Goal: Task Accomplishment & Management: Manage account settings

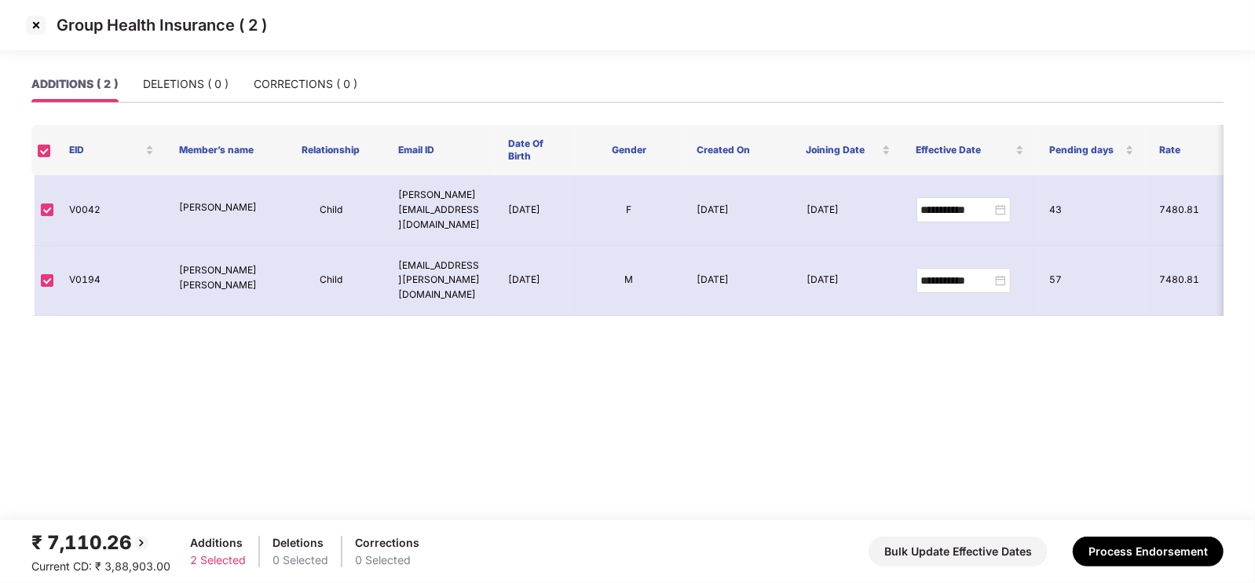
click at [35, 16] on img at bounding box center [36, 25] width 25 height 25
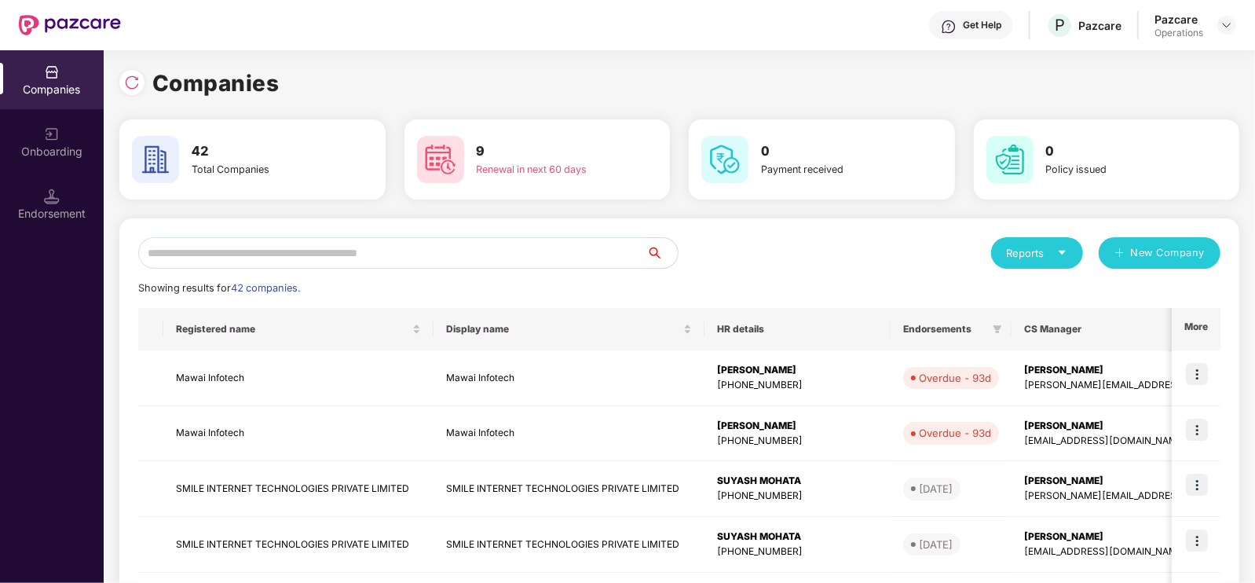
click at [286, 257] on input "text" at bounding box center [392, 252] width 508 height 31
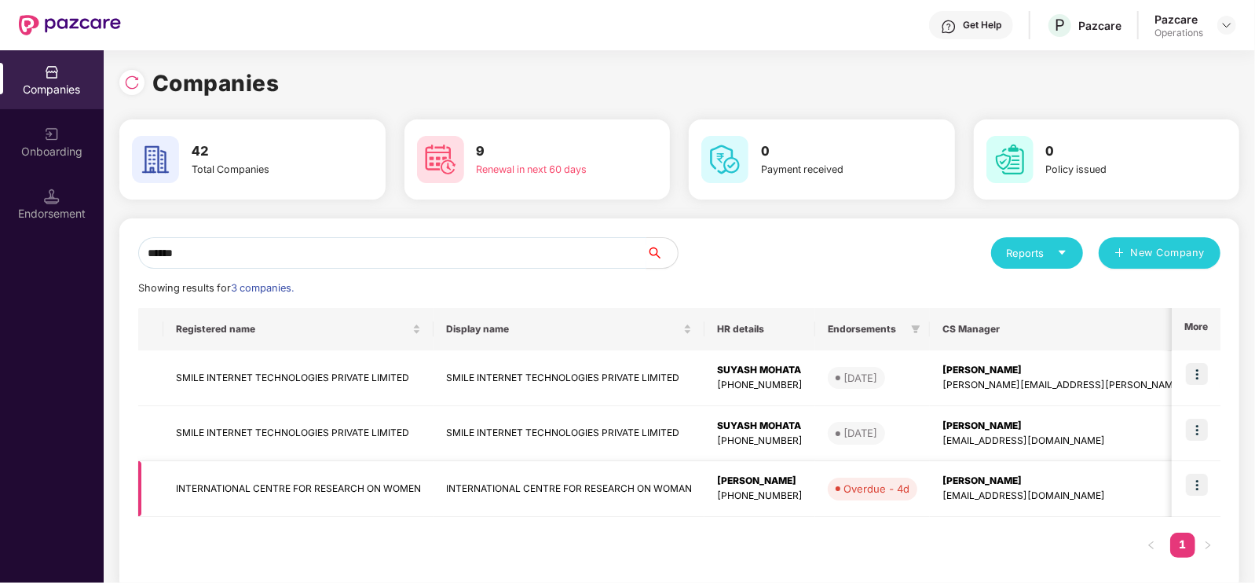
type input "******"
click at [321, 486] on td "INTERNATIONAL CENTRE FOR RESEARCH ON WOMEN" at bounding box center [298, 489] width 270 height 56
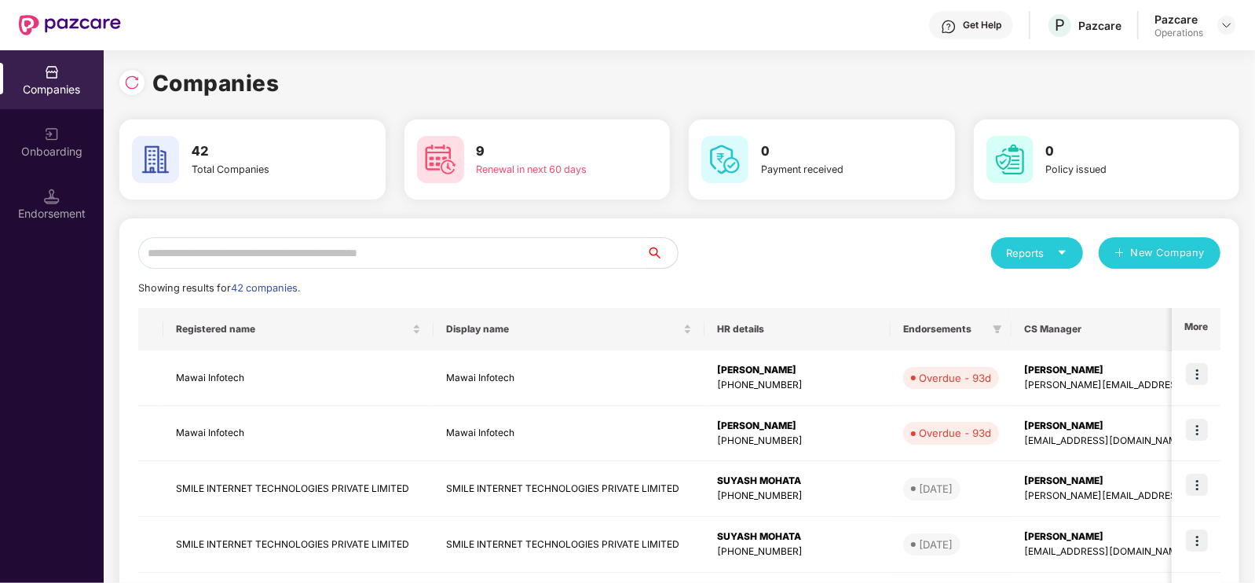
click at [244, 257] on input "text" at bounding box center [392, 252] width 508 height 31
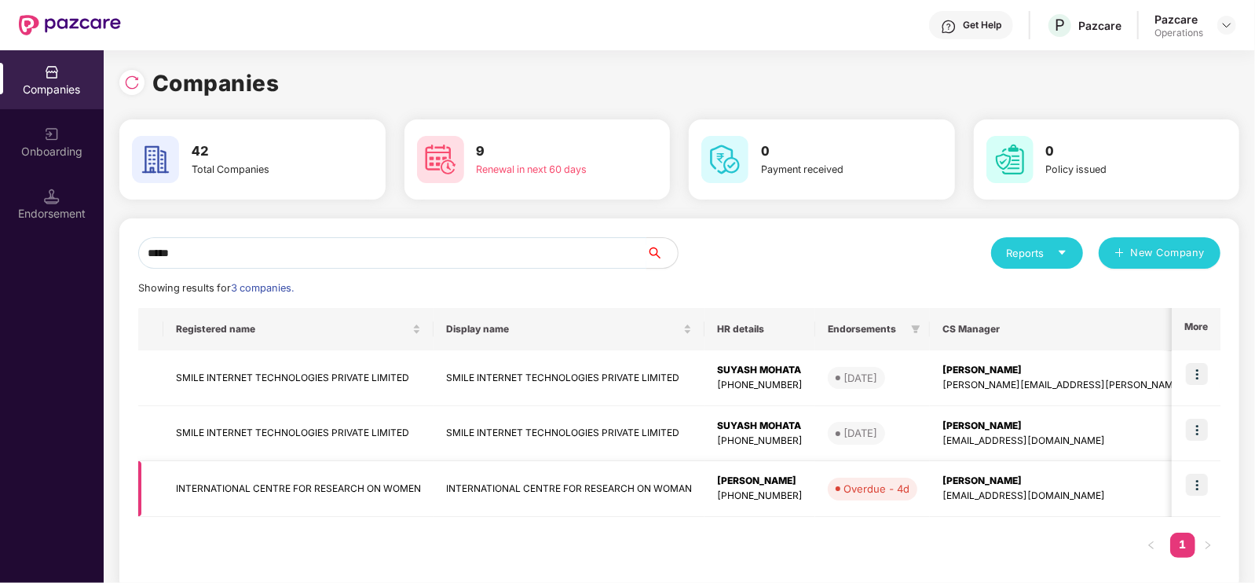
type input "*****"
click at [1202, 490] on img at bounding box center [1197, 485] width 22 height 22
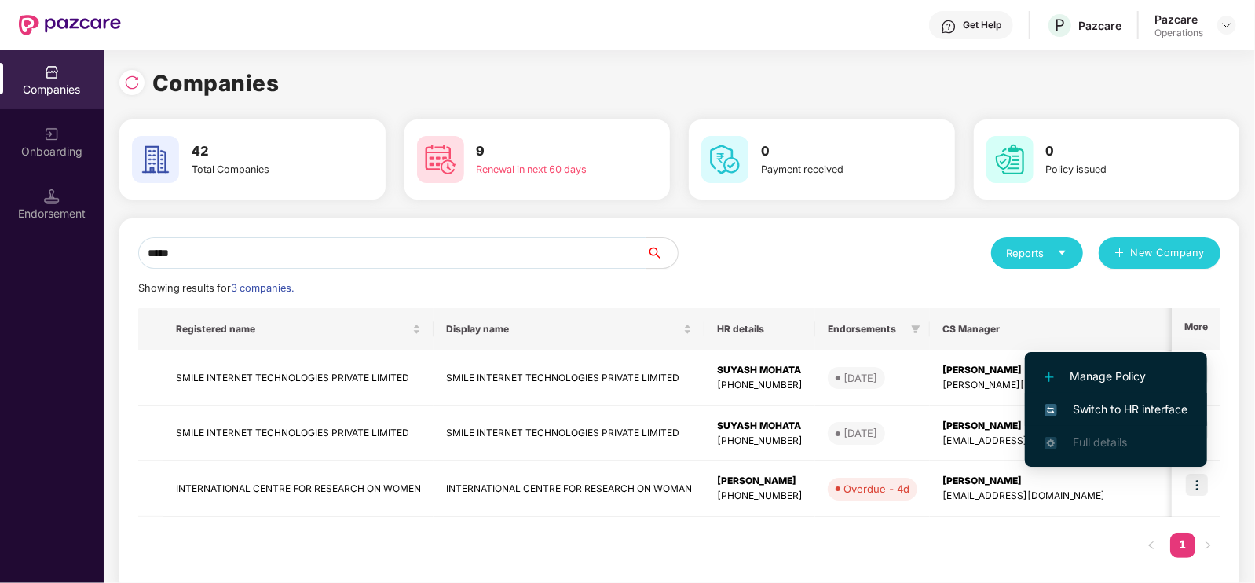
click at [1116, 416] on span "Switch to HR interface" at bounding box center [1116, 409] width 143 height 17
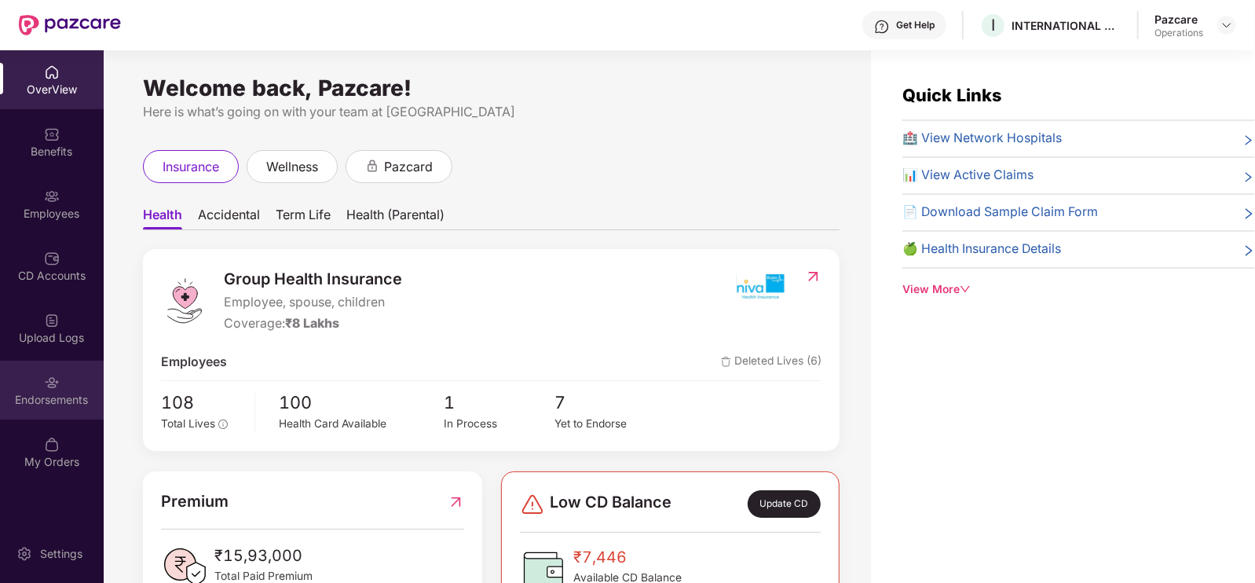
click at [60, 392] on div "Endorsements" at bounding box center [52, 400] width 104 height 16
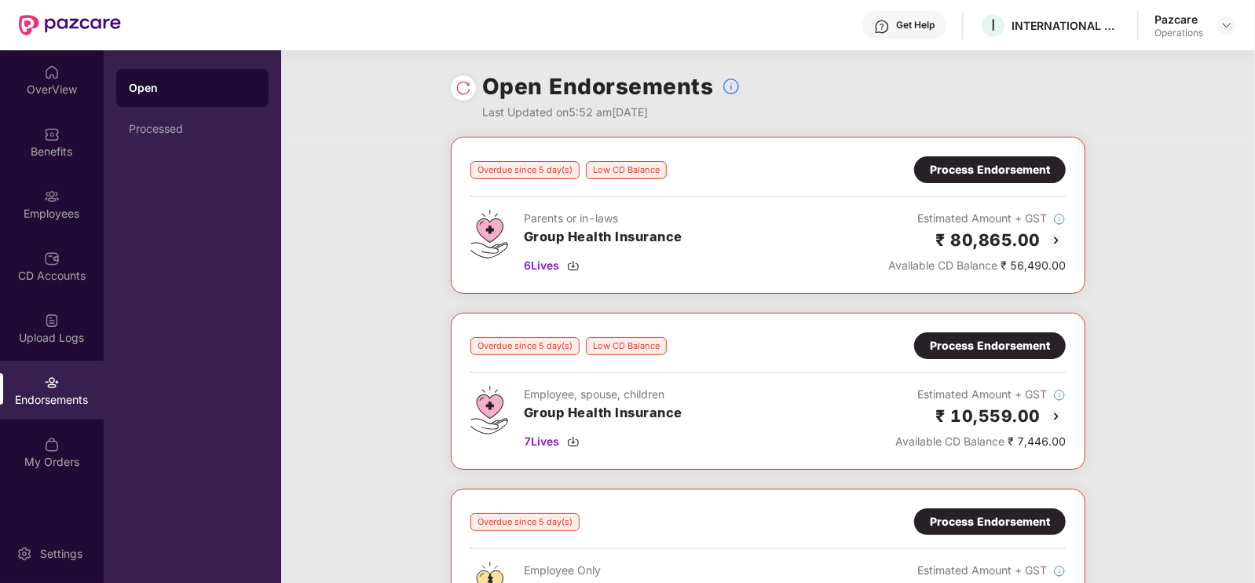
click at [980, 171] on div "Process Endorsement" at bounding box center [990, 169] width 120 height 17
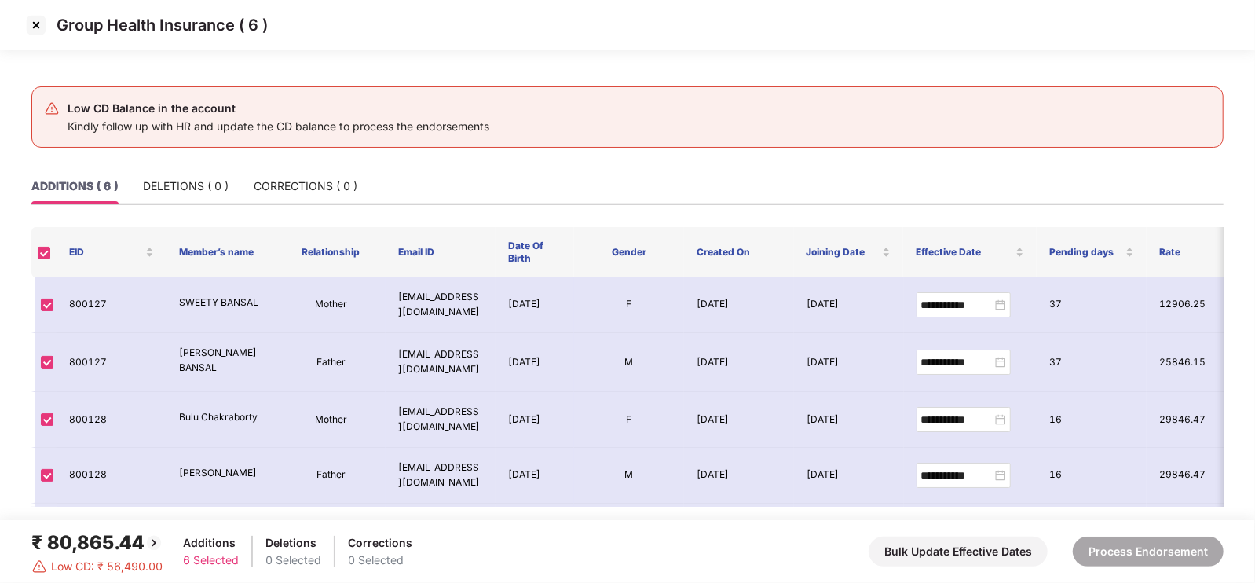
click at [44, 30] on img at bounding box center [36, 25] width 25 height 25
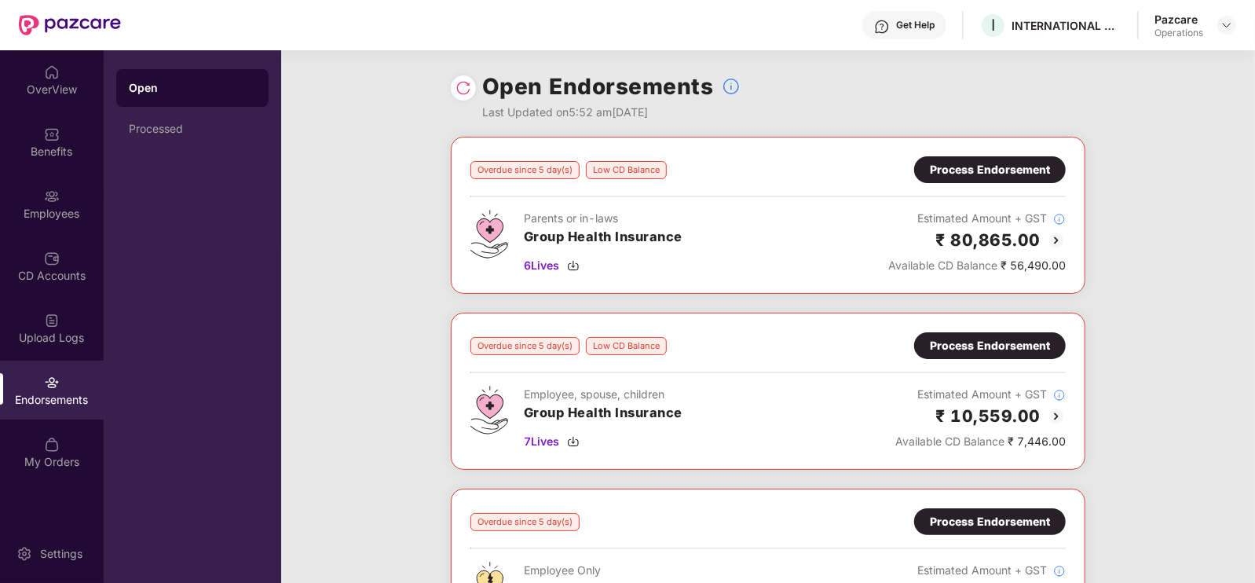
click at [977, 345] on div "Process Endorsement" at bounding box center [990, 345] width 120 height 17
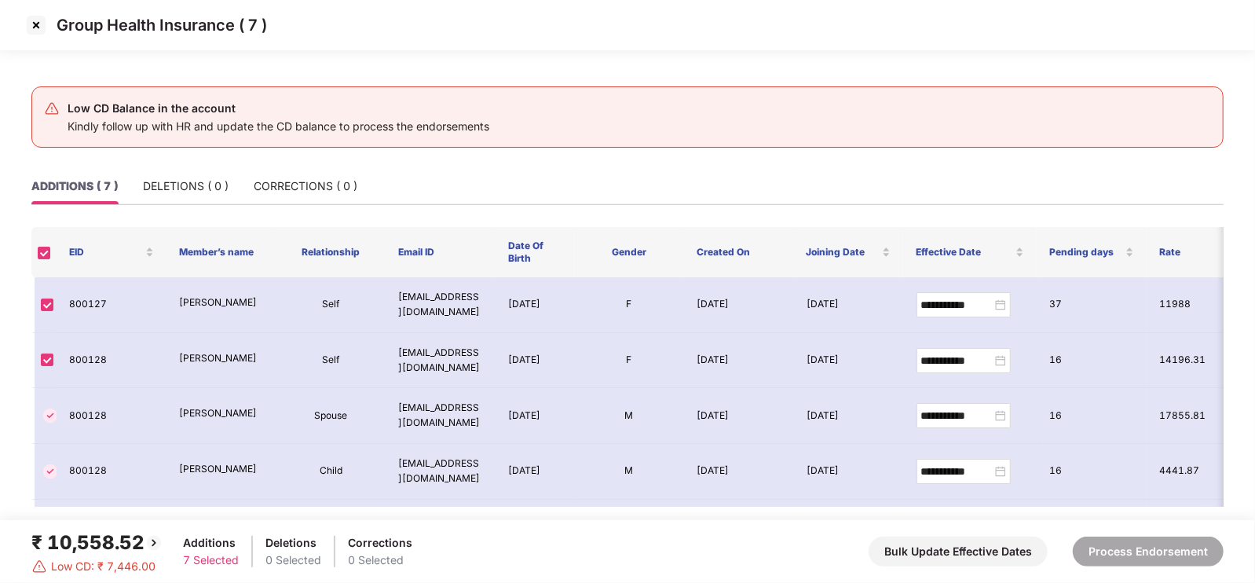
click at [37, 25] on img at bounding box center [36, 25] width 25 height 25
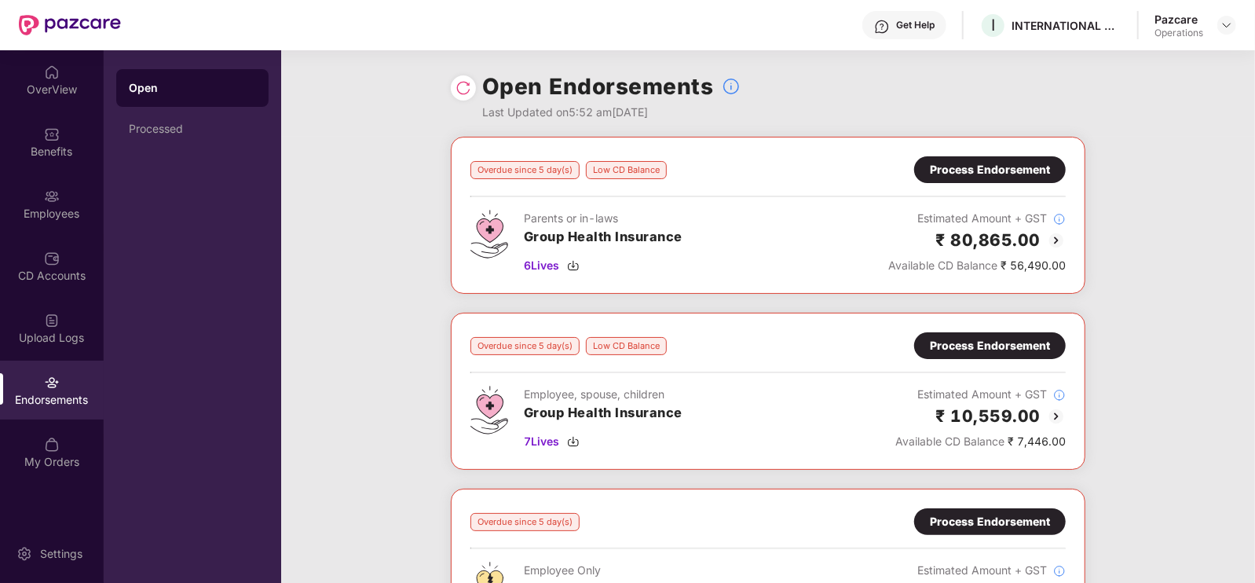
click at [996, 167] on div "Process Endorsement" at bounding box center [990, 169] width 120 height 17
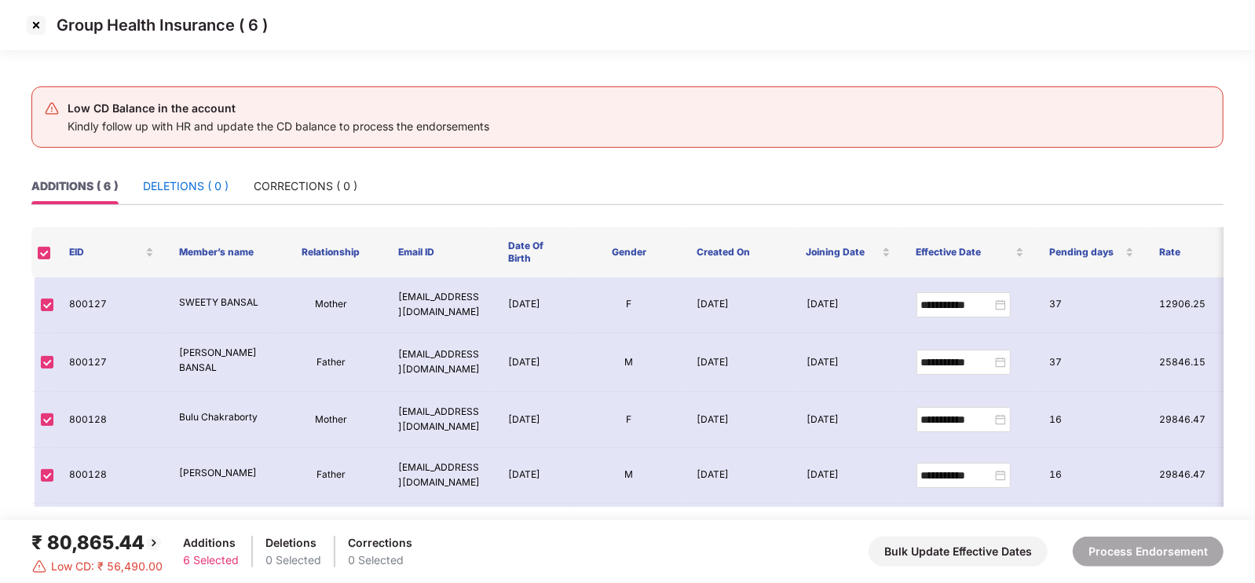
click at [182, 187] on div "DELETIONS ( 0 )" at bounding box center [186, 186] width 86 height 17
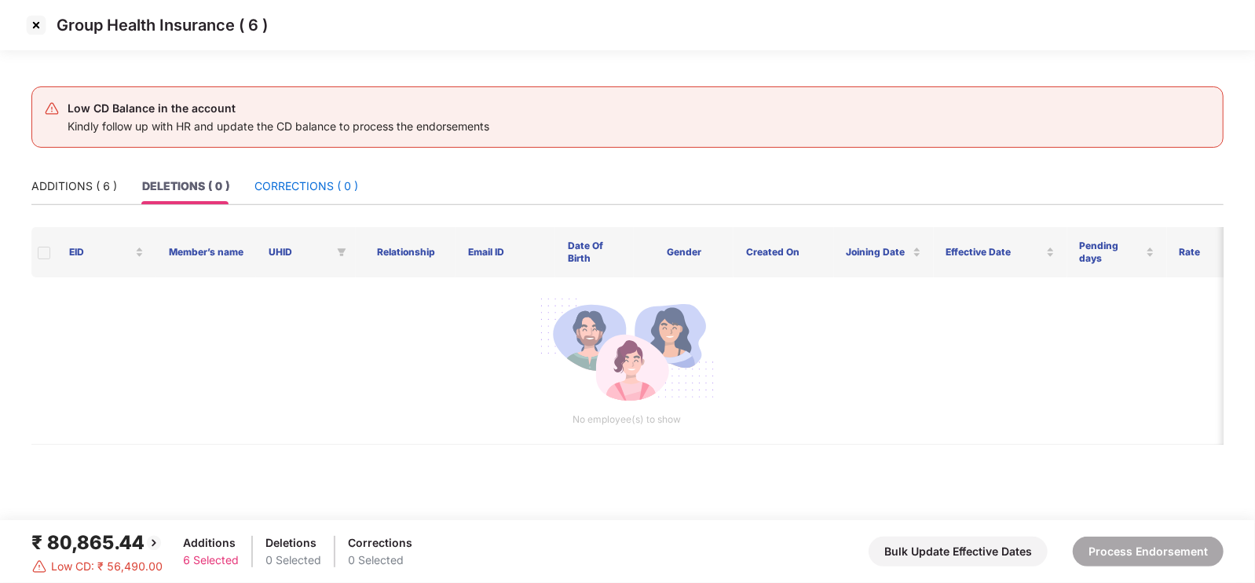
click at [305, 181] on div "CORRECTIONS ( 0 )" at bounding box center [307, 186] width 104 height 17
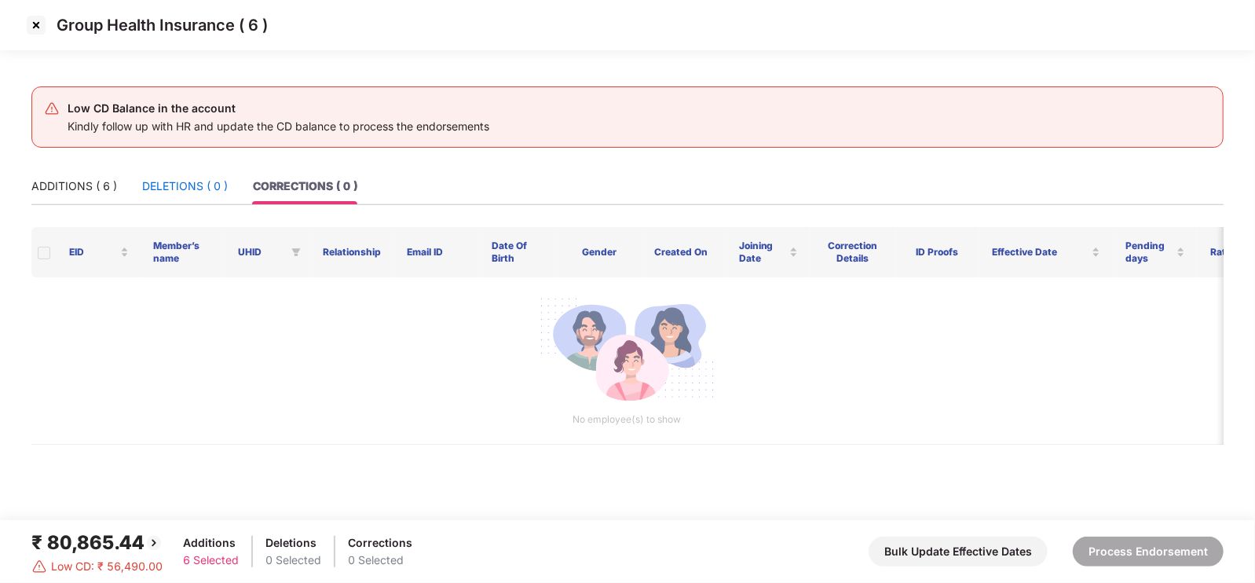
click at [204, 178] on div "DELETIONS ( 0 )" at bounding box center [185, 186] width 86 height 17
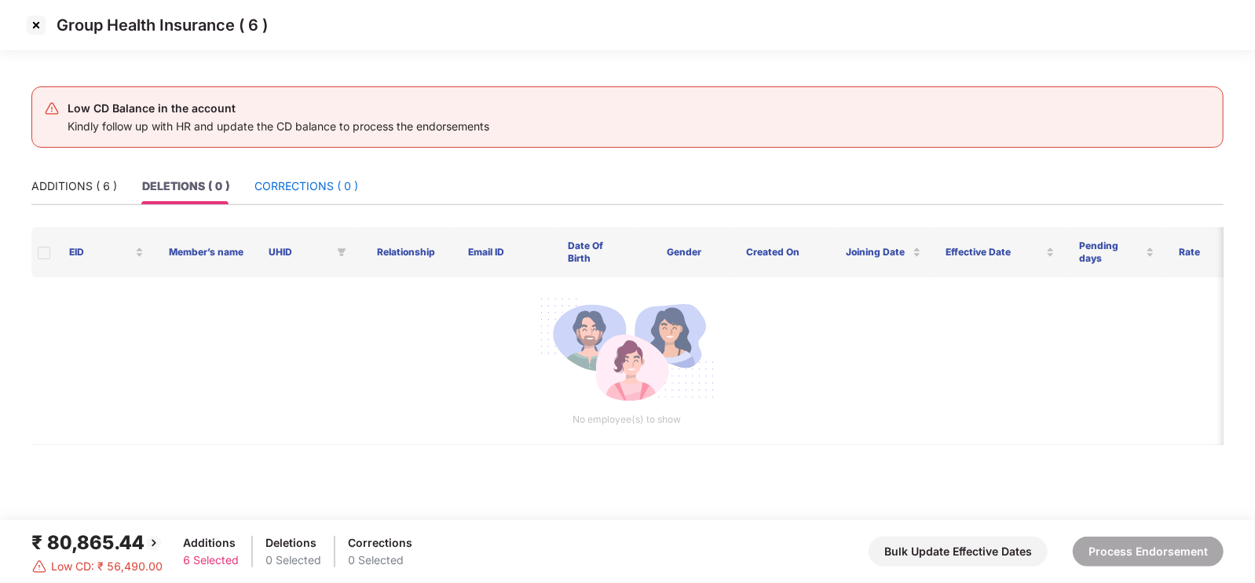
click at [291, 179] on div "CORRECTIONS ( 0 )" at bounding box center [307, 186] width 104 height 17
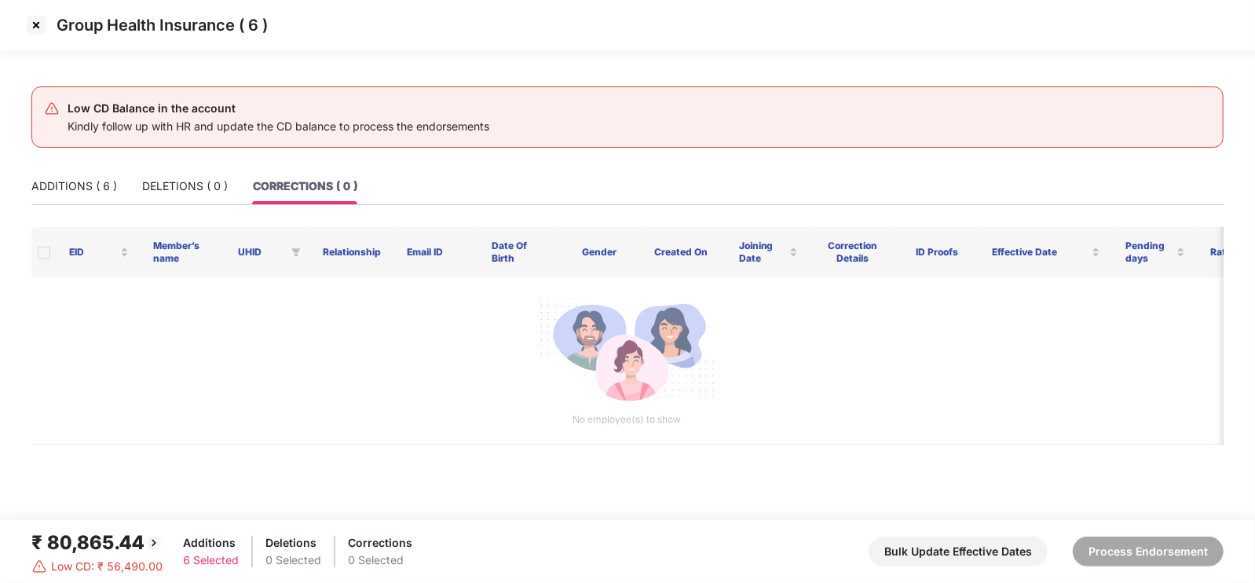
click at [41, 29] on img at bounding box center [36, 25] width 25 height 25
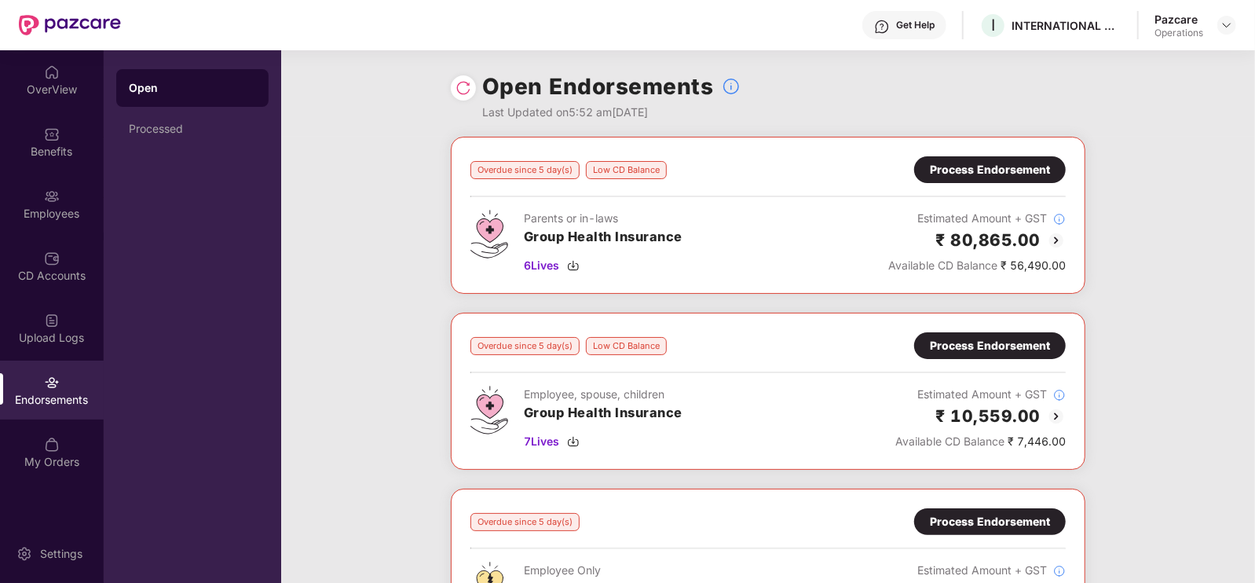
click at [950, 341] on div "Process Endorsement" at bounding box center [990, 345] width 120 height 17
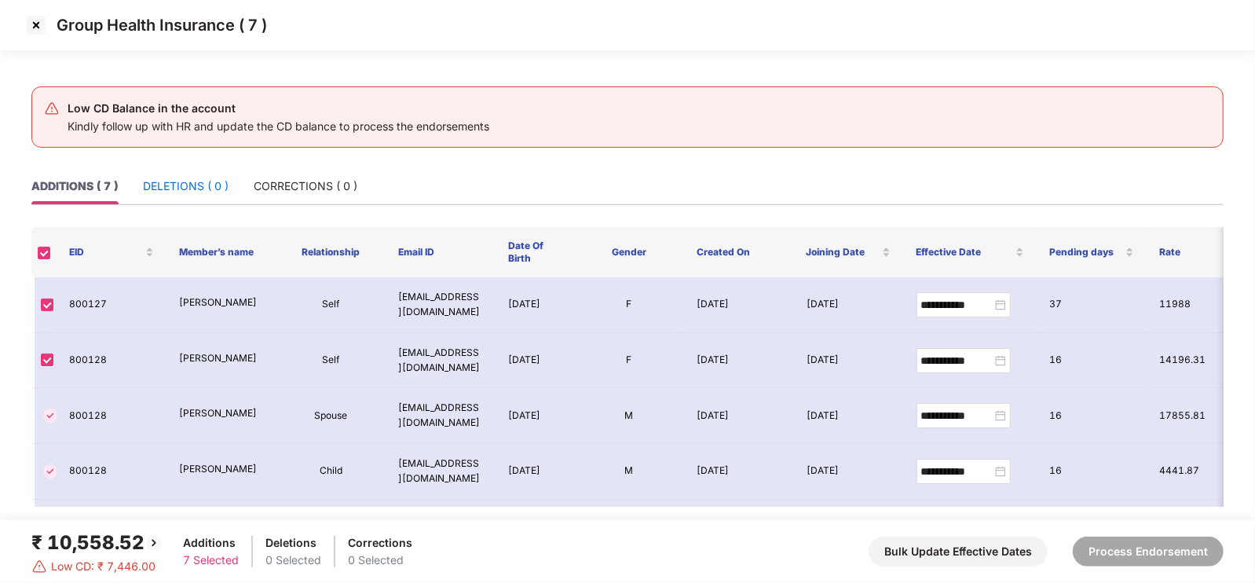
click at [176, 192] on div "DELETIONS ( 0 )" at bounding box center [186, 186] width 86 height 17
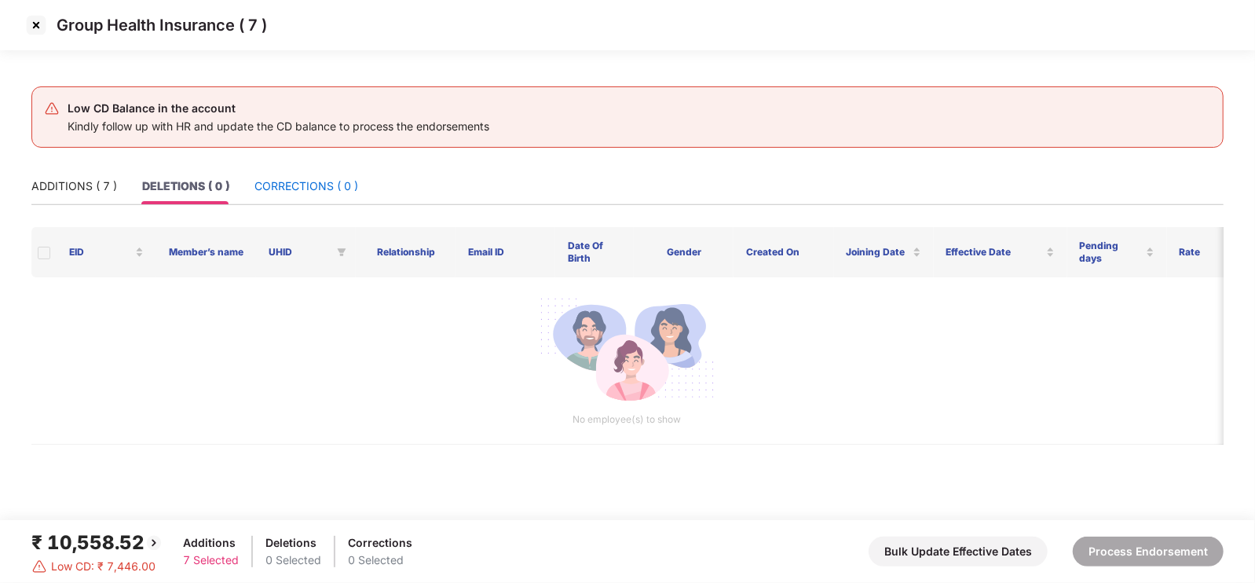
click at [299, 182] on div "CORRECTIONS ( 0 )" at bounding box center [307, 186] width 104 height 17
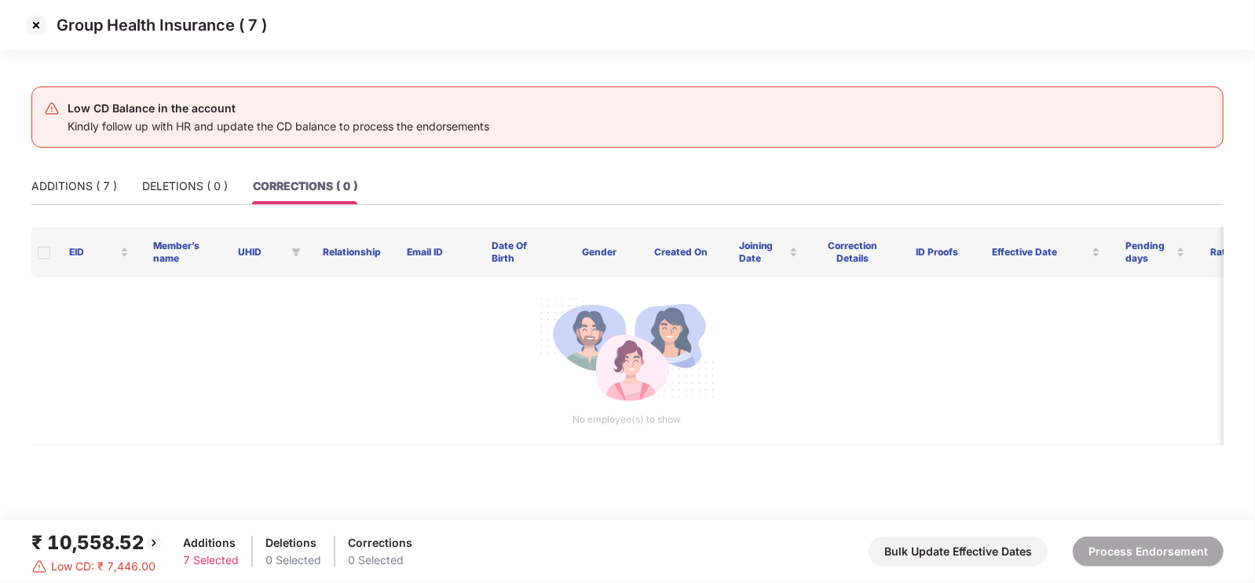
click at [31, 21] on img at bounding box center [36, 25] width 25 height 25
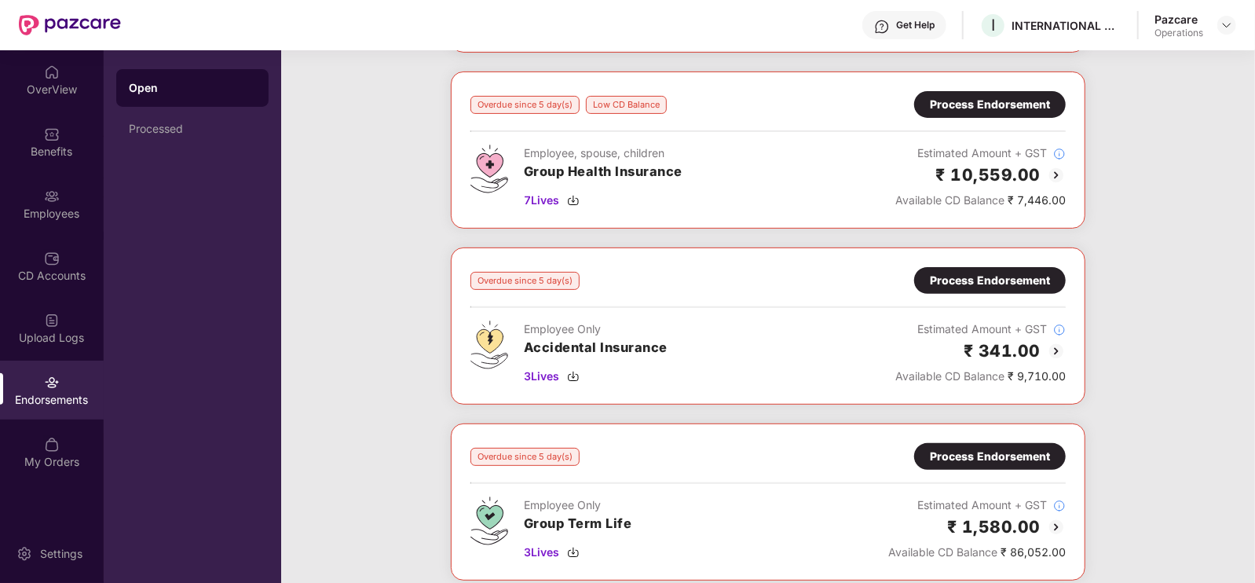
scroll to position [371, 0]
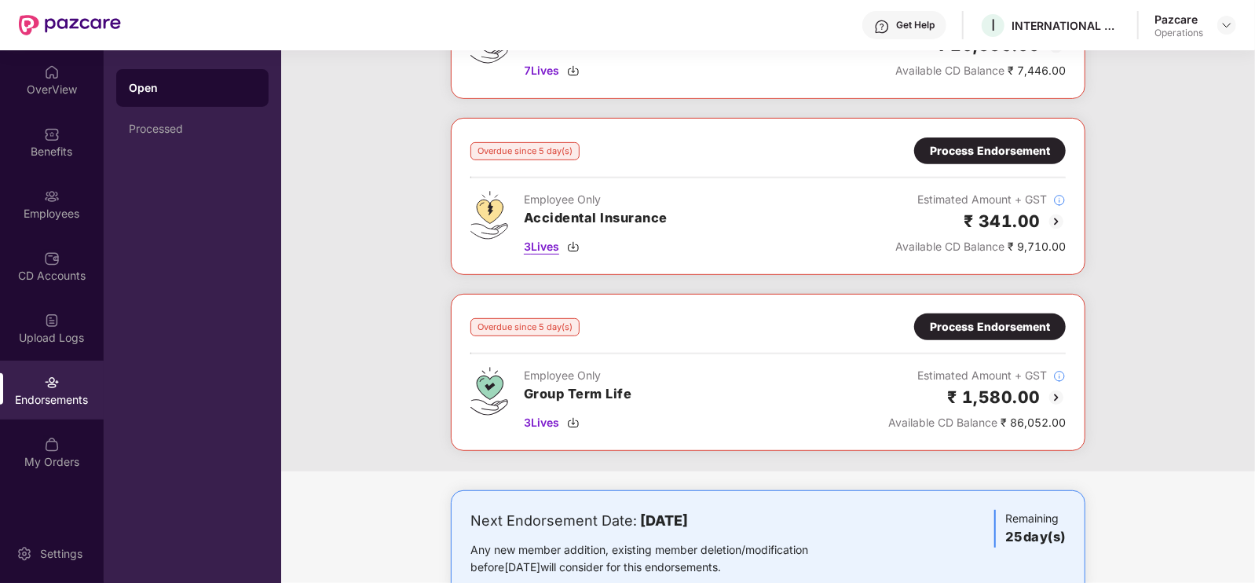
click at [533, 252] on span "3 Lives" at bounding box center [541, 246] width 35 height 17
click at [549, 418] on span "3 Lives" at bounding box center [541, 422] width 35 height 17
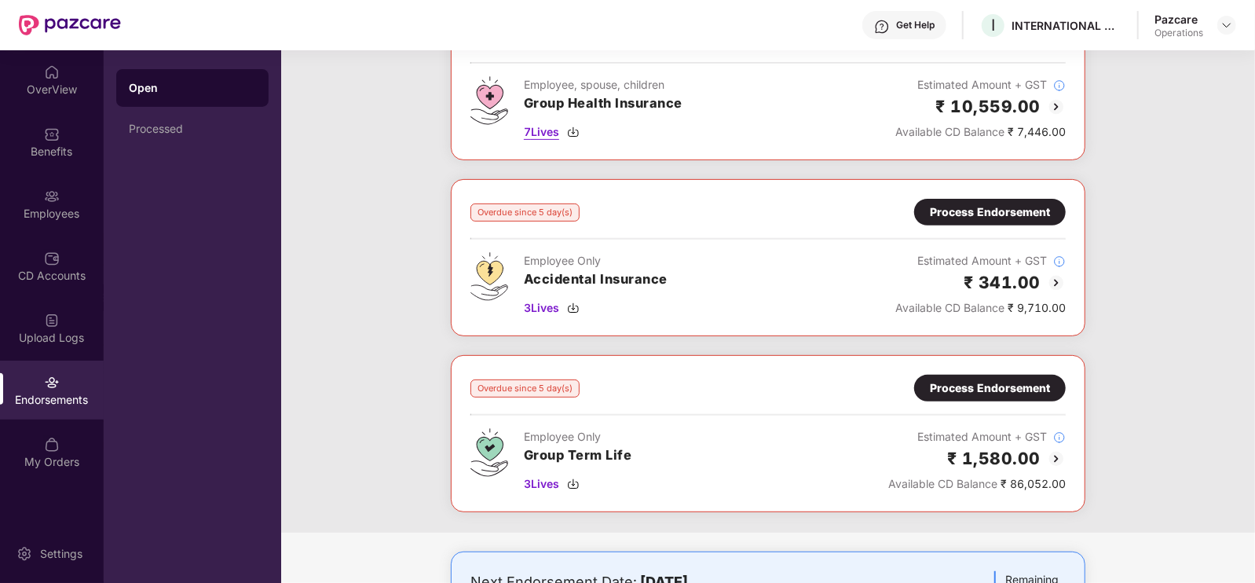
scroll to position [310, 0]
click at [1007, 206] on div "Process Endorsement" at bounding box center [990, 211] width 120 height 17
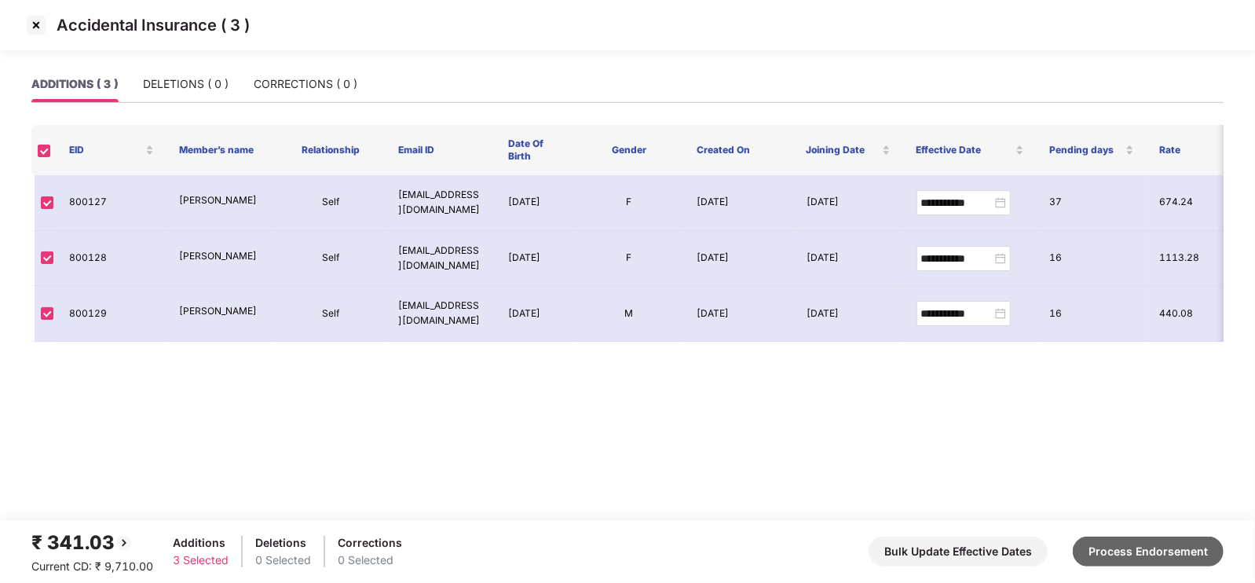
click at [1148, 547] on button "Process Endorsement" at bounding box center [1148, 552] width 151 height 30
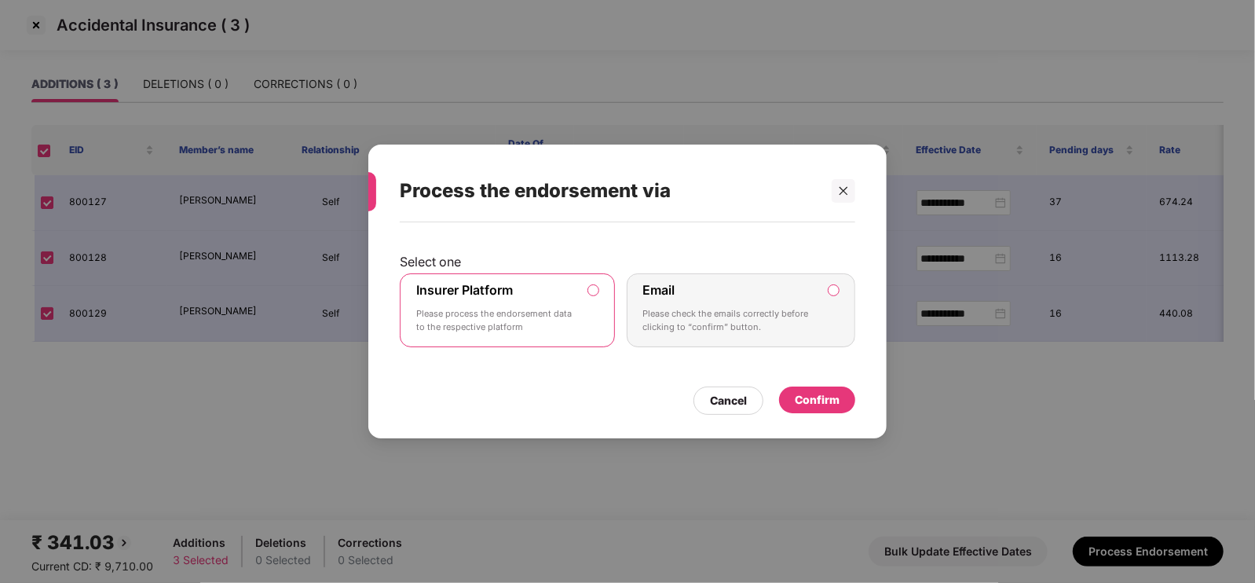
click at [719, 320] on p "Please check the emails correctly before clicking to “confirm” button." at bounding box center [730, 320] width 174 height 27
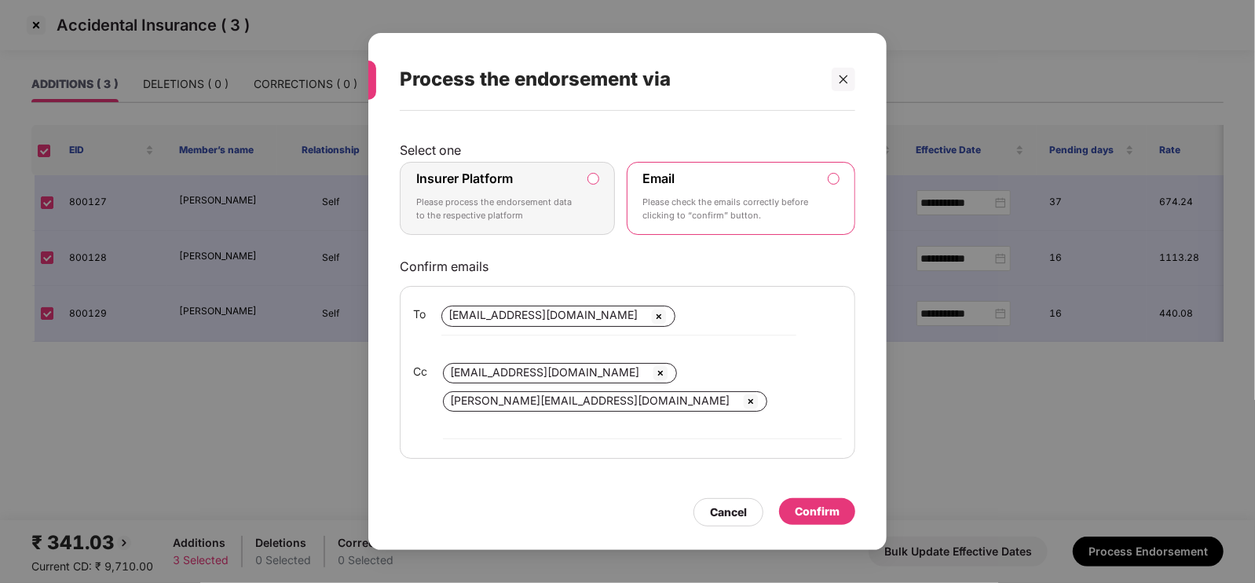
click at [826, 503] on div "Confirm" at bounding box center [817, 511] width 45 height 17
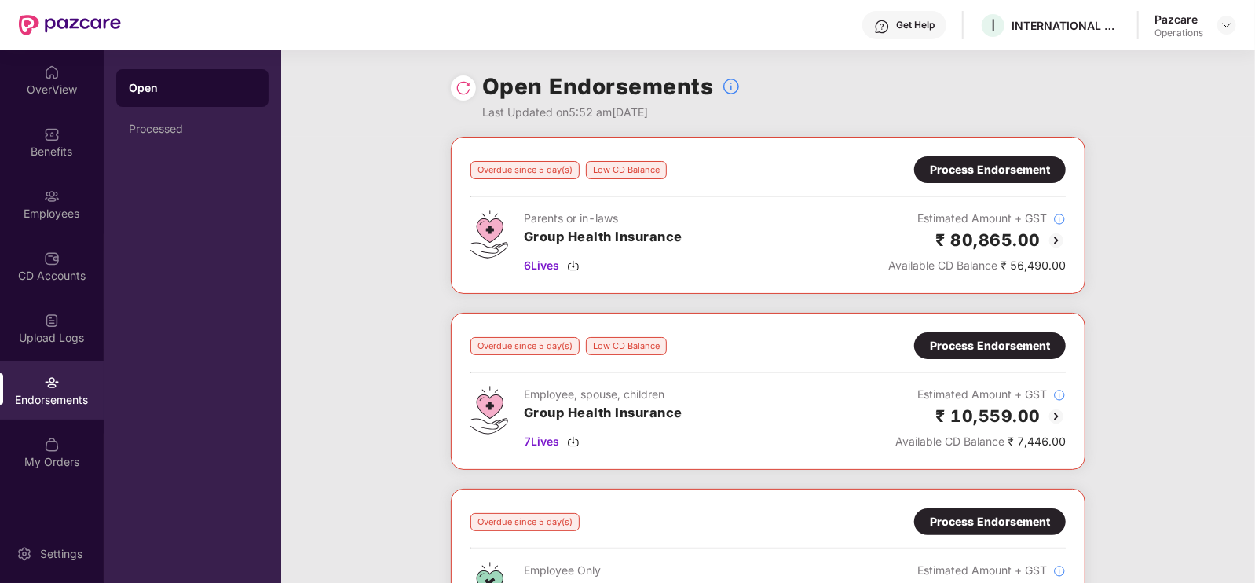
scroll to position [236, 0]
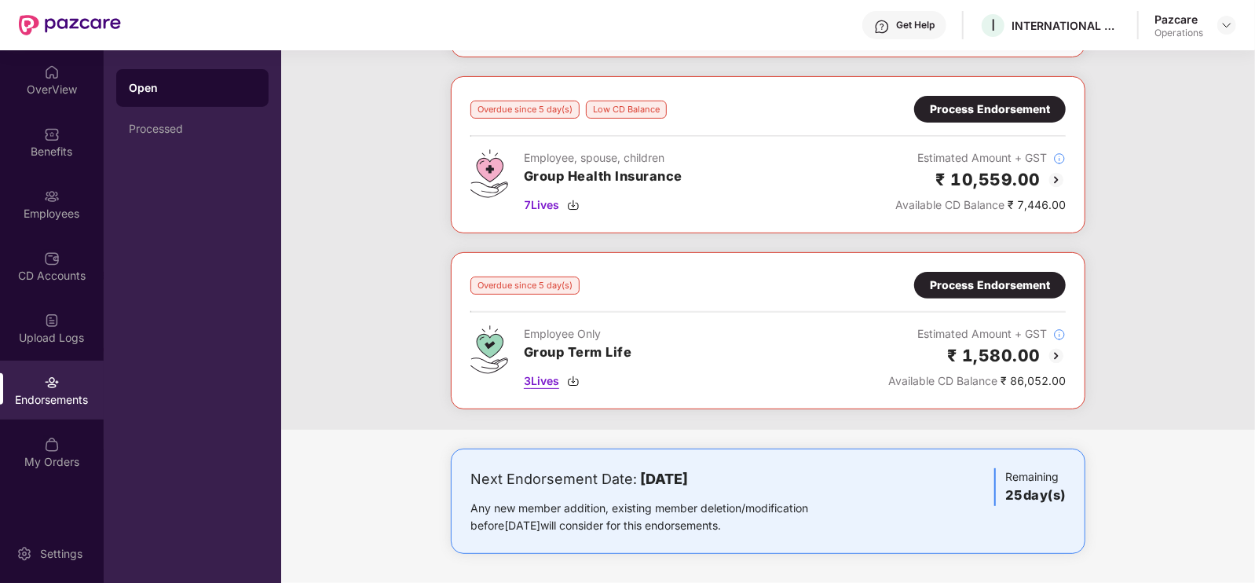
click at [576, 379] on img at bounding box center [573, 381] width 13 height 13
click at [1006, 280] on div "Process Endorsement" at bounding box center [990, 285] width 120 height 17
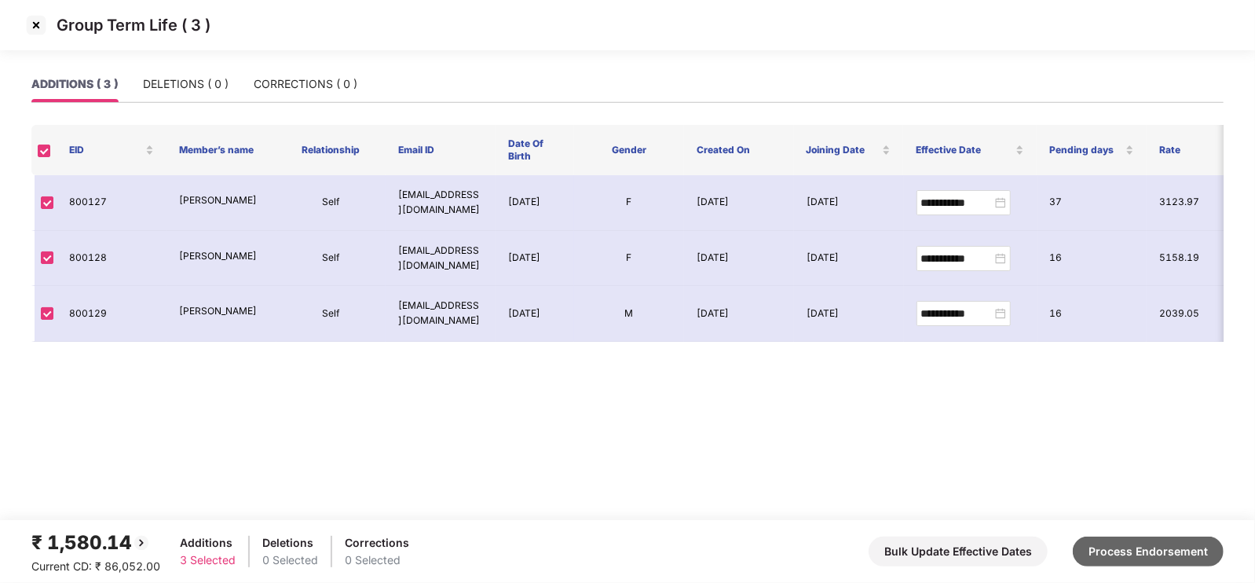
click at [1143, 552] on button "Process Endorsement" at bounding box center [1148, 552] width 151 height 30
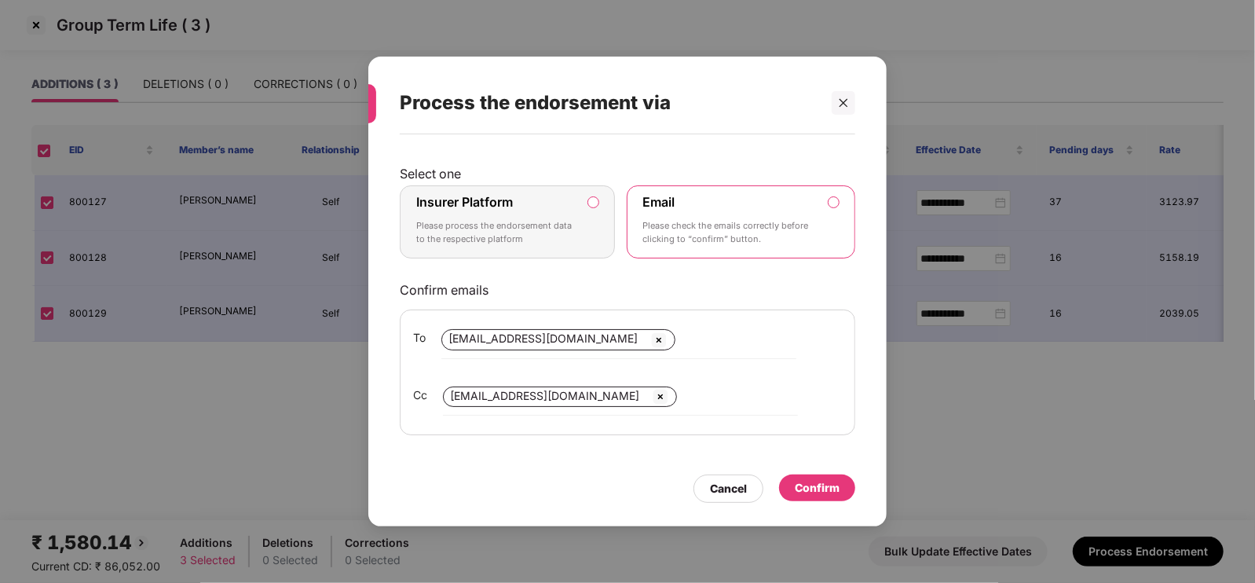
click at [526, 218] on div "Insurer Platform Please process the endorsement data to the respective platform" at bounding box center [496, 222] width 160 height 57
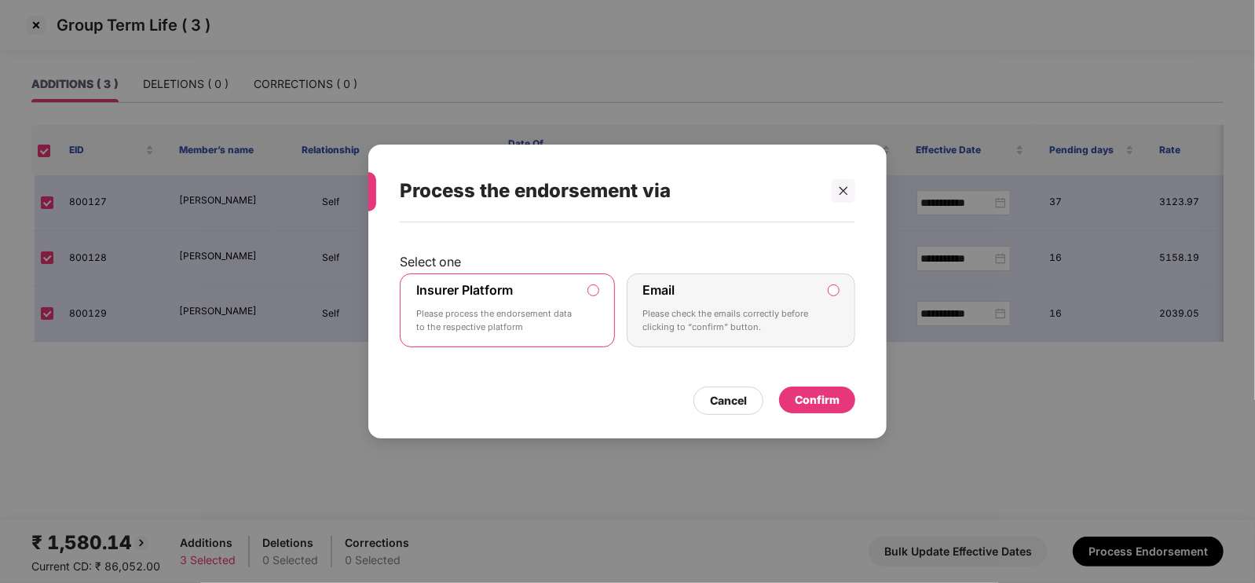
click at [830, 399] on div "Confirm" at bounding box center [817, 399] width 45 height 17
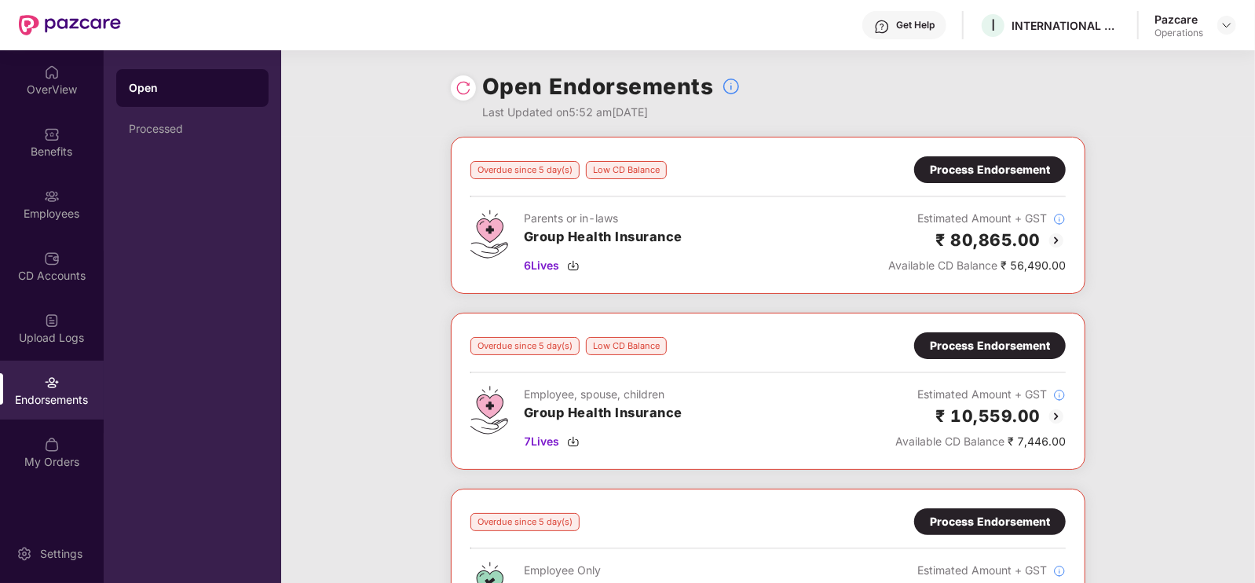
click at [463, 81] on img at bounding box center [464, 88] width 16 height 16
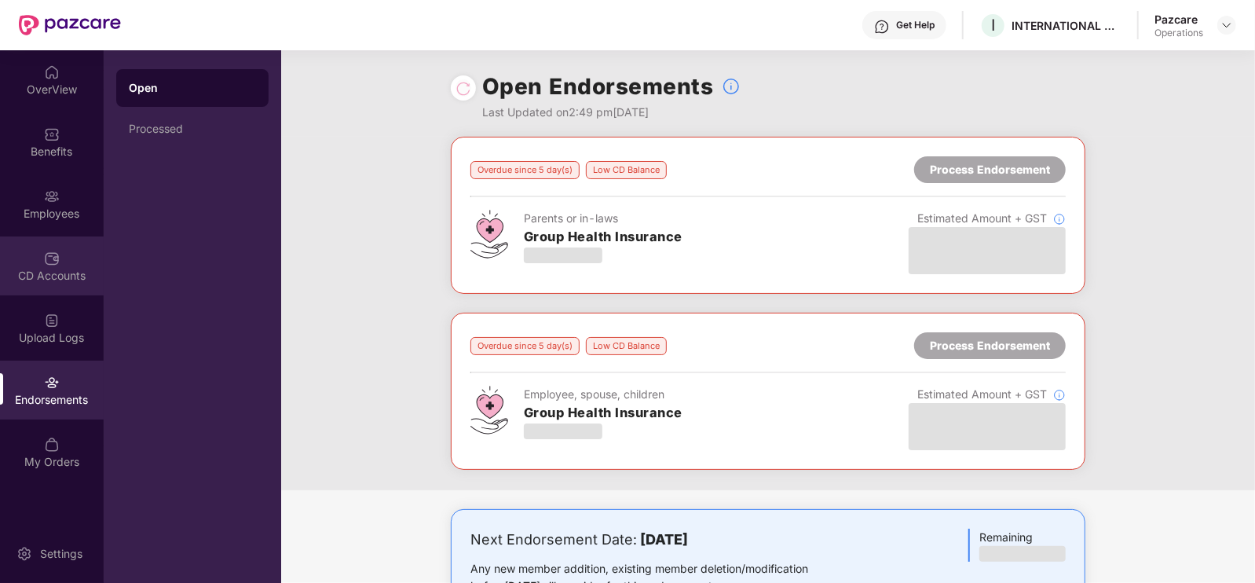
click at [71, 269] on div "CD Accounts" at bounding box center [52, 276] width 104 height 16
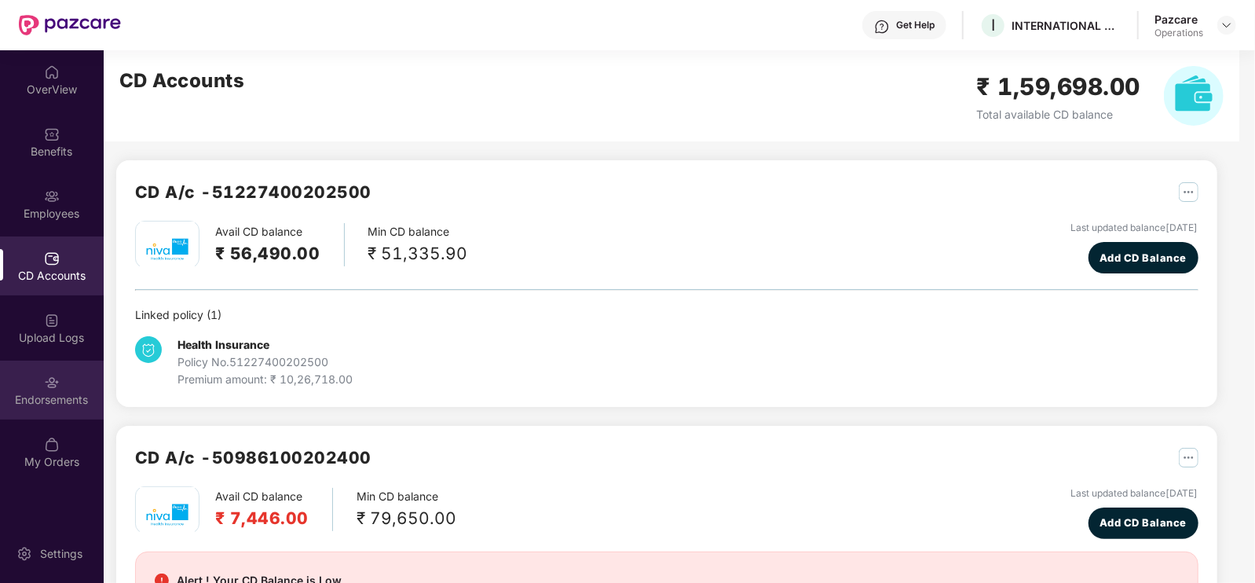
click at [55, 383] on img at bounding box center [52, 383] width 16 height 16
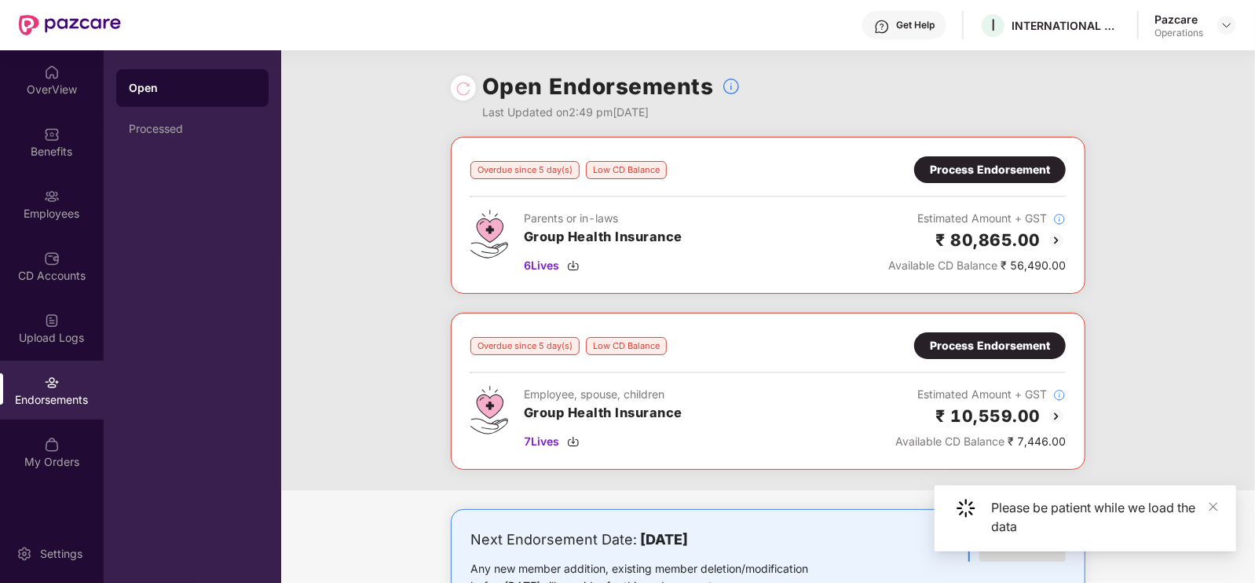
click at [1053, 418] on img at bounding box center [1056, 416] width 19 height 19
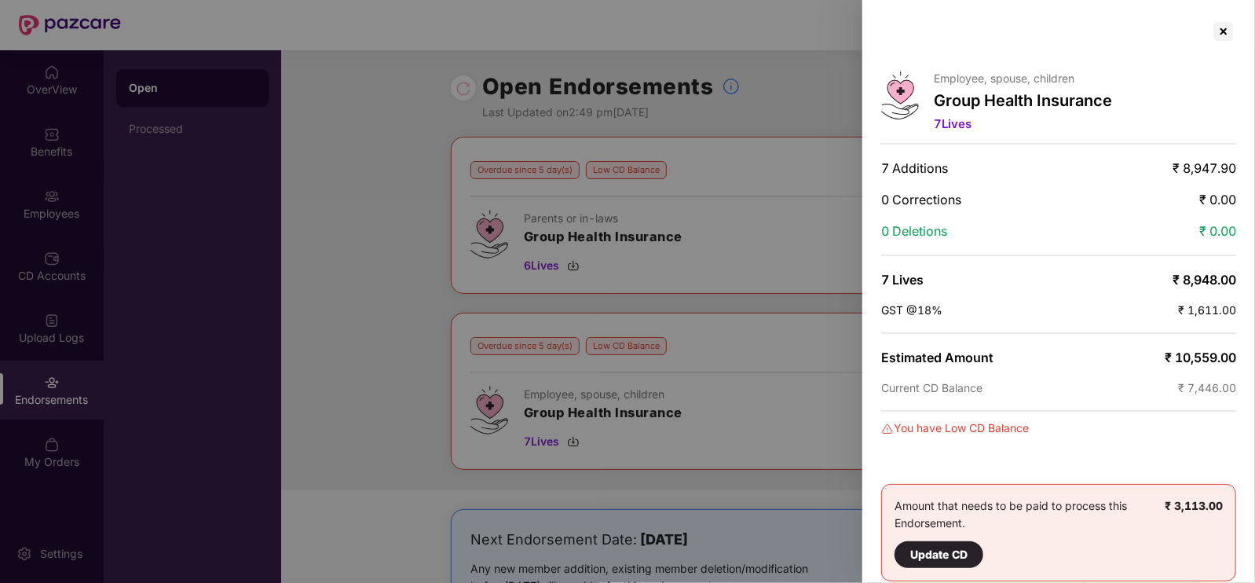
scroll to position [14, 0]
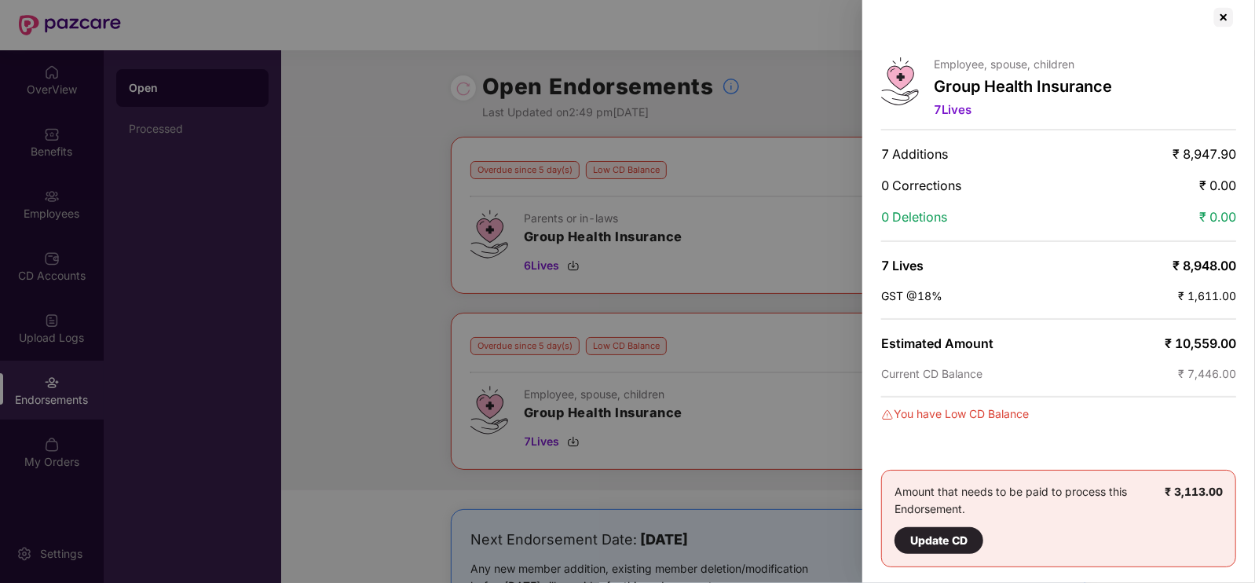
click at [951, 536] on div "Update CD" at bounding box center [939, 540] width 57 height 17
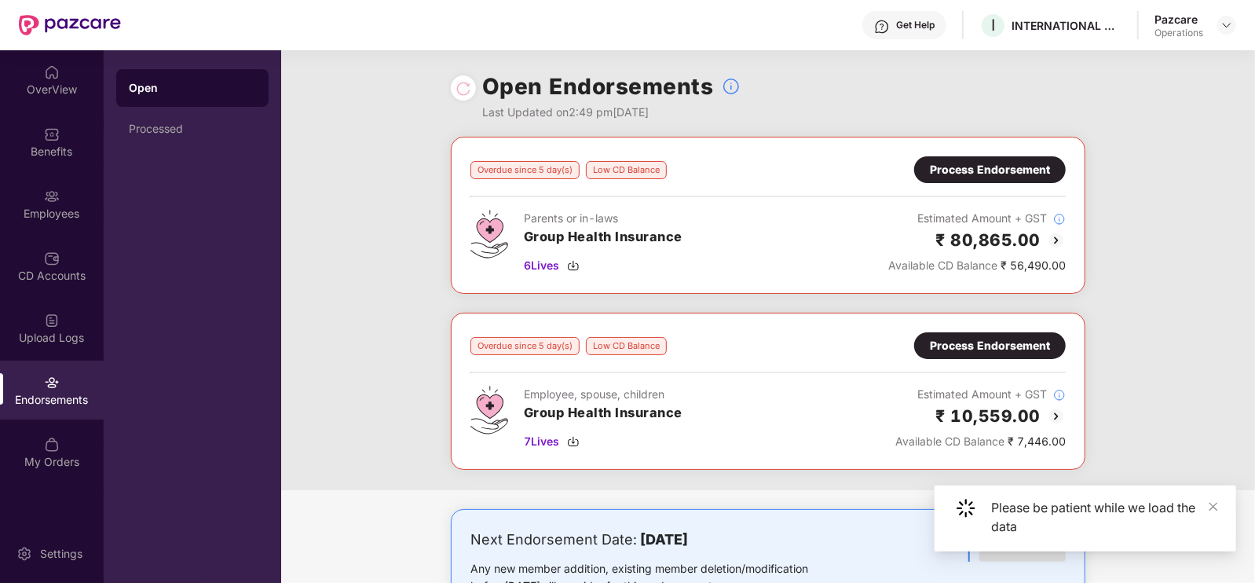
click at [1054, 415] on img at bounding box center [1056, 416] width 19 height 19
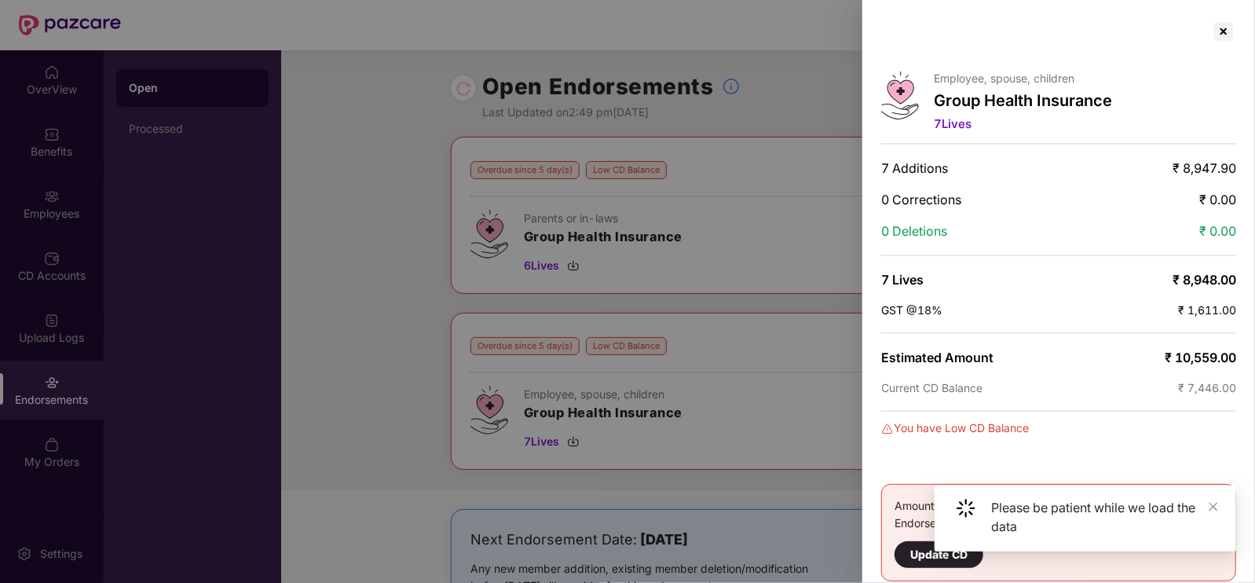
click at [912, 558] on div "Update CD" at bounding box center [939, 554] width 57 height 17
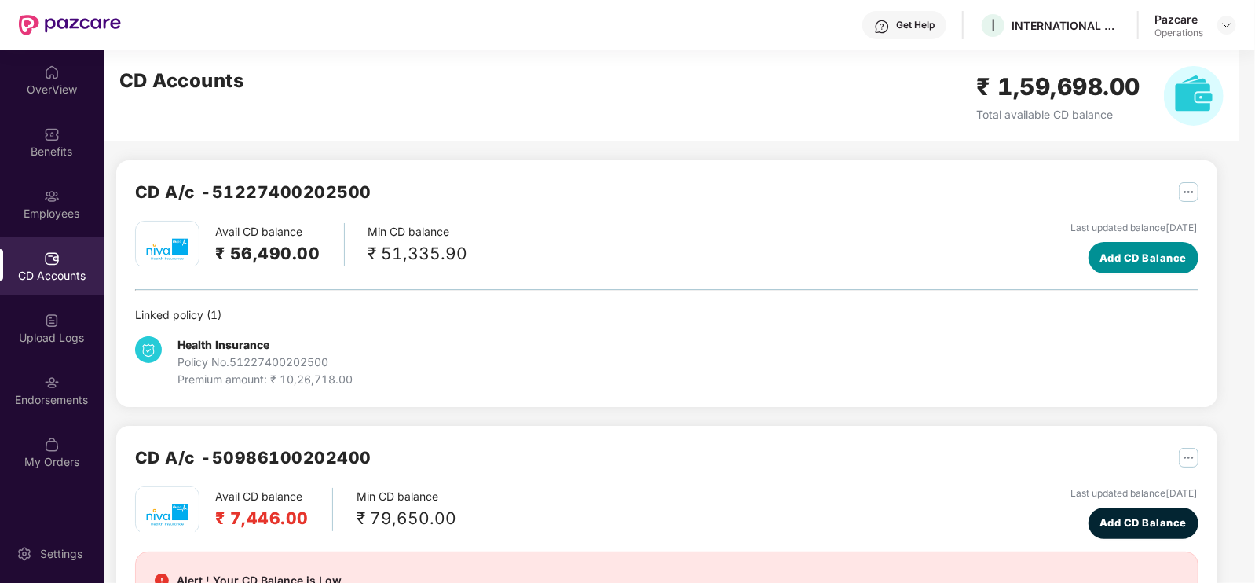
click at [1100, 256] on span "Add CD Balance" at bounding box center [1143, 258] width 87 height 16
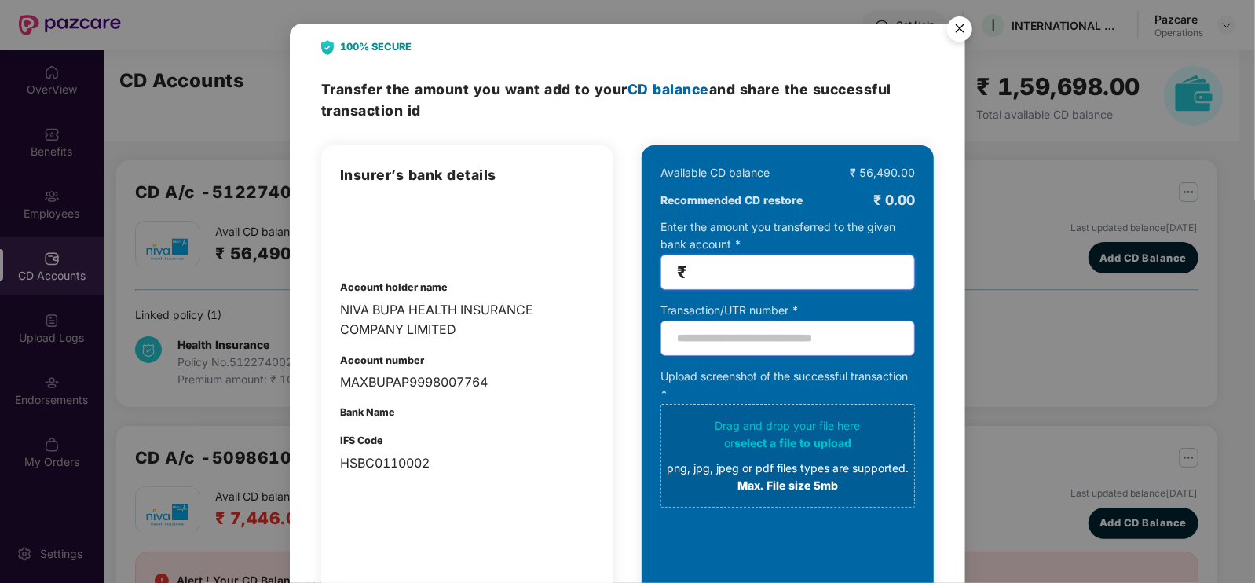
click at [735, 269] on input "number" at bounding box center [794, 272] width 209 height 18
click at [961, 27] on img "Close" at bounding box center [960, 31] width 44 height 44
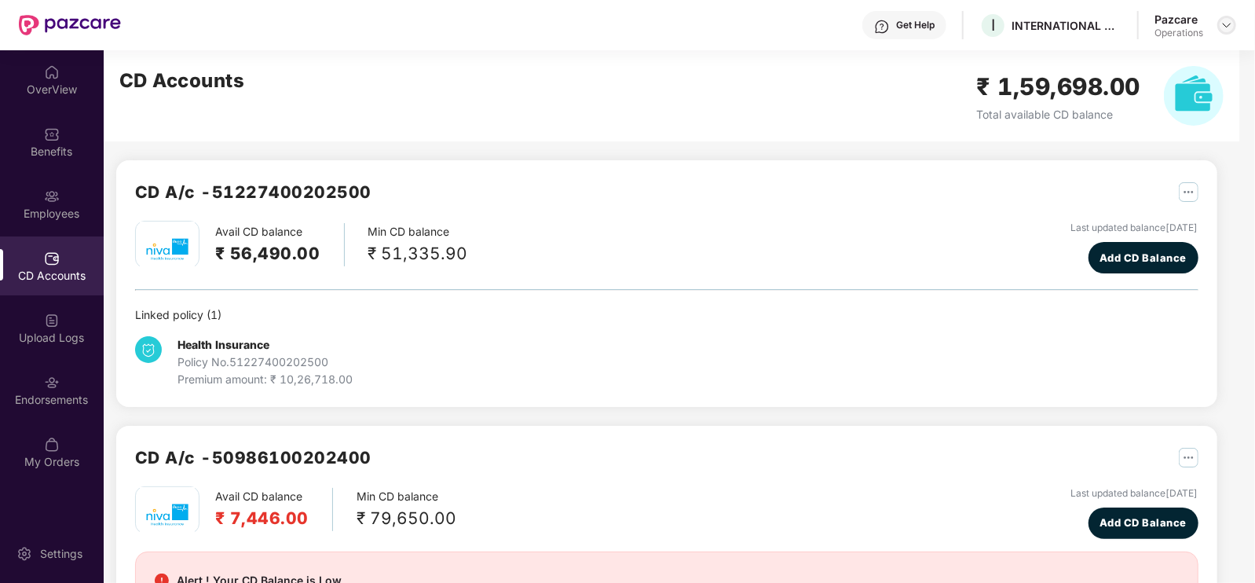
click at [1232, 26] on img at bounding box center [1227, 25] width 13 height 13
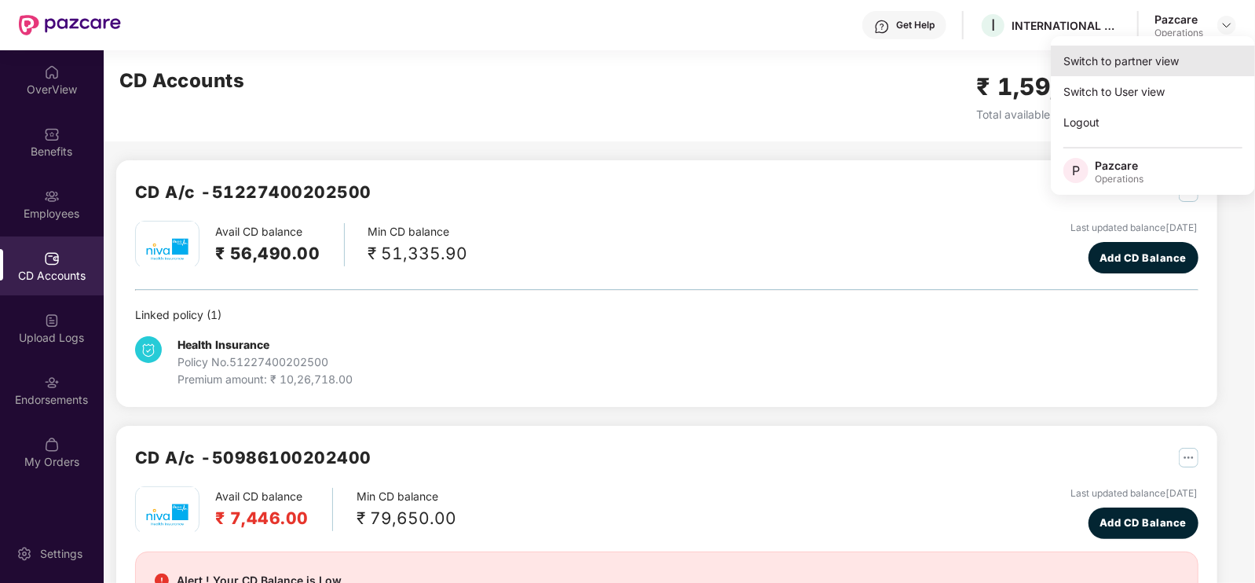
click at [1170, 60] on div "Switch to partner view" at bounding box center [1153, 61] width 204 height 31
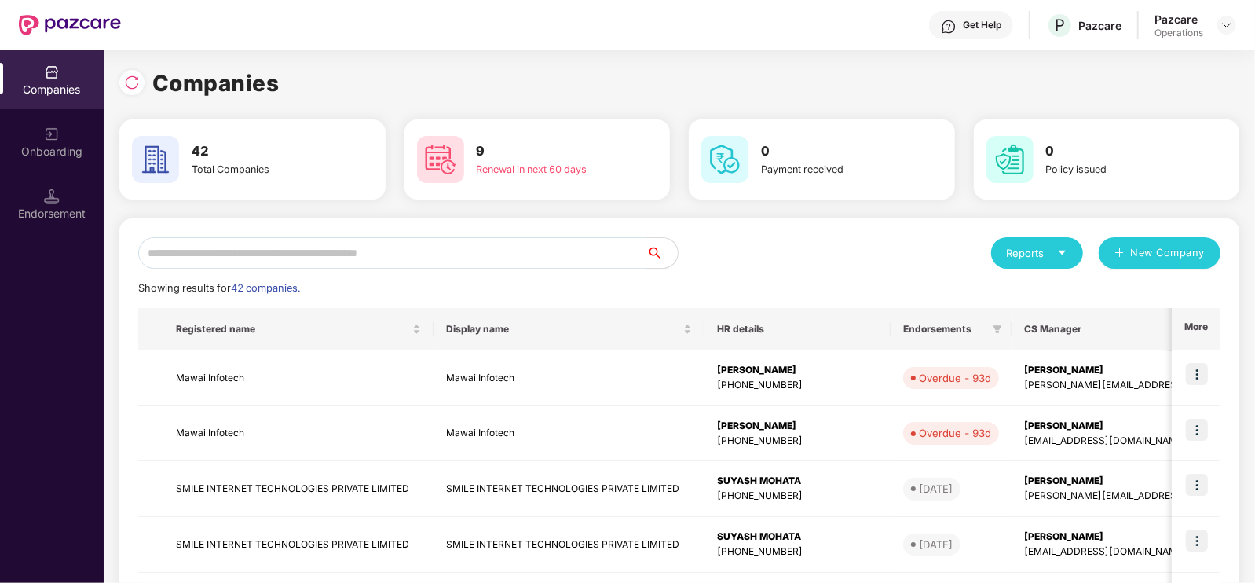
click at [445, 257] on input "text" at bounding box center [392, 252] width 508 height 31
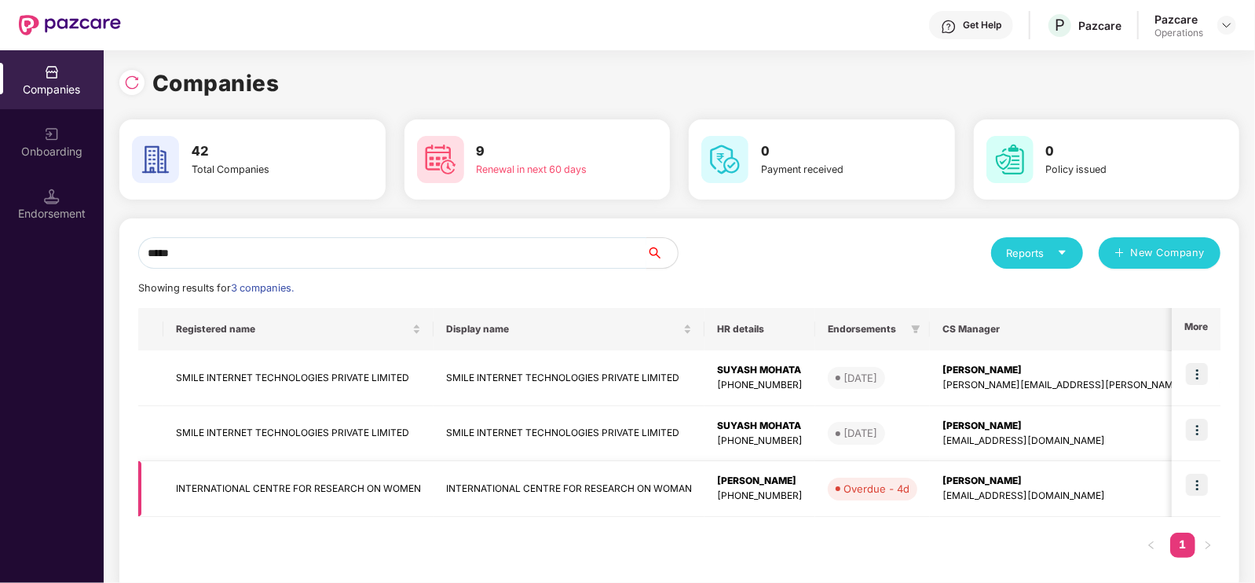
type input "*****"
click at [302, 488] on td "INTERNATIONAL CENTRE FOR RESEARCH ON WOMEN" at bounding box center [298, 489] width 270 height 56
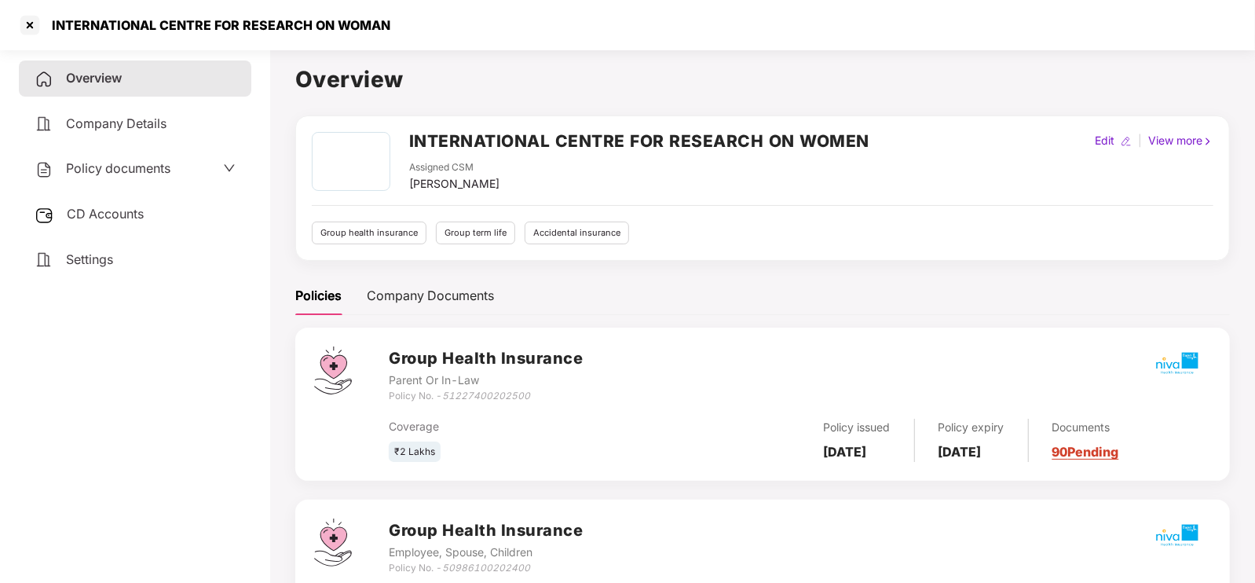
click at [104, 214] on span "CD Accounts" at bounding box center [105, 214] width 77 height 16
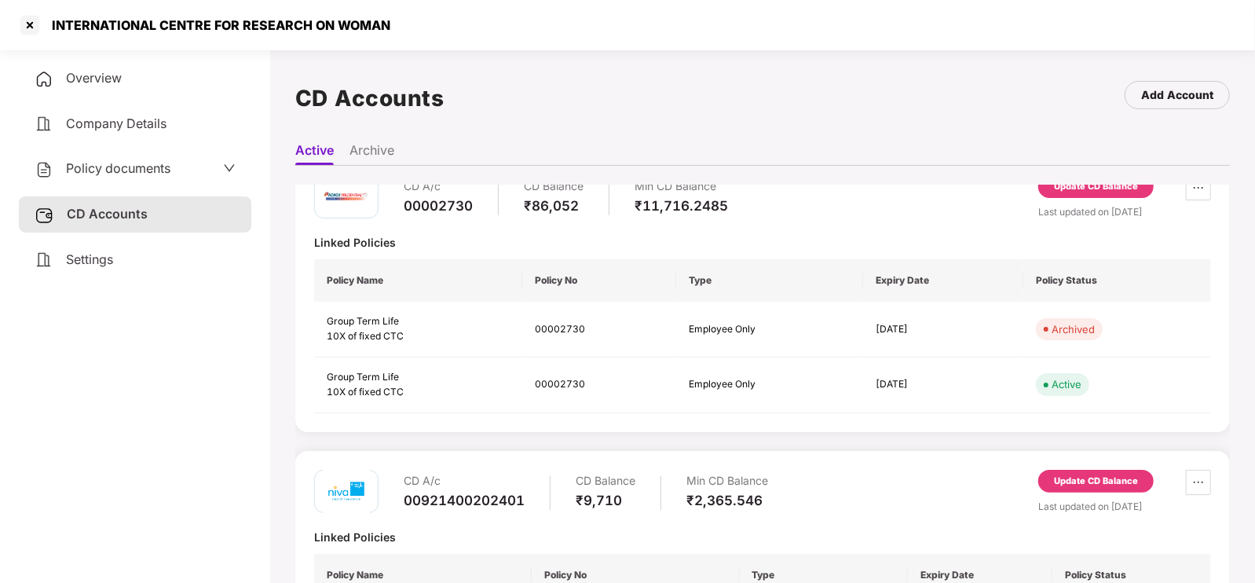
scroll to position [607, 0]
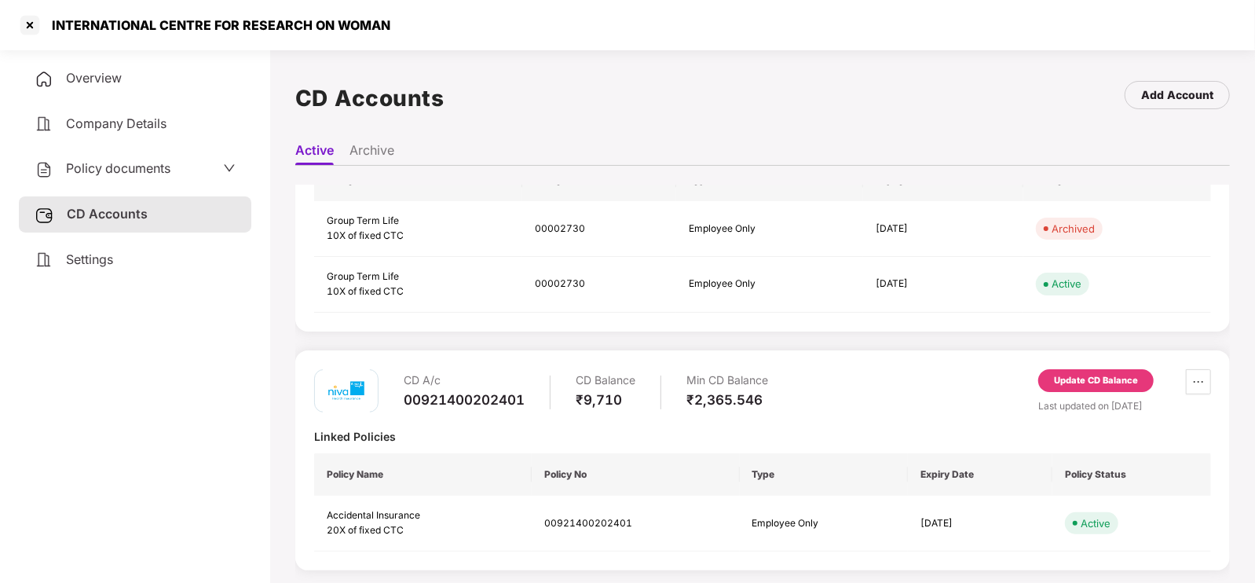
click at [1105, 387] on div "Update CD Balance" at bounding box center [1096, 381] width 115 height 24
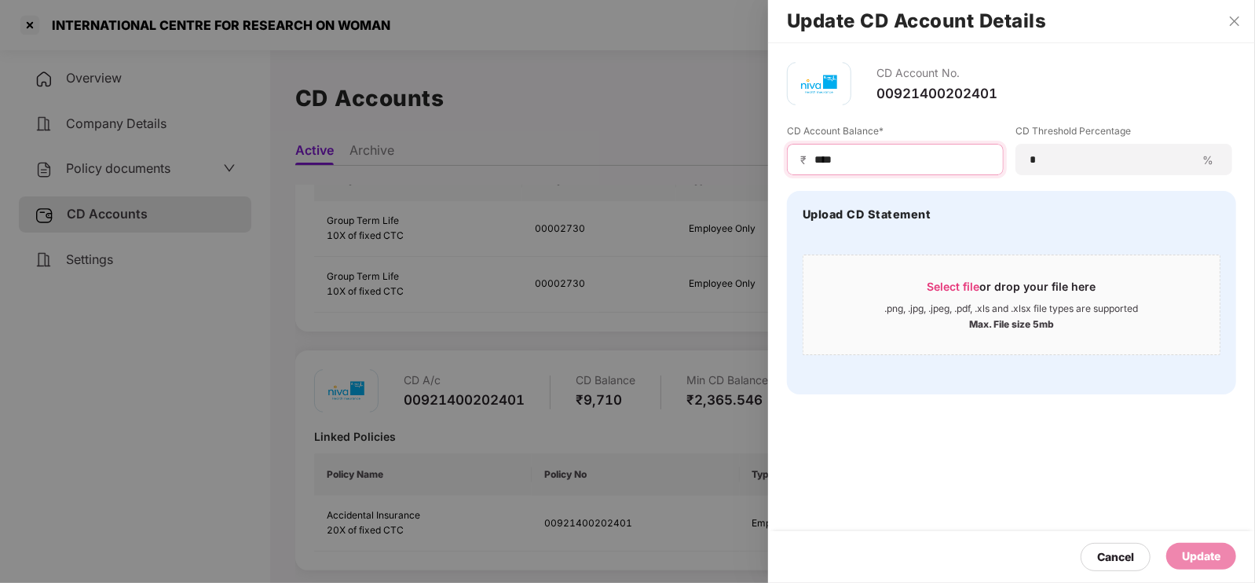
click at [902, 162] on input "****" at bounding box center [902, 160] width 178 height 16
type input "****"
click at [1202, 558] on div "Update" at bounding box center [1201, 556] width 38 height 17
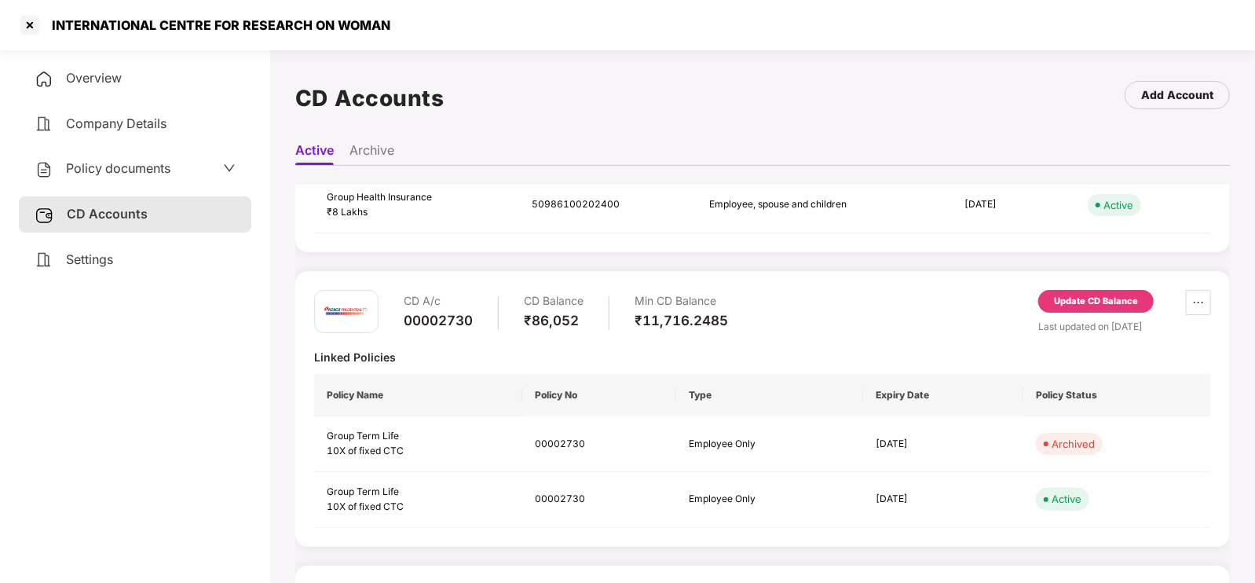
scroll to position [394, 0]
click at [1098, 296] on div "Update CD Balance" at bounding box center [1096, 299] width 84 height 14
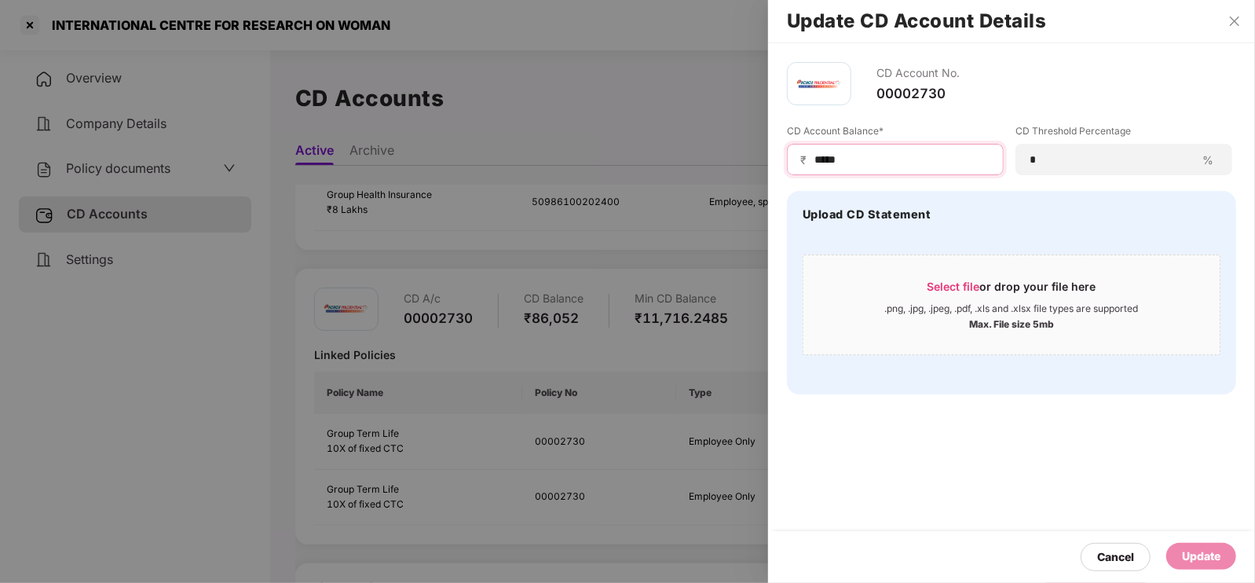
click at [883, 159] on input "*****" at bounding box center [902, 160] width 178 height 16
type input "*"
type input "*****"
click at [1214, 543] on div "Update" at bounding box center [1202, 556] width 70 height 27
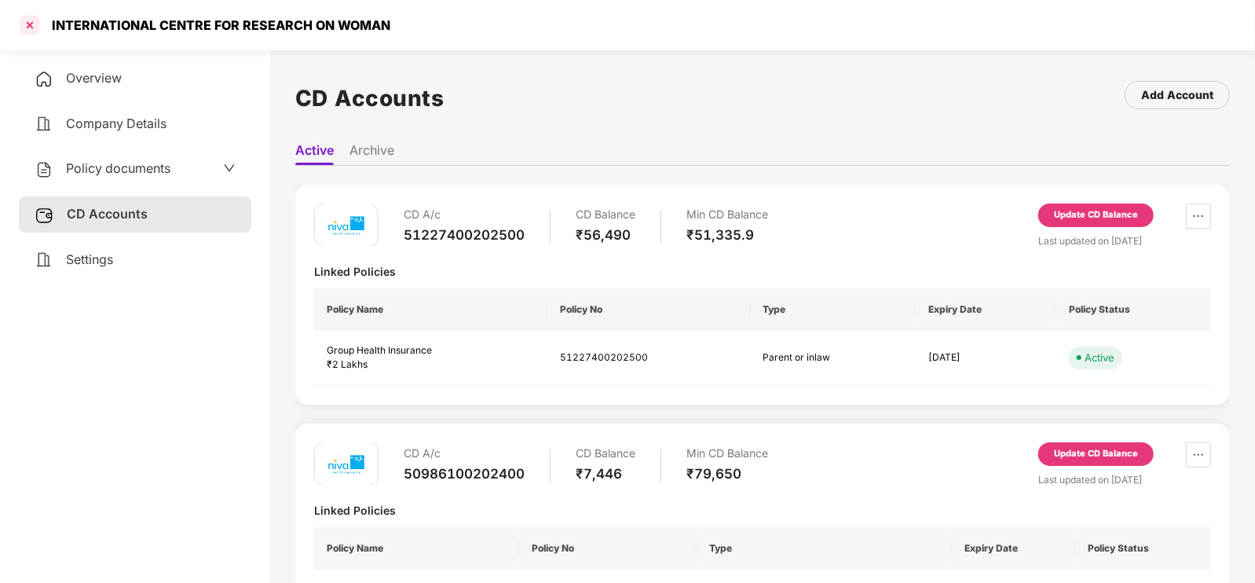
click at [30, 31] on div at bounding box center [29, 25] width 25 height 25
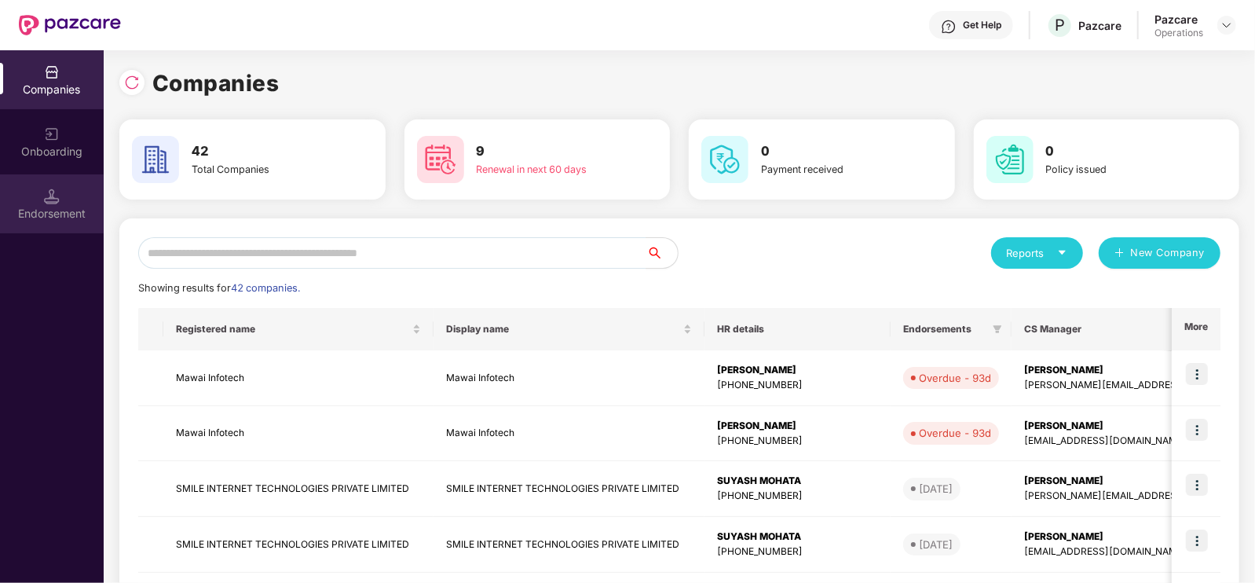
click at [52, 196] on img at bounding box center [52, 197] width 16 height 16
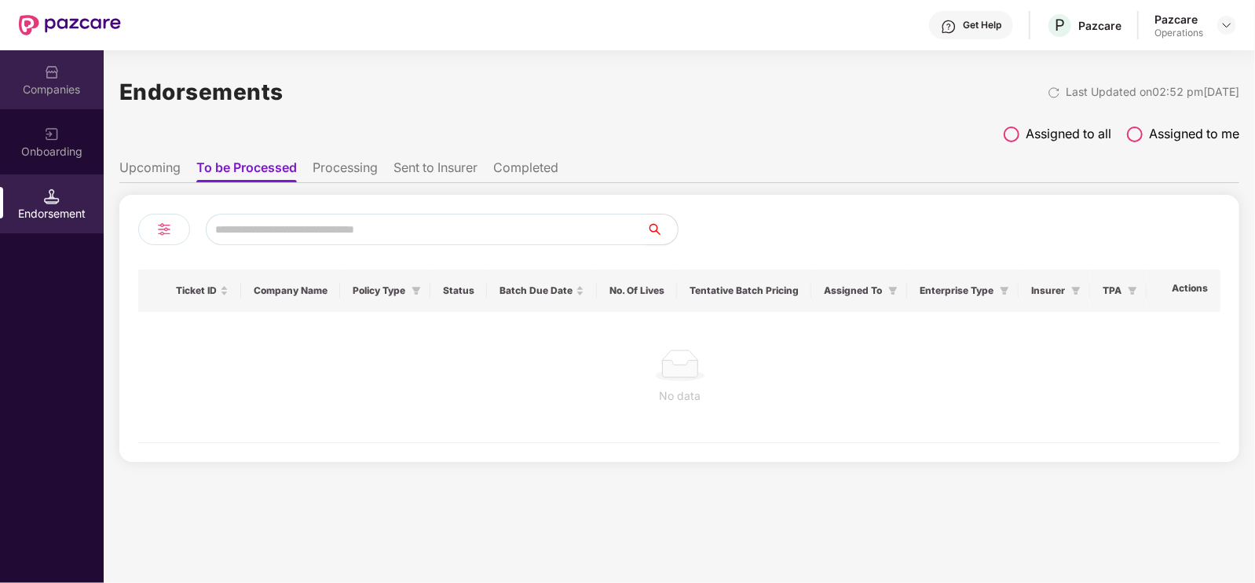
click at [64, 78] on div "Companies" at bounding box center [52, 79] width 104 height 59
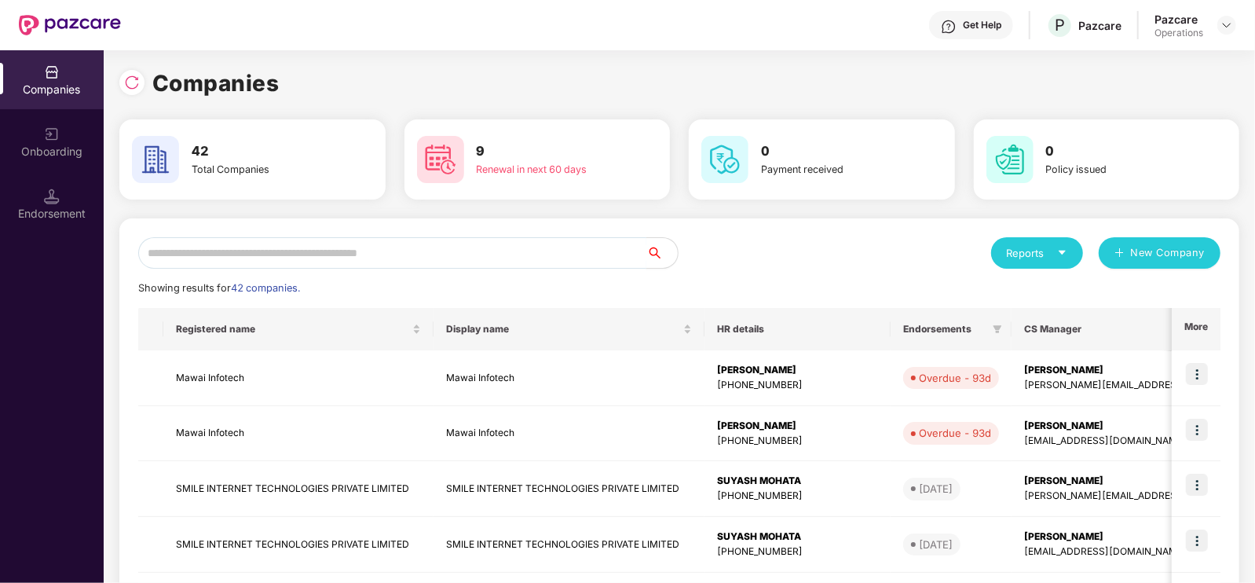
click at [242, 253] on input "text" at bounding box center [392, 252] width 508 height 31
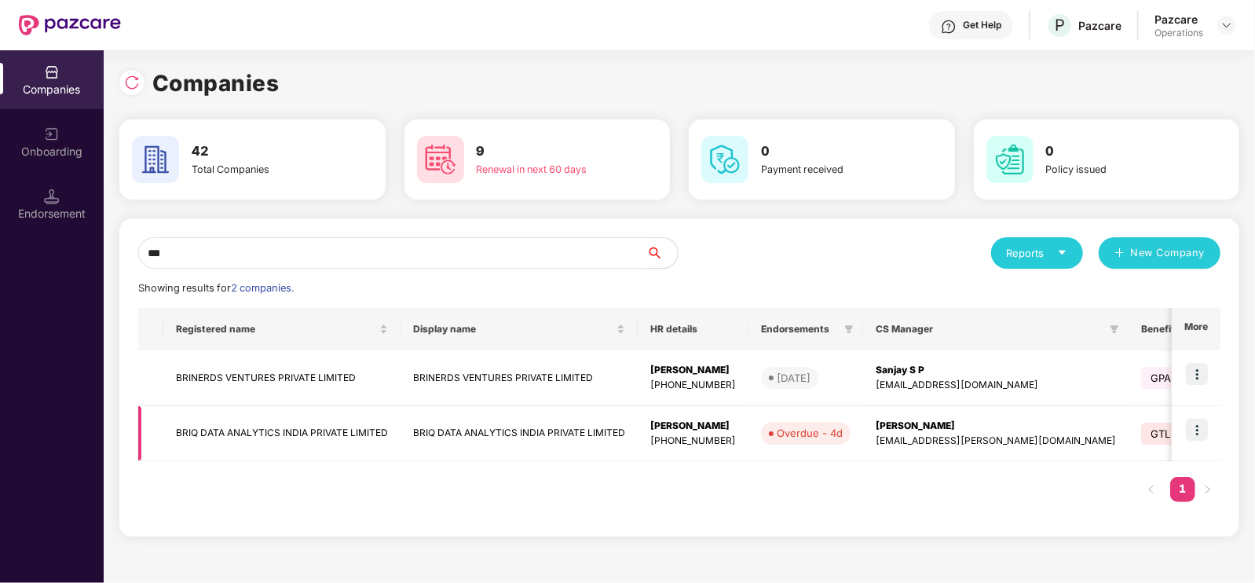
type input "***"
click at [1200, 430] on img at bounding box center [1197, 430] width 22 height 22
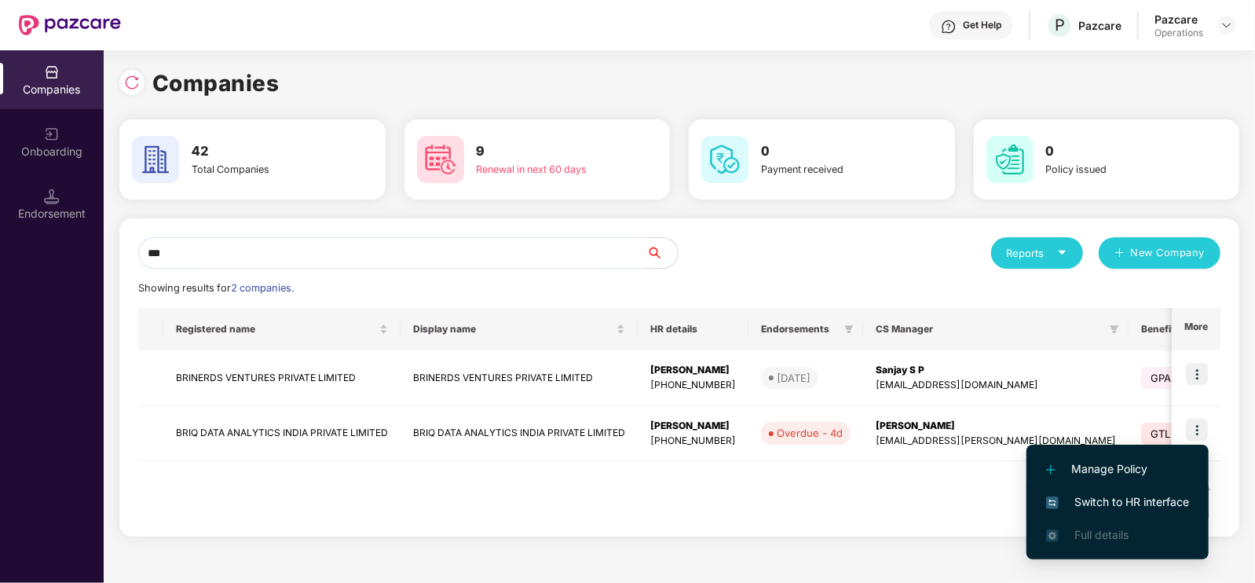
click at [1151, 493] on span "Switch to HR interface" at bounding box center [1117, 501] width 143 height 17
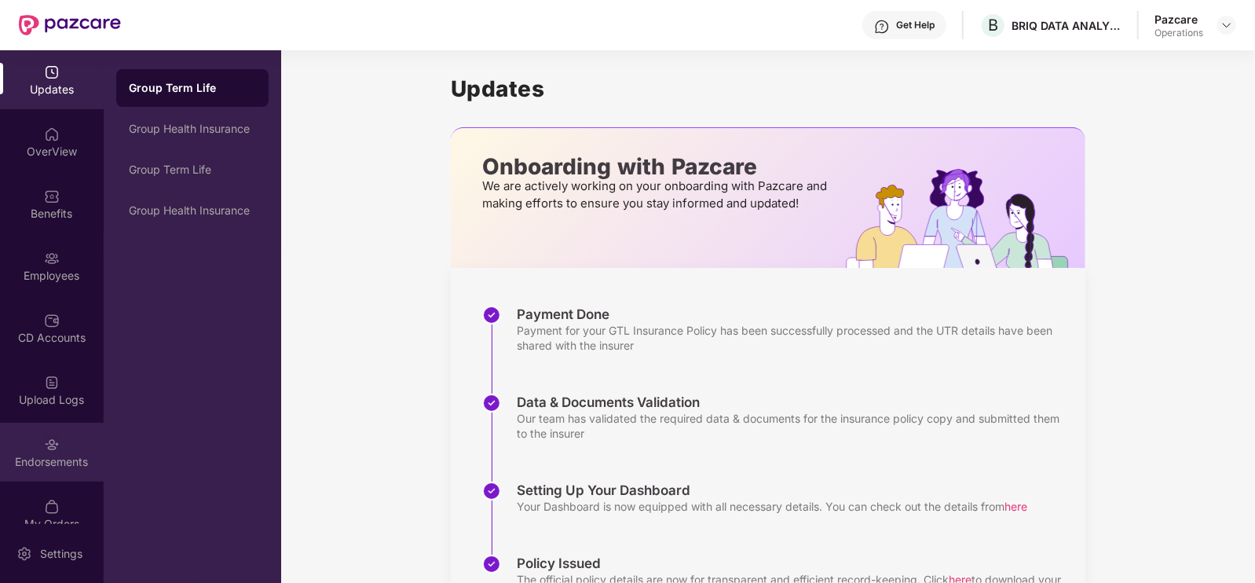
click at [60, 426] on div "Endorsements" at bounding box center [52, 452] width 104 height 59
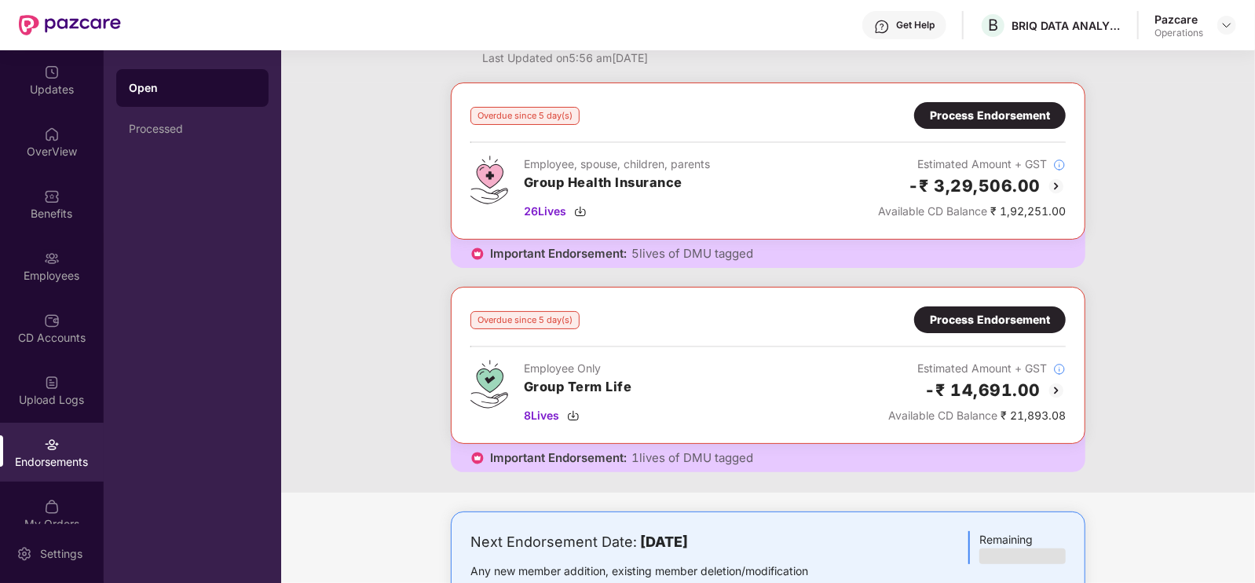
scroll to position [55, 0]
click at [544, 205] on span "26 Lives" at bounding box center [545, 210] width 42 height 17
click at [541, 408] on span "8 Lives" at bounding box center [541, 414] width 35 height 17
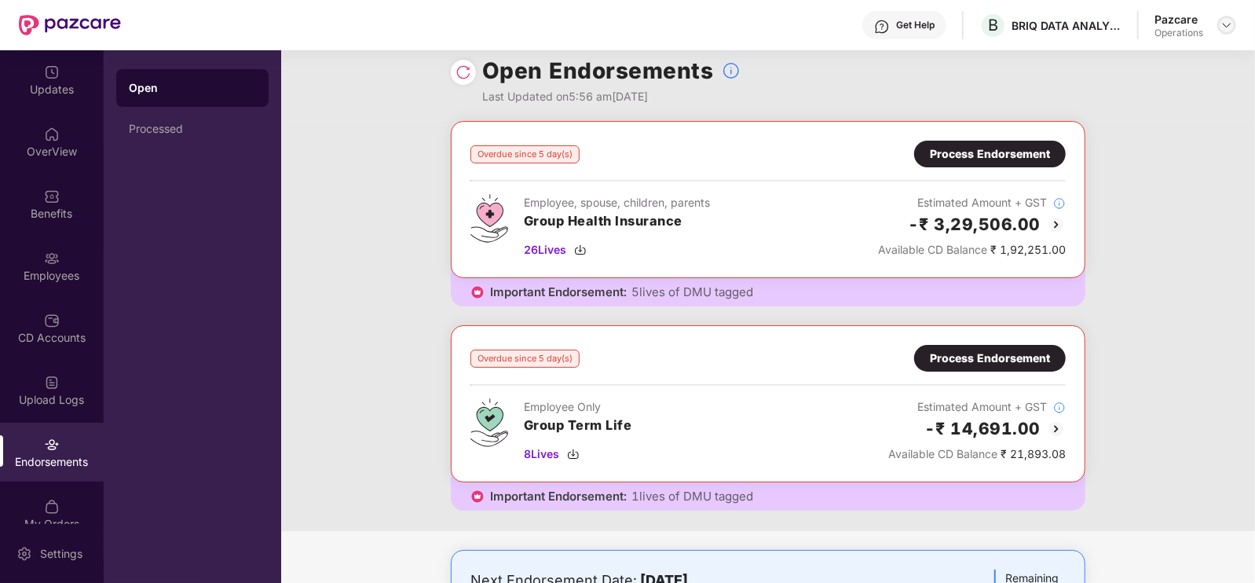
click at [1226, 27] on img at bounding box center [1227, 25] width 13 height 13
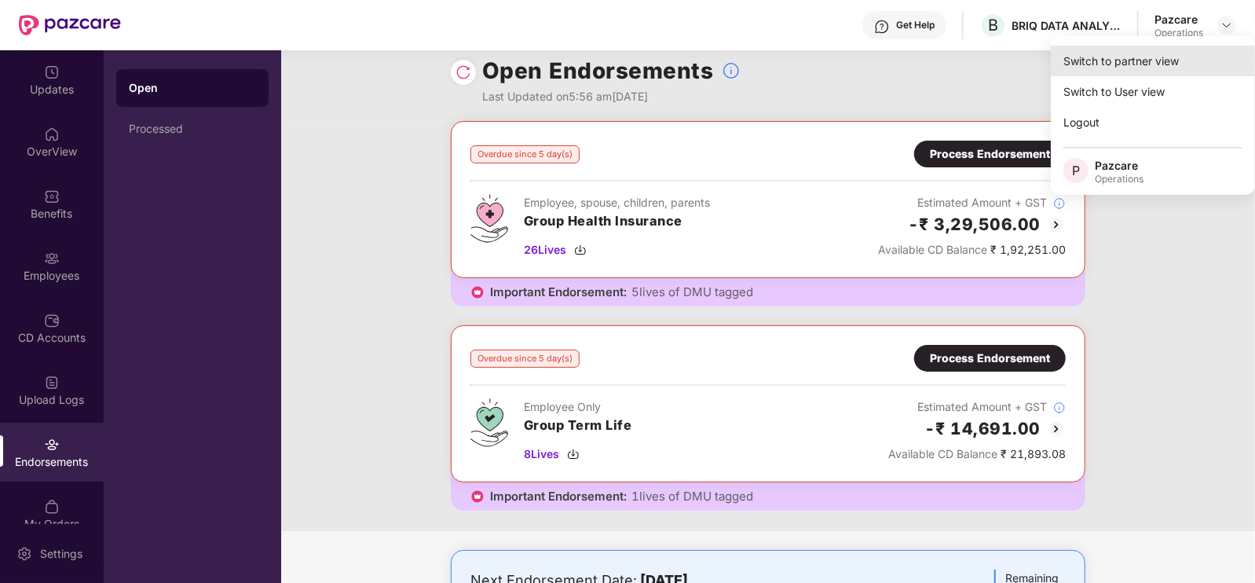
click at [1123, 68] on div "Switch to partner view" at bounding box center [1153, 61] width 204 height 31
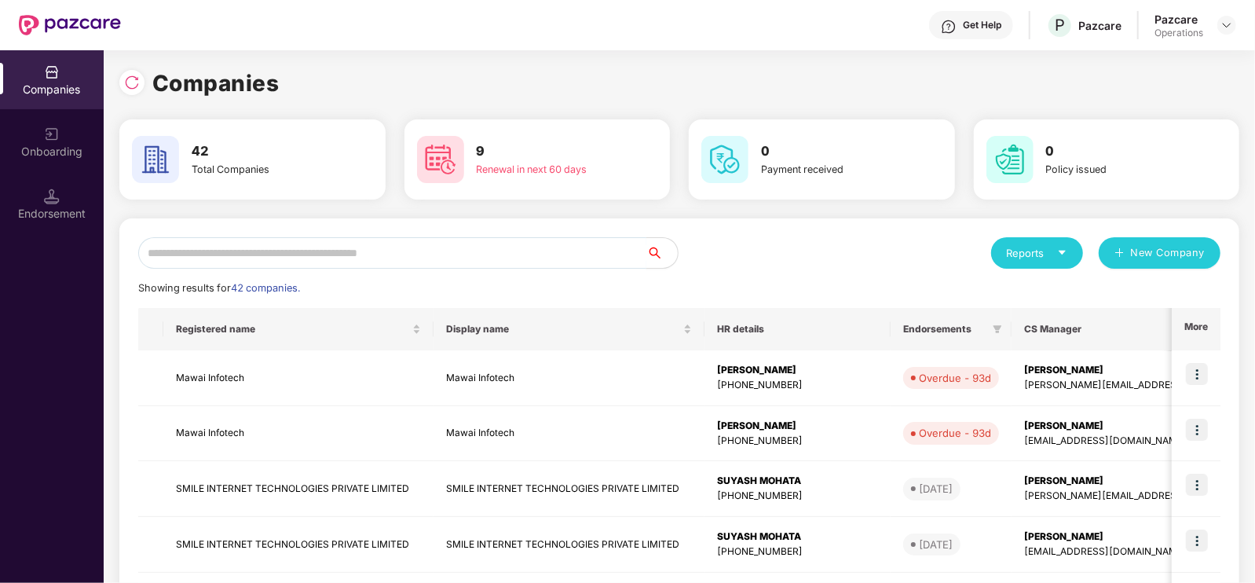
click at [412, 251] on input "text" at bounding box center [392, 252] width 508 height 31
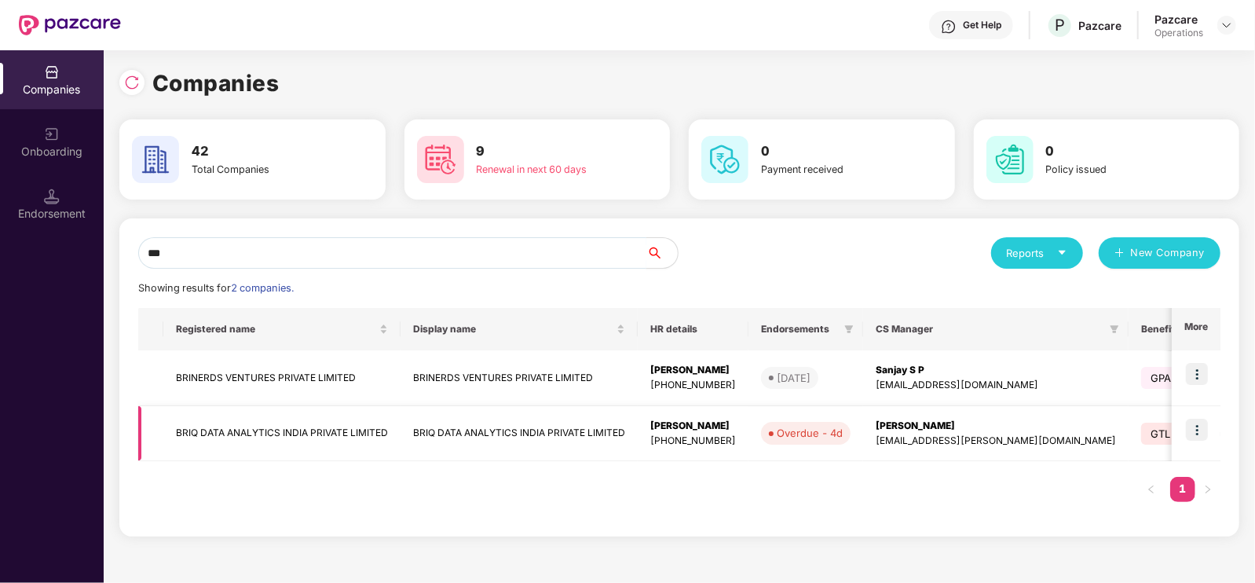
type input "***"
click at [1200, 429] on img at bounding box center [1197, 430] width 22 height 22
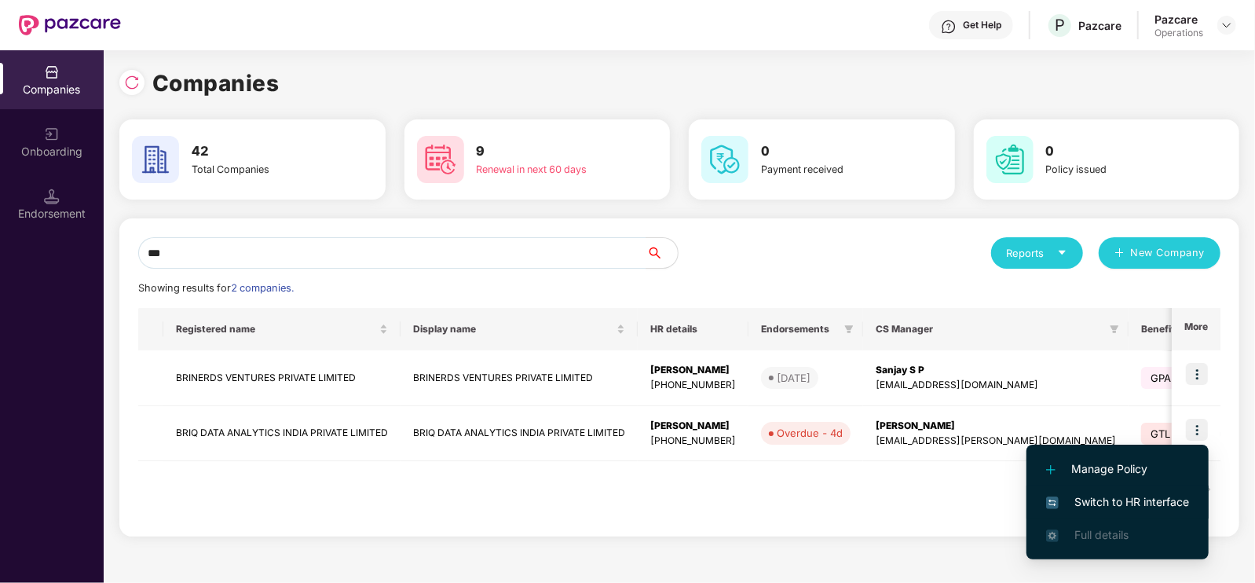
click at [1112, 501] on span "Switch to HR interface" at bounding box center [1117, 501] width 143 height 17
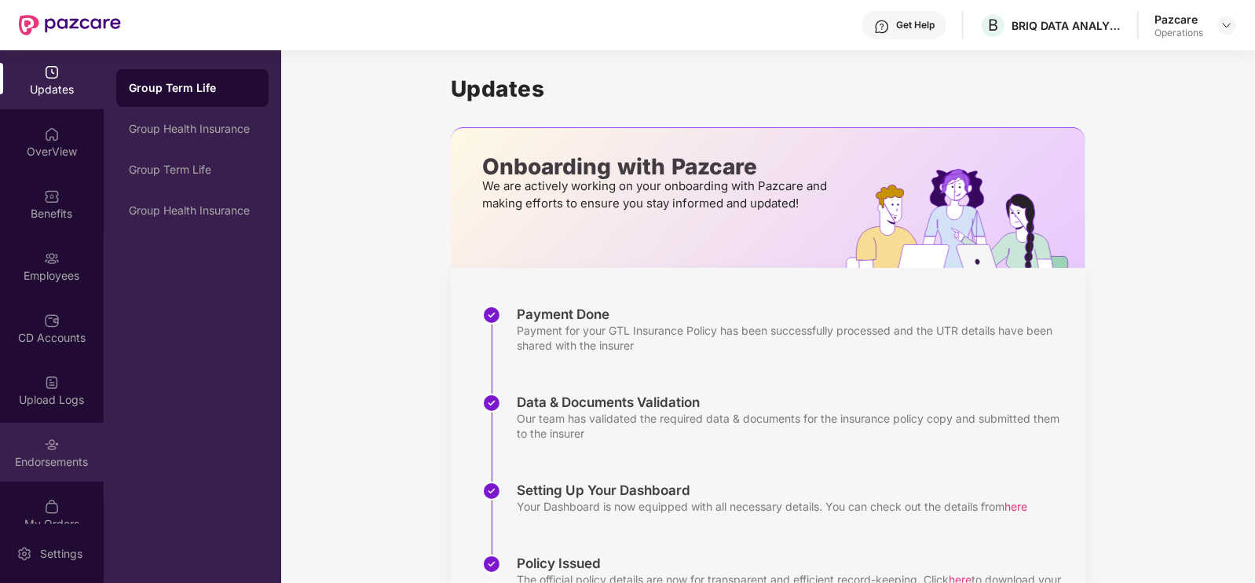
click at [31, 449] on div "Endorsements" at bounding box center [52, 452] width 104 height 59
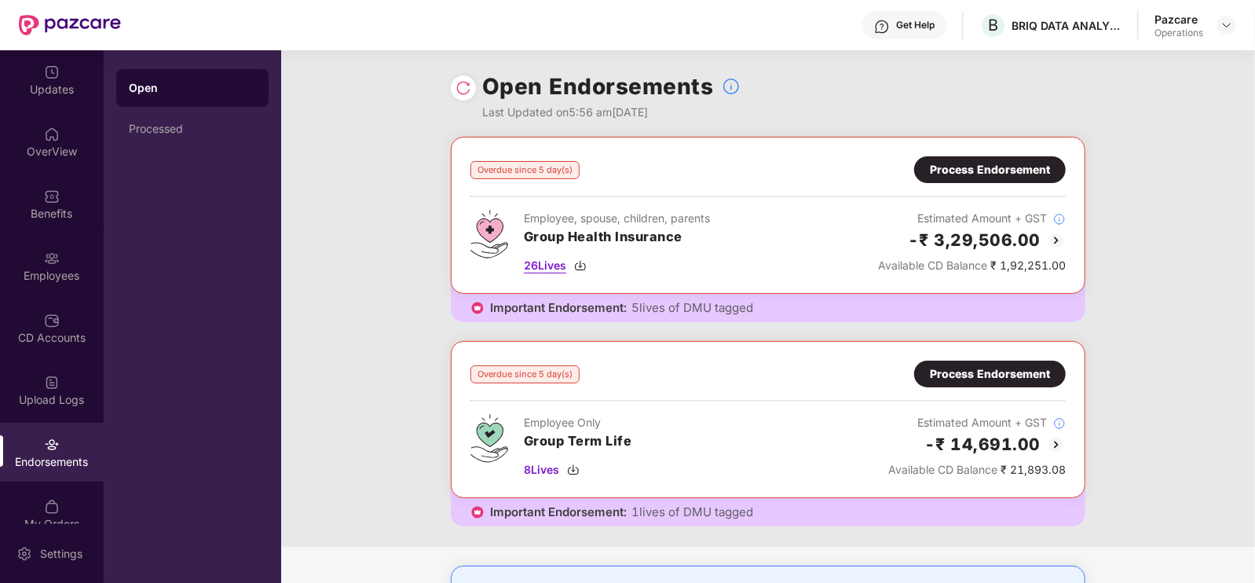
click at [562, 259] on span "26 Lives" at bounding box center [545, 265] width 42 height 17
click at [629, 268] on div "26 Lives" at bounding box center [617, 265] width 186 height 17
click at [943, 159] on div "Process Endorsement" at bounding box center [990, 169] width 152 height 27
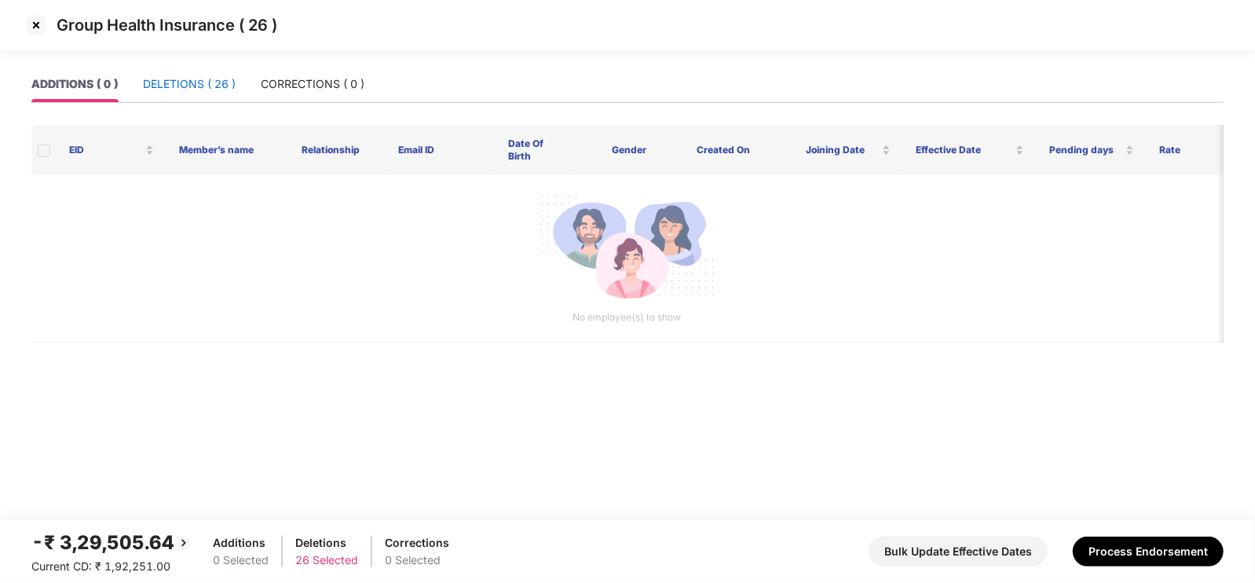
click at [223, 75] on div "DELETIONS ( 26 )" at bounding box center [189, 83] width 93 height 17
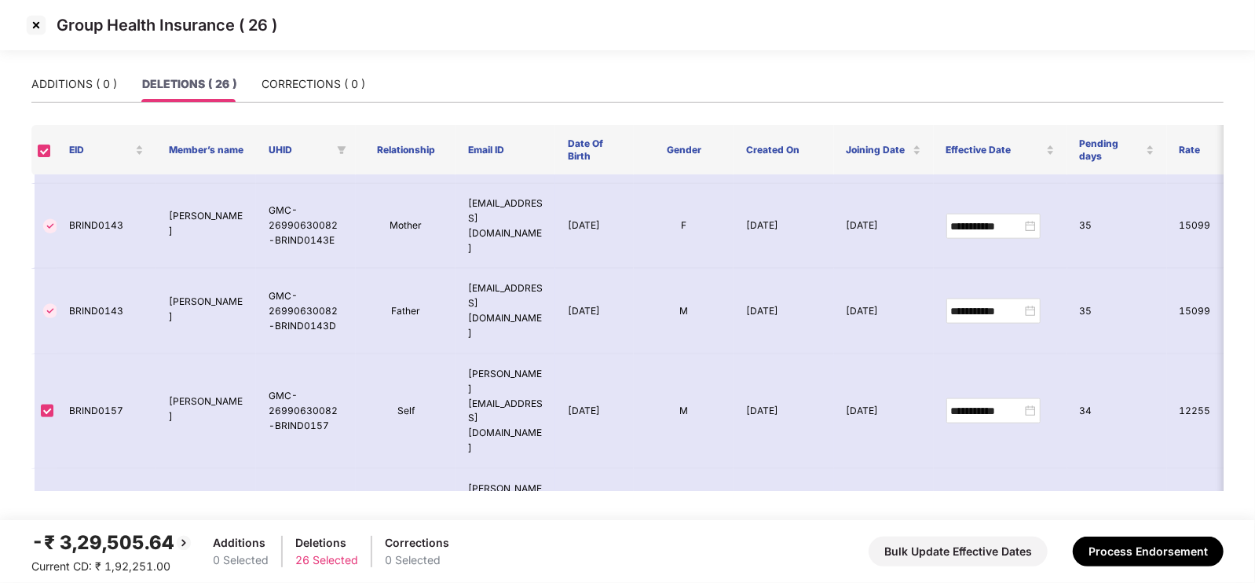
scroll to position [1514, 0]
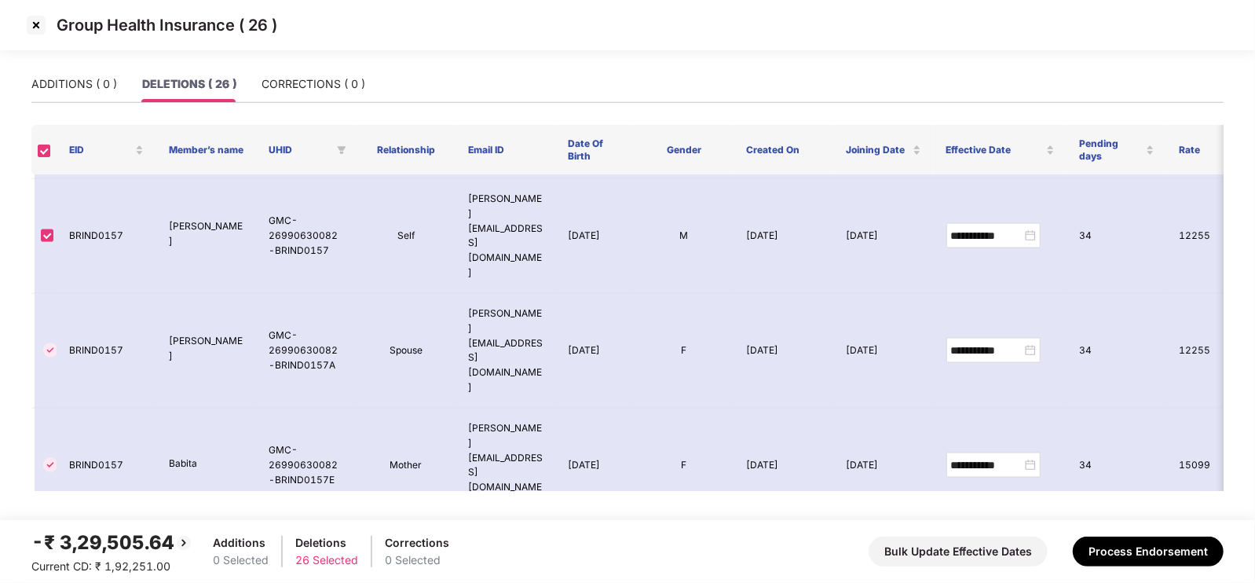
click at [1142, 532] on div "-₹ 3,29,505.64 Current CD: ₹ 1,92,251.00 Additions 0 Selected Deletions 26 Sele…" at bounding box center [627, 551] width 1193 height 47
click at [1137, 551] on button "Process Endorsement" at bounding box center [1148, 552] width 151 height 30
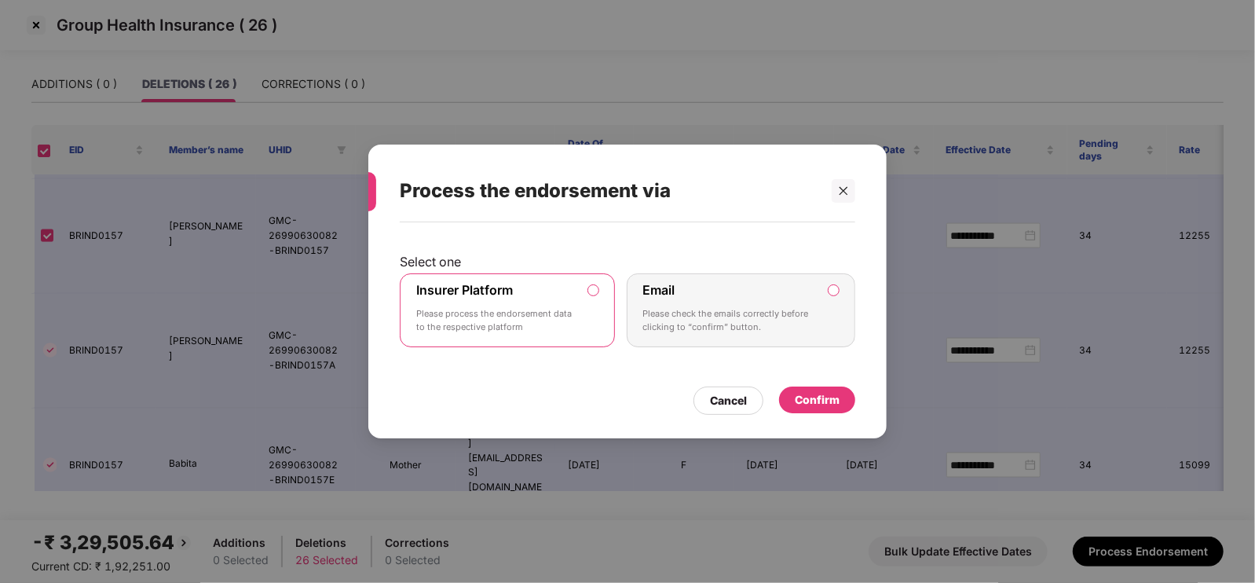
click at [836, 407] on div "Confirm" at bounding box center [817, 399] width 45 height 17
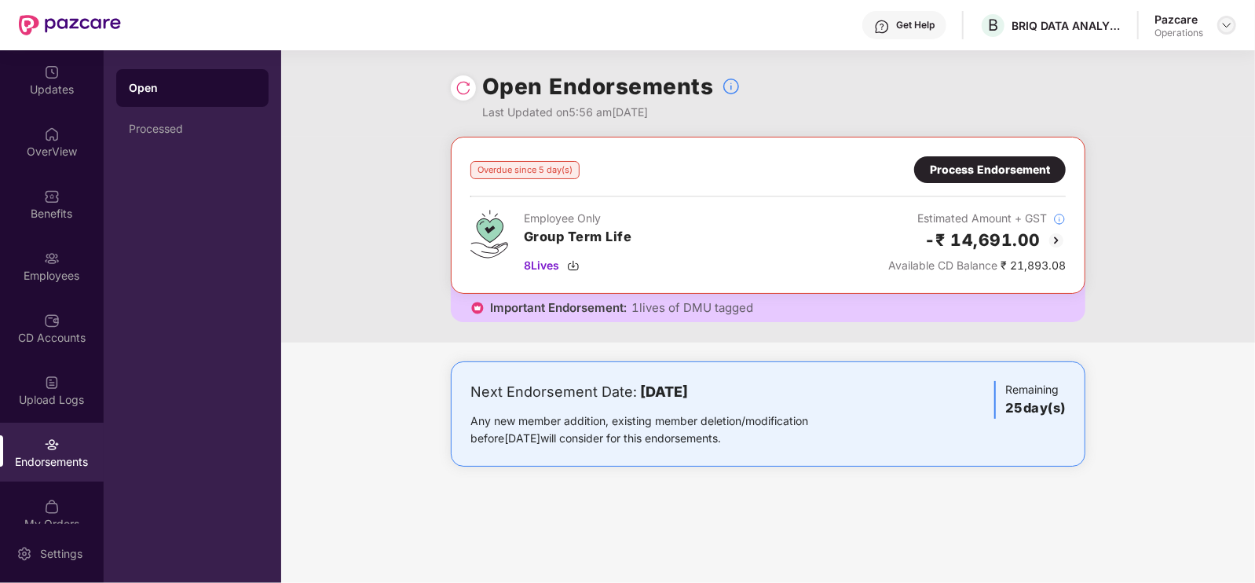
click at [1222, 29] on img at bounding box center [1227, 25] width 13 height 13
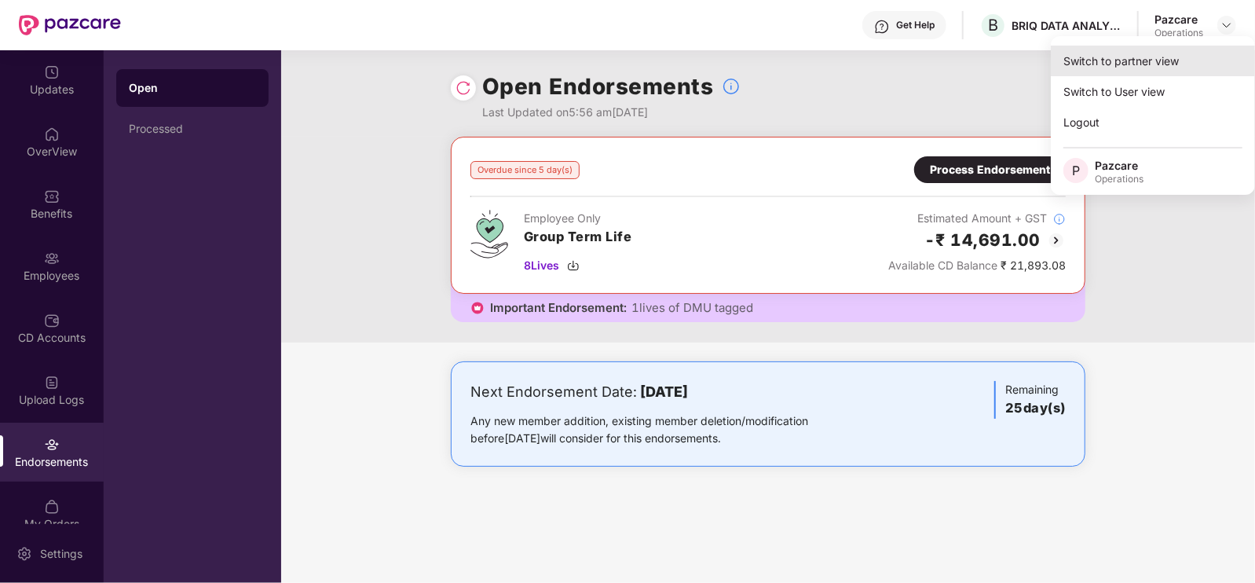
click at [1139, 62] on div "Switch to partner view" at bounding box center [1153, 61] width 204 height 31
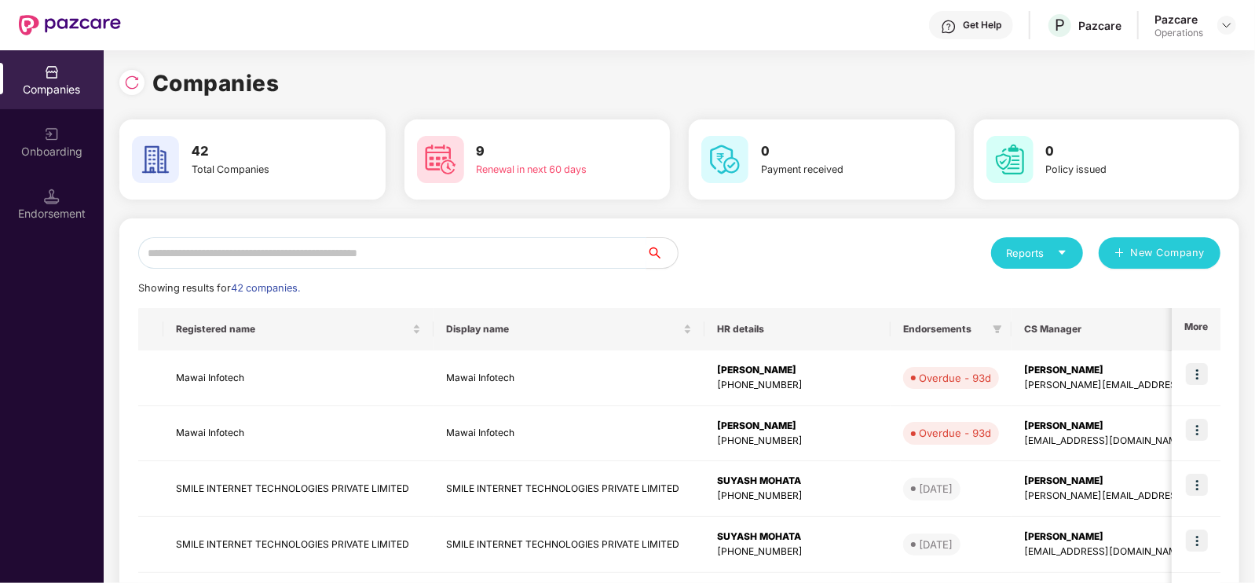
click at [449, 241] on input "text" at bounding box center [392, 252] width 508 height 31
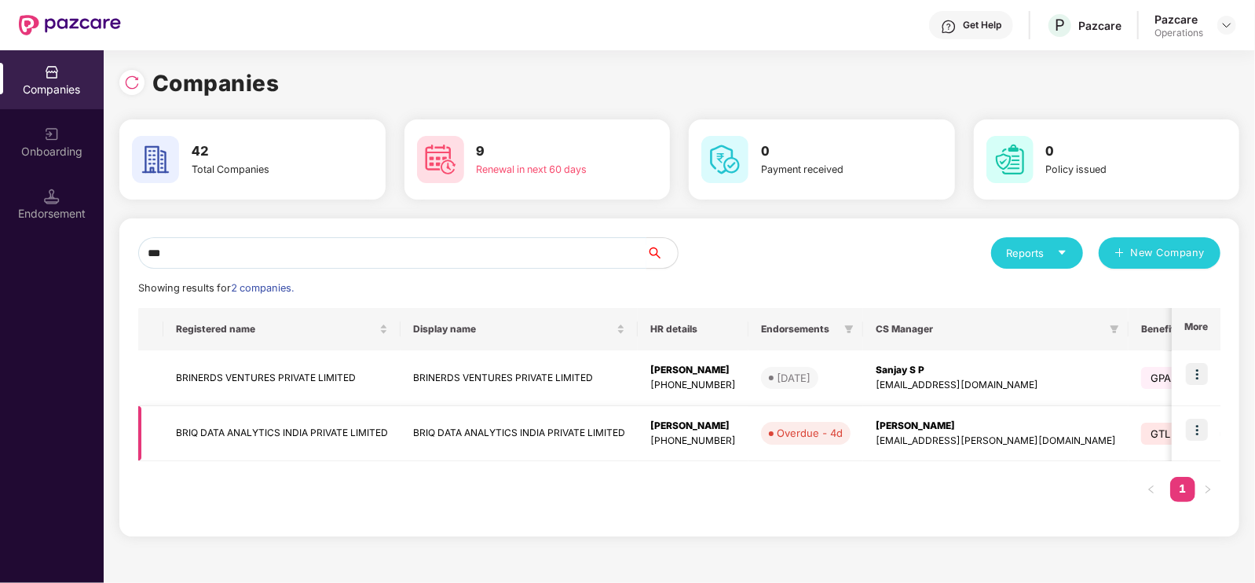
type input "***"
click at [277, 422] on td "BRIQ DATA ANALYTICS INDIA PRIVATE LIMITED" at bounding box center [281, 434] width 237 height 56
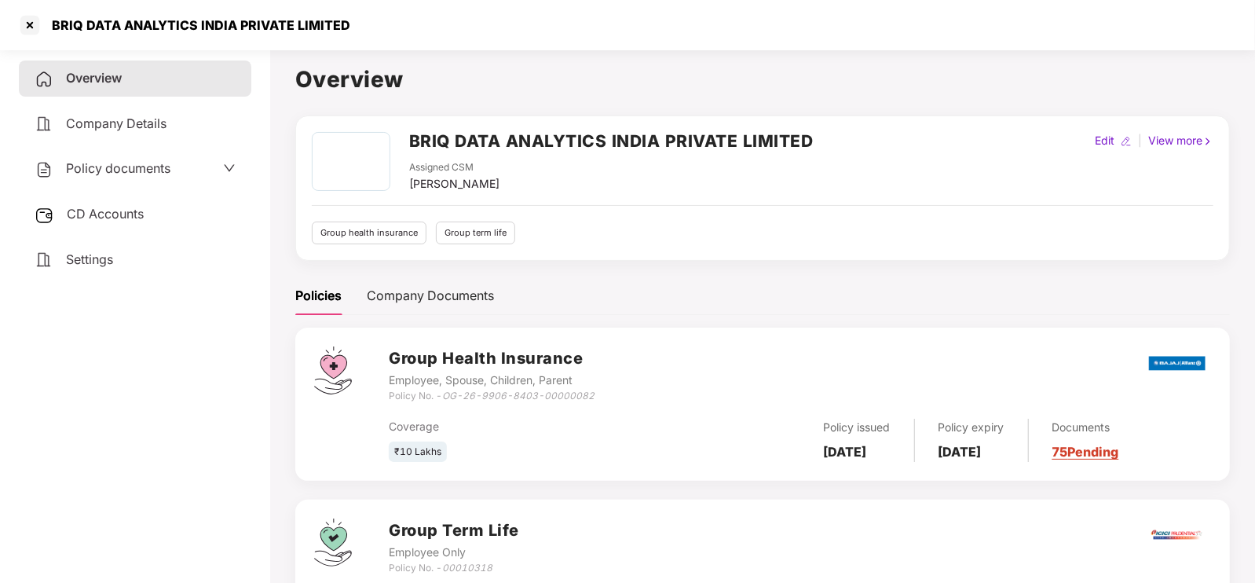
click at [136, 216] on span "CD Accounts" at bounding box center [105, 214] width 77 height 16
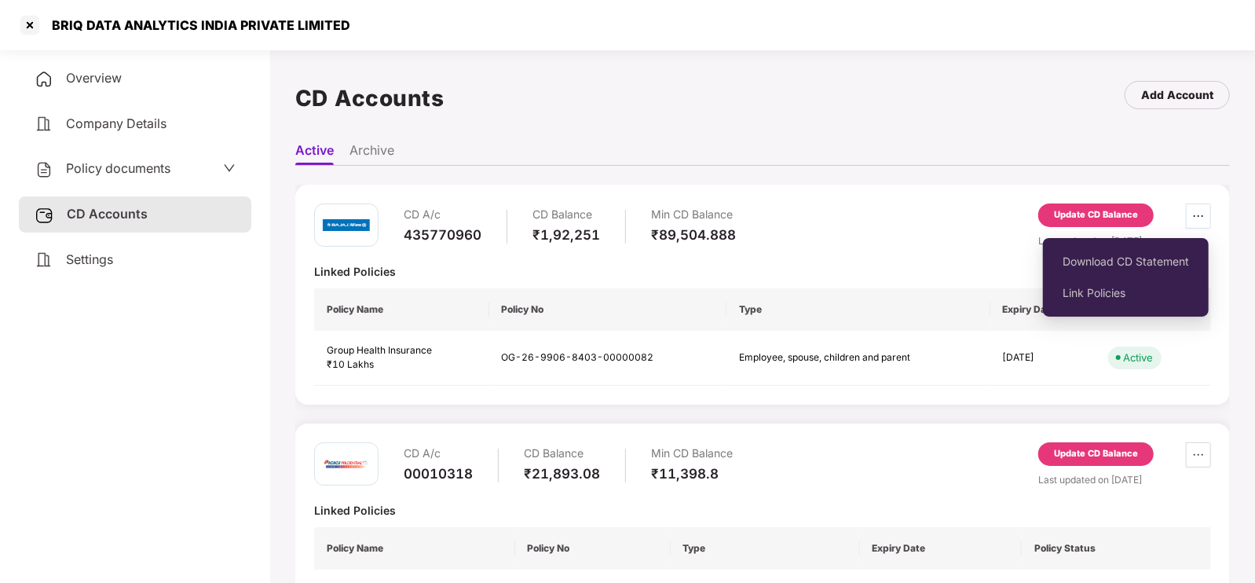
click at [1206, 218] on span "ellipsis" at bounding box center [1199, 216] width 24 height 13
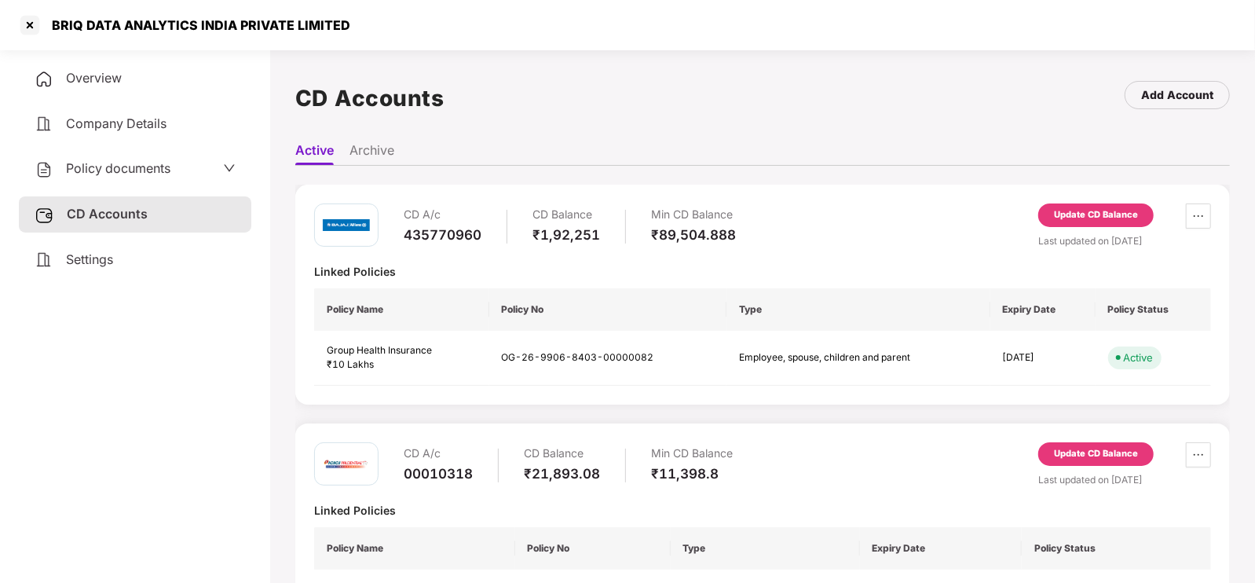
click at [1123, 205] on div "Update CD Balance" at bounding box center [1096, 215] width 115 height 24
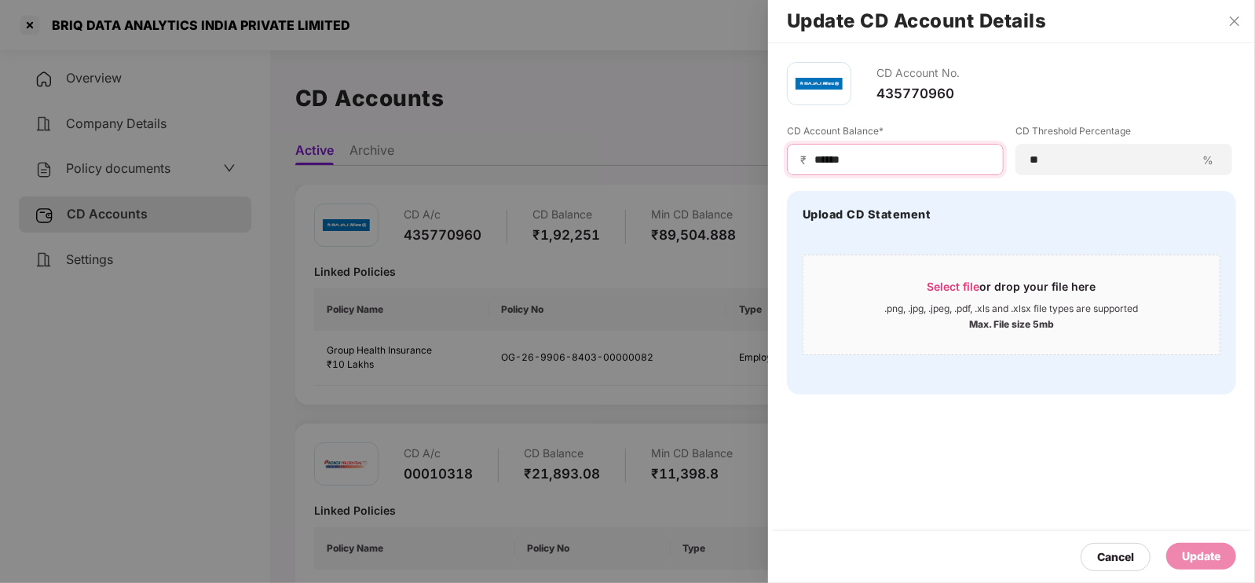
click at [911, 163] on input "******" at bounding box center [902, 160] width 178 height 16
type input "*"
type input "******"
click at [1197, 557] on div "Update" at bounding box center [1201, 556] width 38 height 17
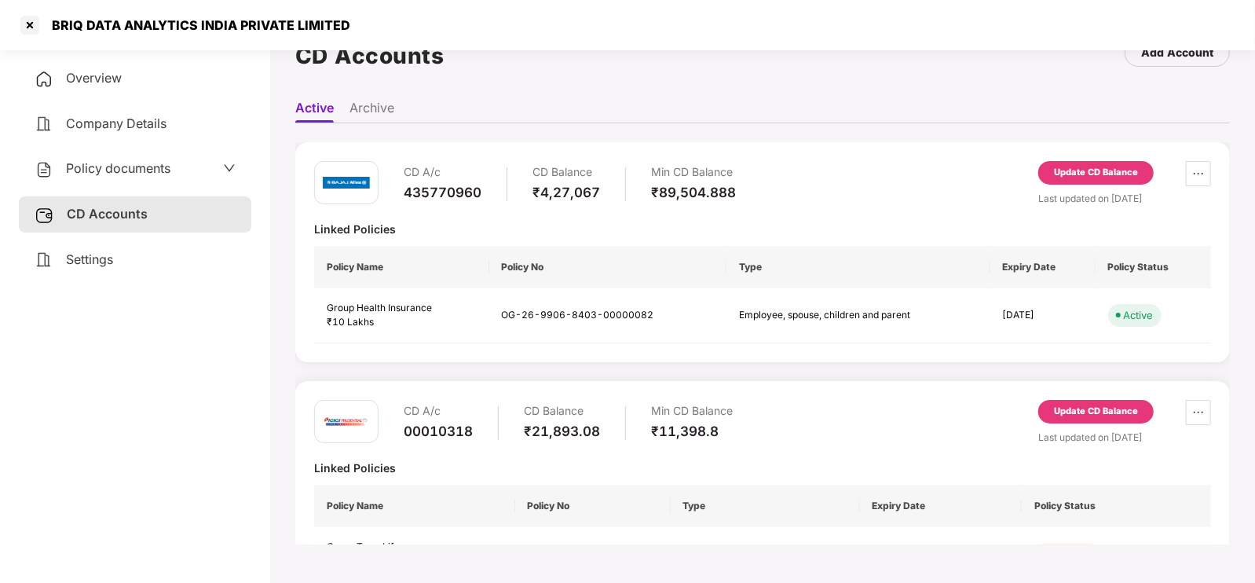
scroll to position [41, 0]
click at [29, 30] on div at bounding box center [29, 25] width 25 height 25
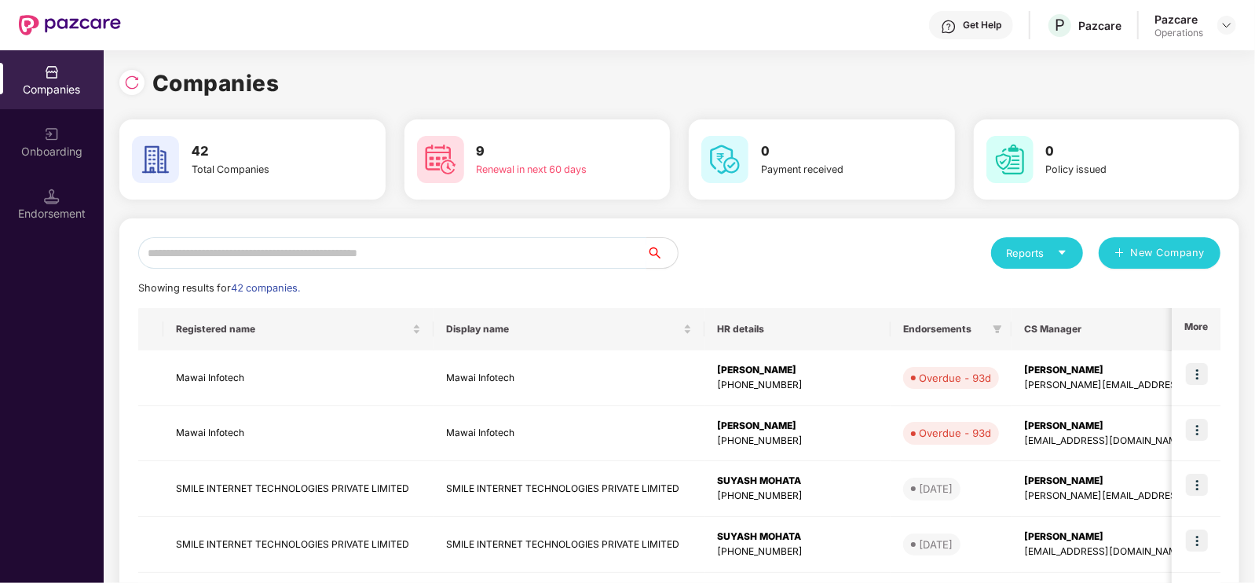
click at [259, 249] on input "text" at bounding box center [392, 252] width 508 height 31
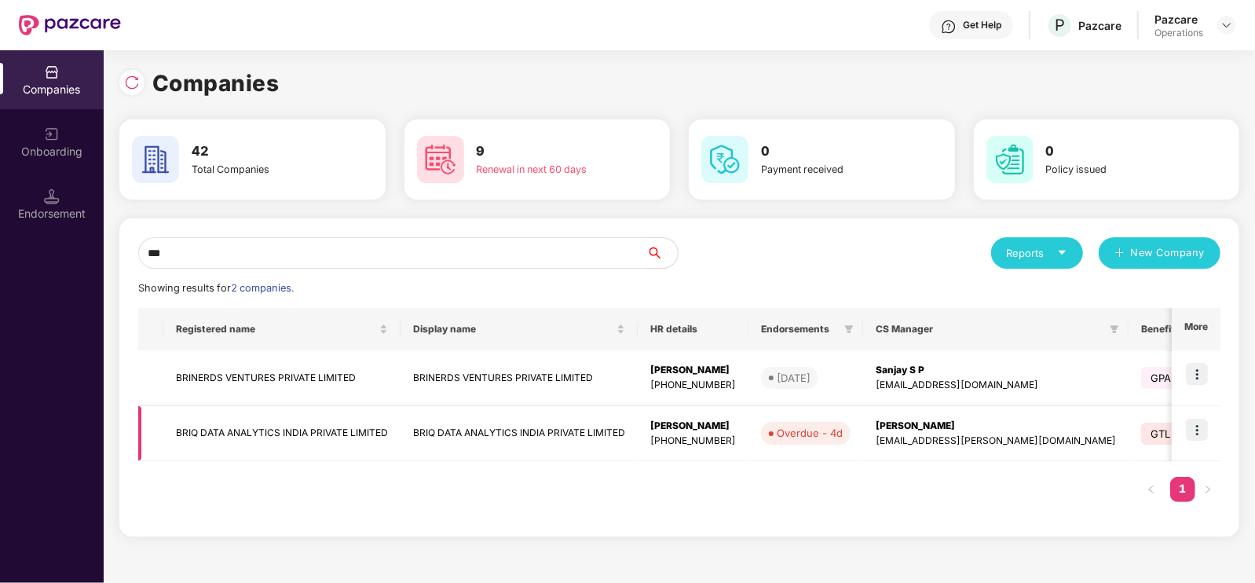
type input "***"
click at [266, 427] on td "BRIQ DATA ANALYTICS INDIA PRIVATE LIMITED" at bounding box center [281, 434] width 237 height 56
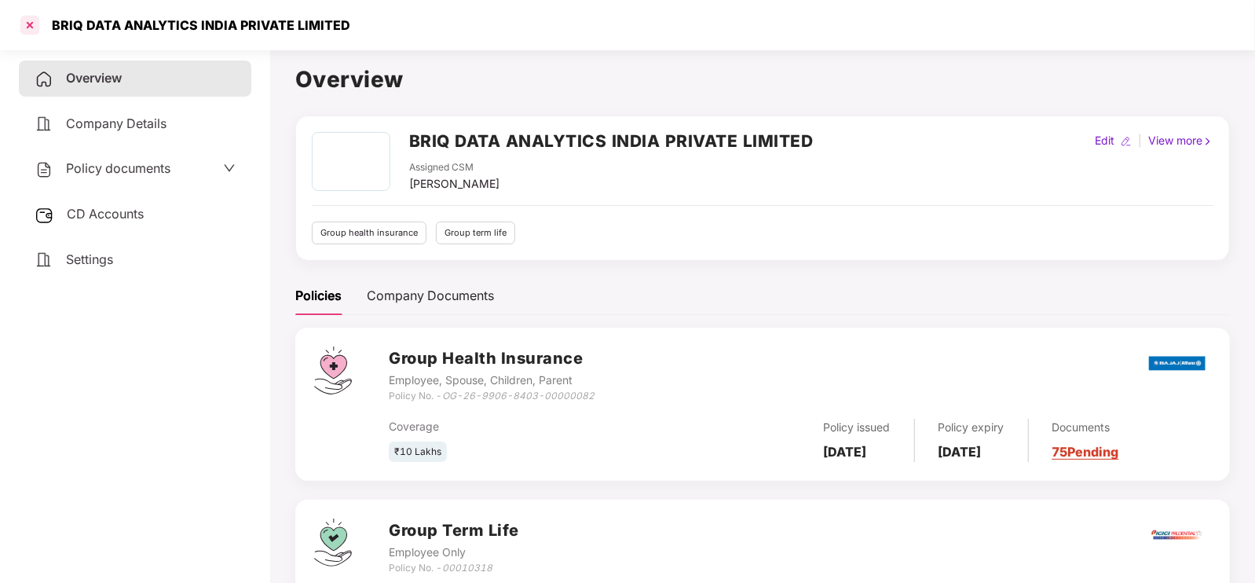
click at [31, 31] on div at bounding box center [29, 25] width 25 height 25
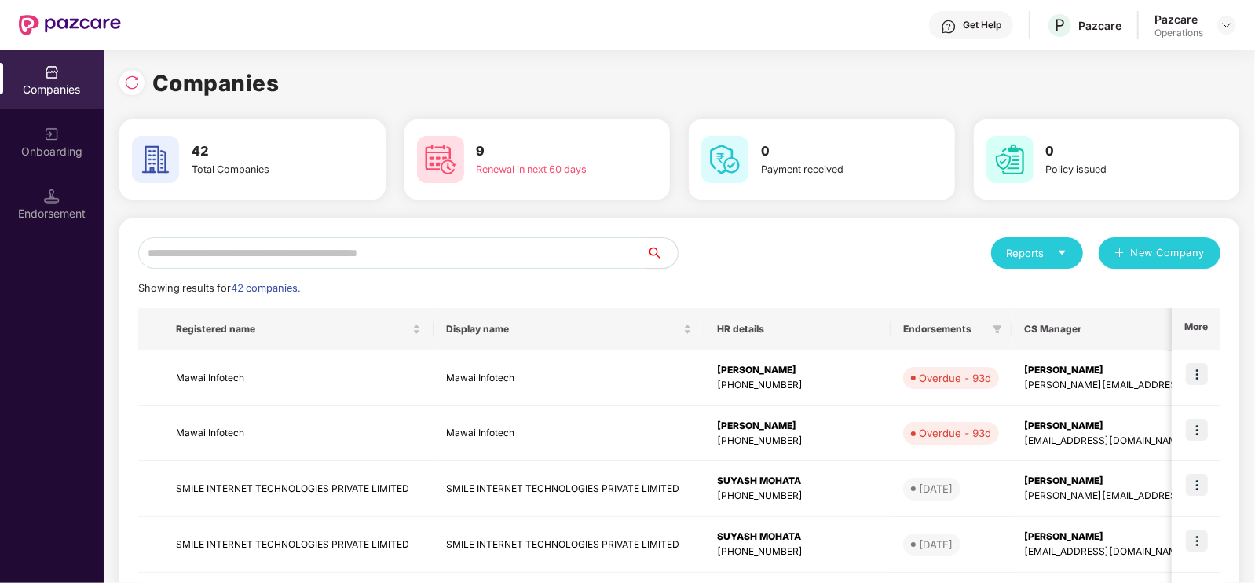
click at [220, 251] on input "text" at bounding box center [392, 252] width 508 height 31
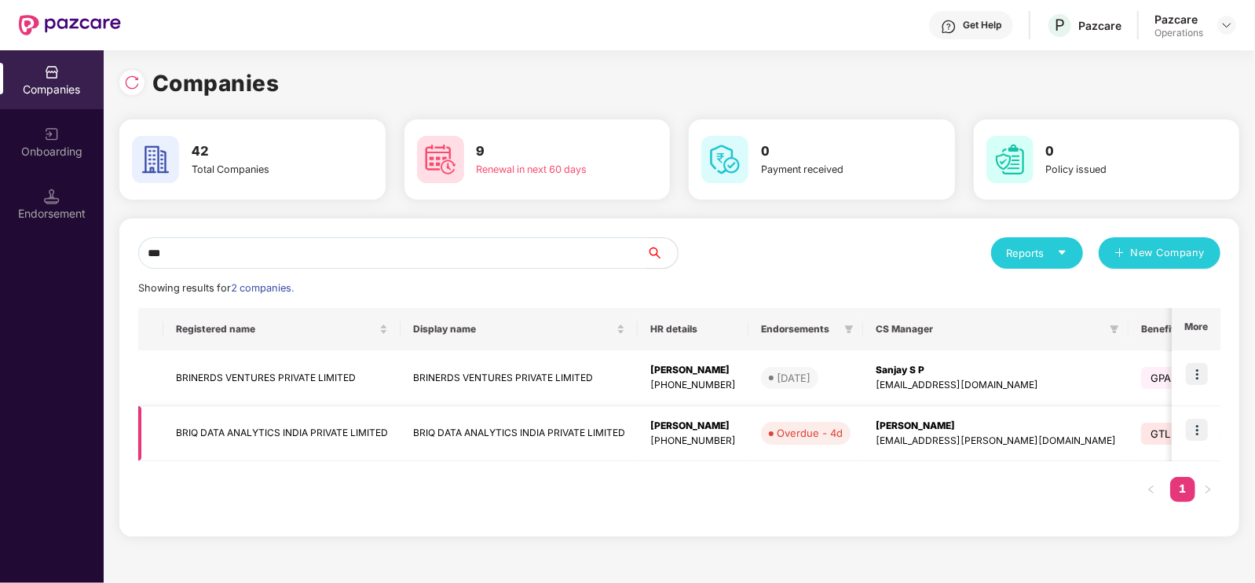
type input "***"
click at [1203, 428] on img at bounding box center [1197, 430] width 22 height 22
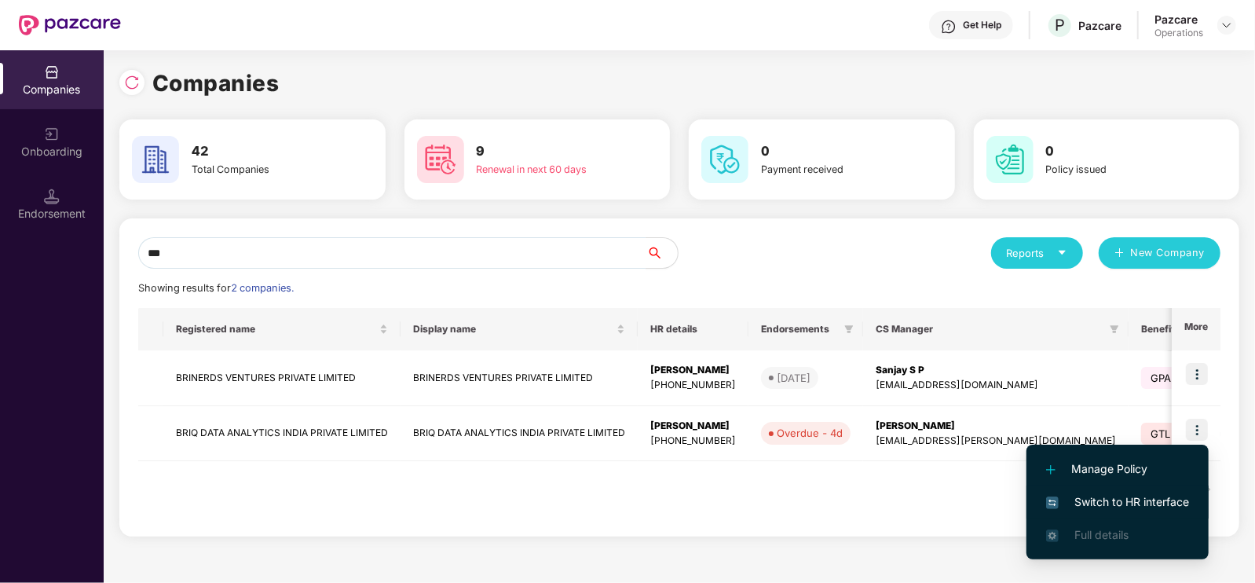
click at [1088, 502] on span "Switch to HR interface" at bounding box center [1117, 501] width 143 height 17
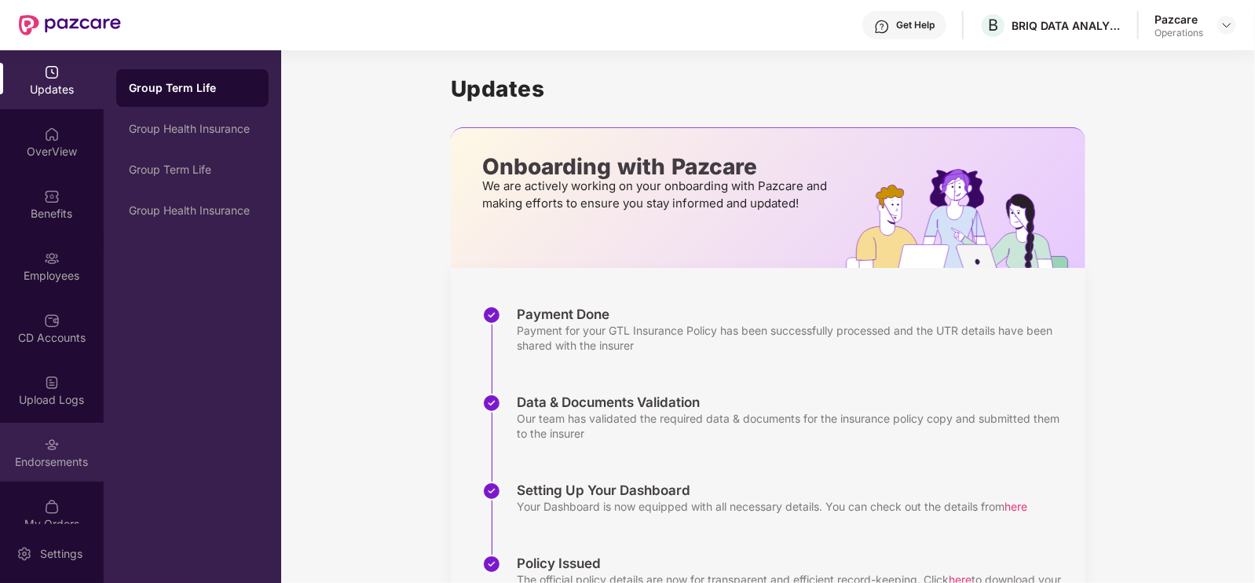
click at [47, 451] on img at bounding box center [52, 445] width 16 height 16
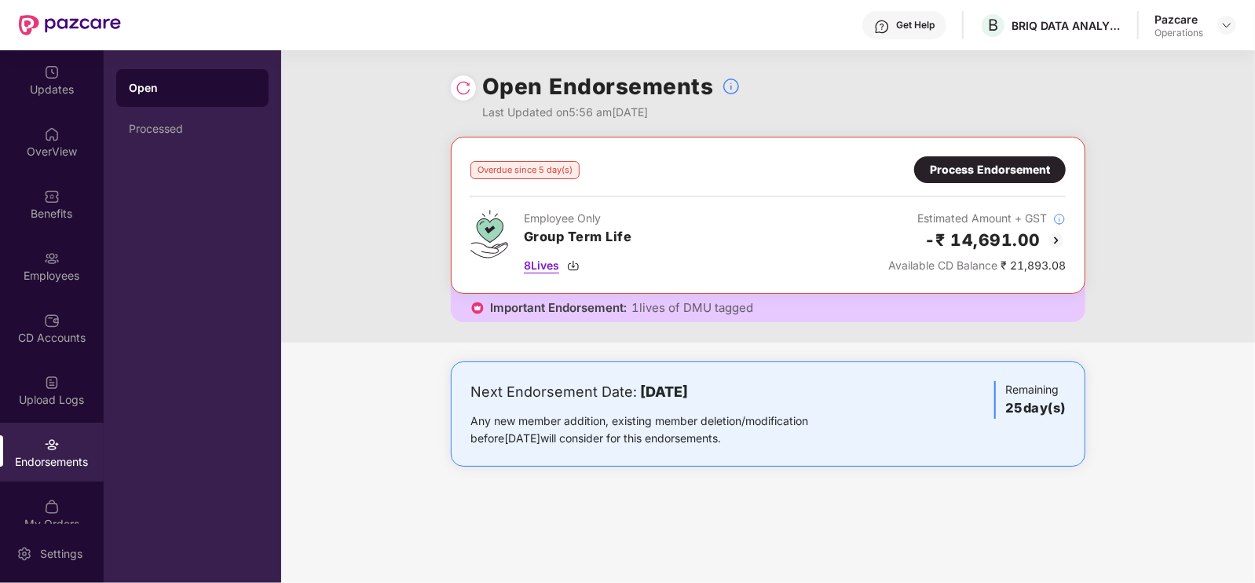
click at [554, 261] on span "8 Lives" at bounding box center [541, 265] width 35 height 17
click at [962, 171] on div "Process Endorsement" at bounding box center [990, 169] width 120 height 17
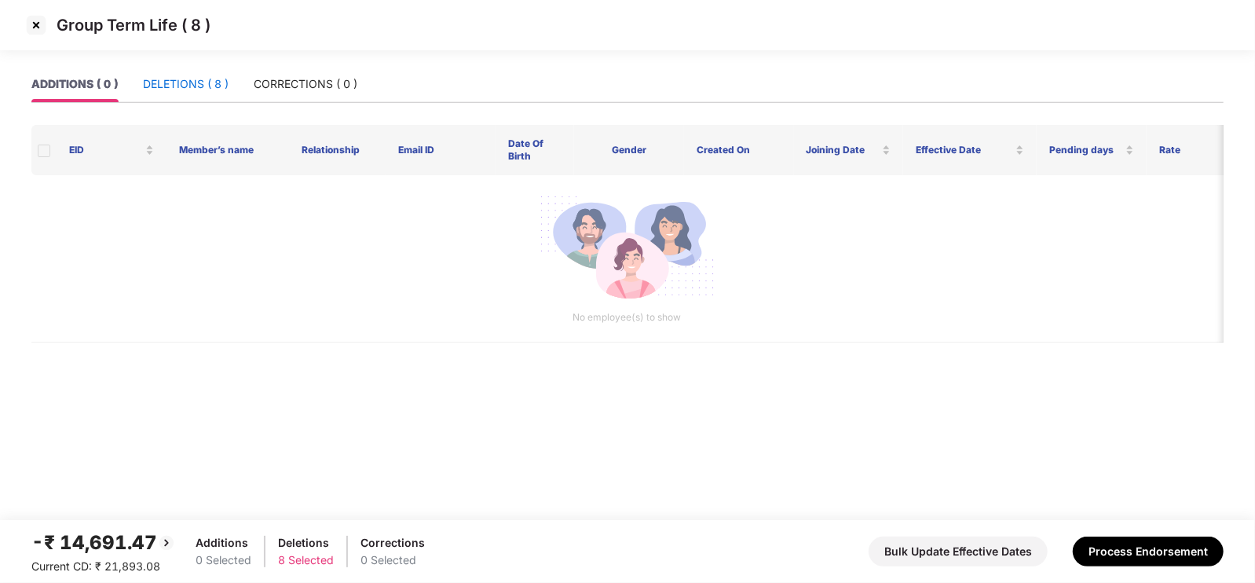
click at [177, 88] on div "DELETIONS ( 8 )" at bounding box center [186, 83] width 86 height 17
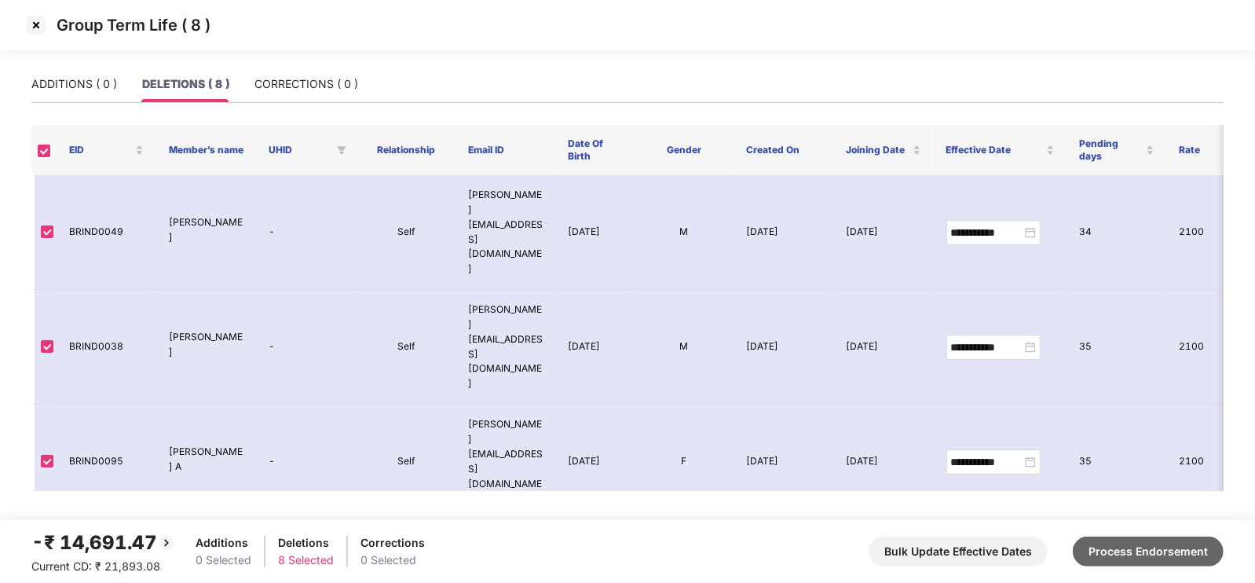
click at [1134, 544] on button "Process Endorsement" at bounding box center [1148, 552] width 151 height 30
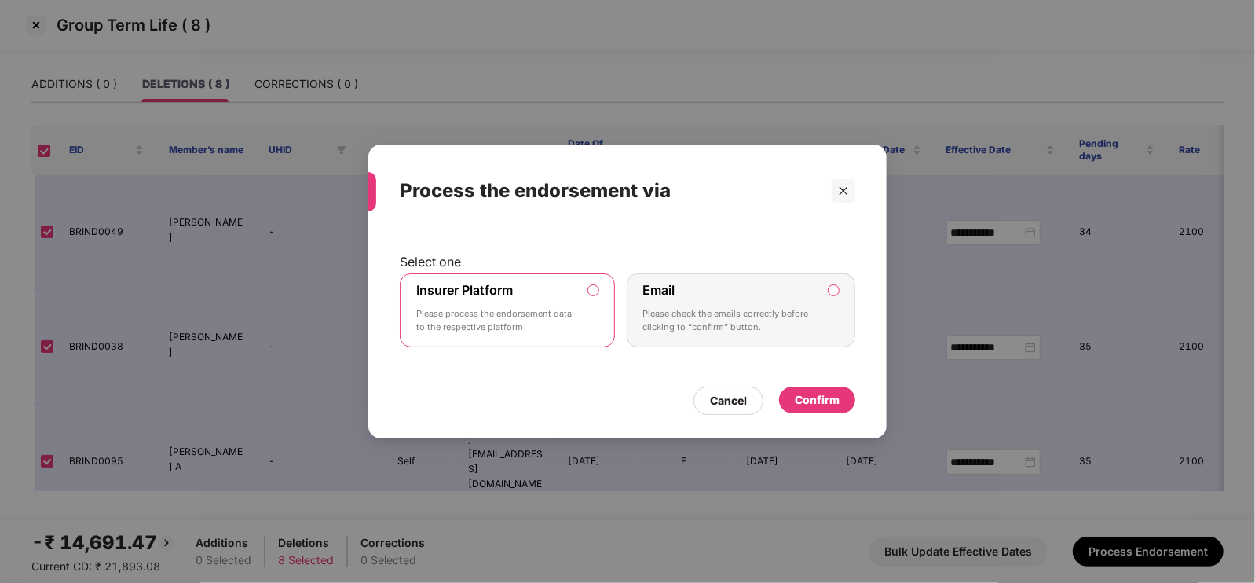
click at [823, 396] on div "Confirm" at bounding box center [817, 399] width 45 height 17
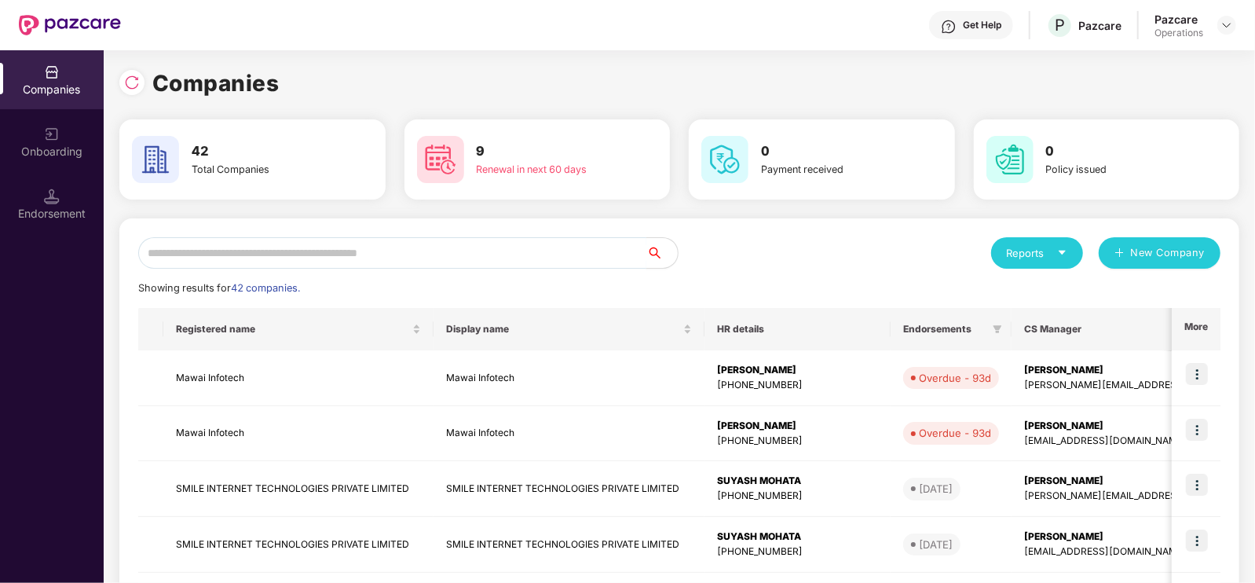
click at [244, 255] on input "text" at bounding box center [392, 252] width 508 height 31
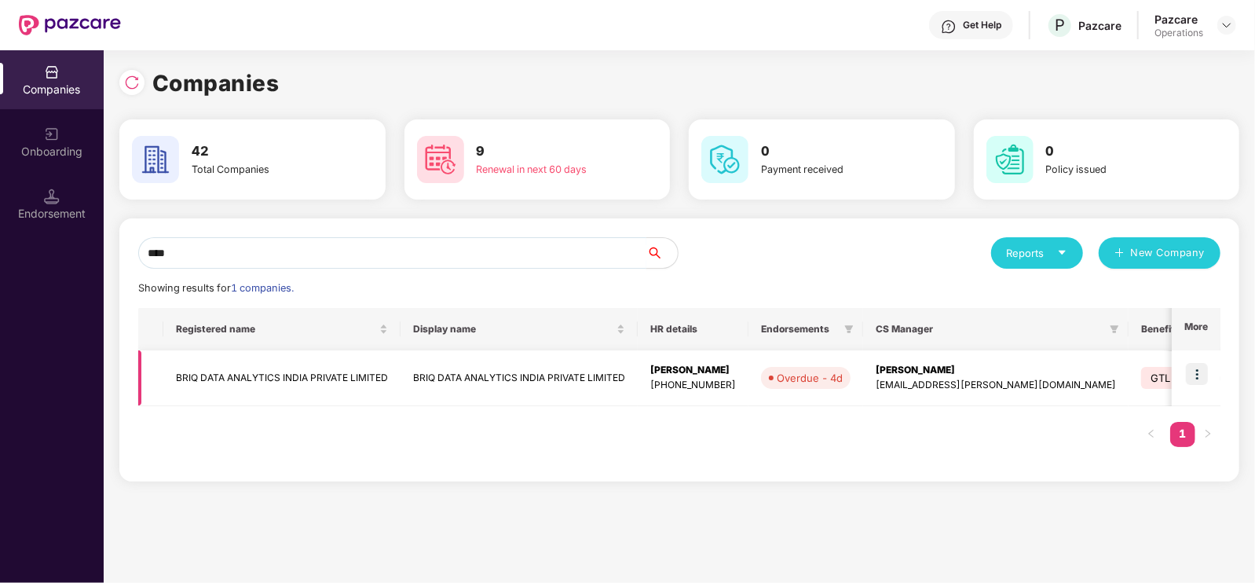
type input "****"
click at [259, 383] on td "BRIQ DATA ANALYTICS INDIA PRIVATE LIMITED" at bounding box center [281, 378] width 237 height 56
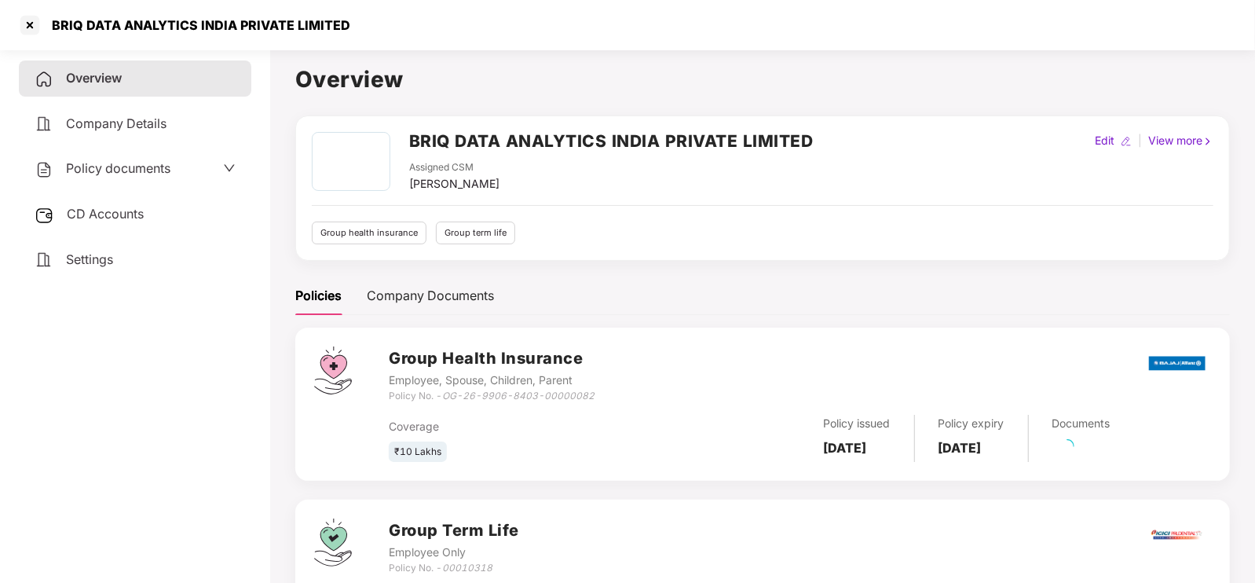
click at [108, 222] on span "CD Accounts" at bounding box center [105, 214] width 77 height 16
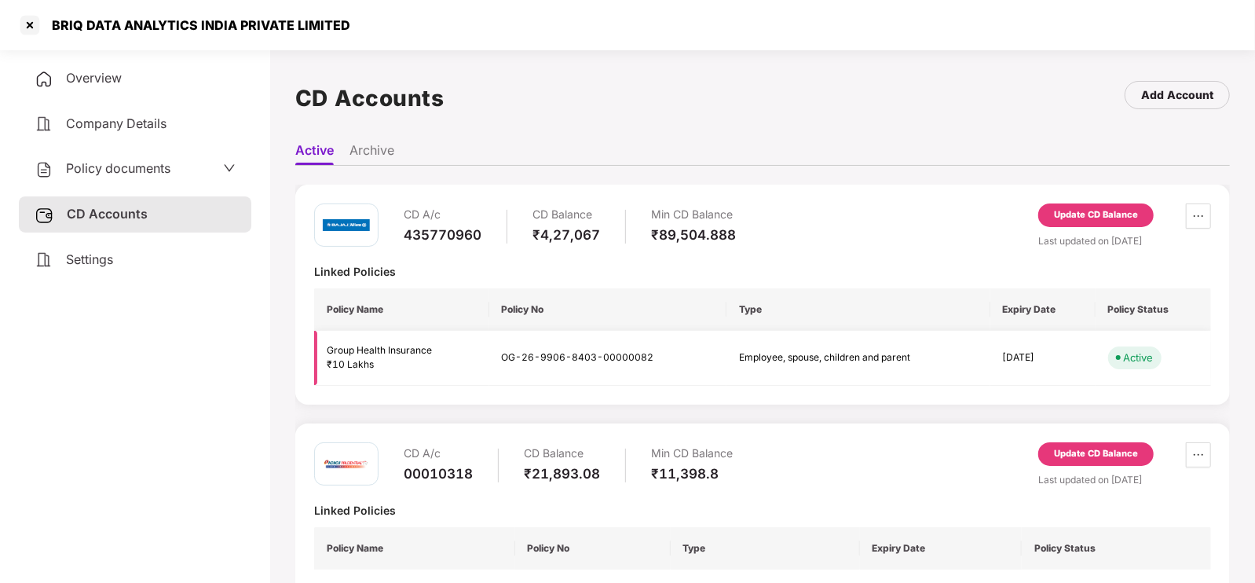
scroll to position [130, 0]
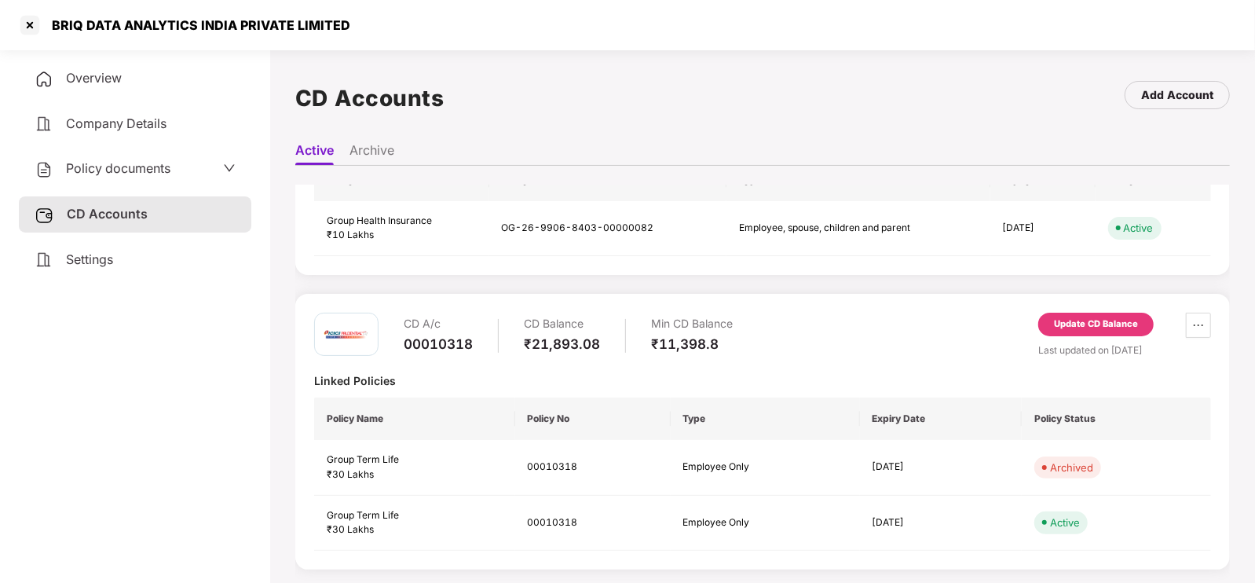
click at [1088, 321] on div "Update CD Balance" at bounding box center [1096, 324] width 84 height 14
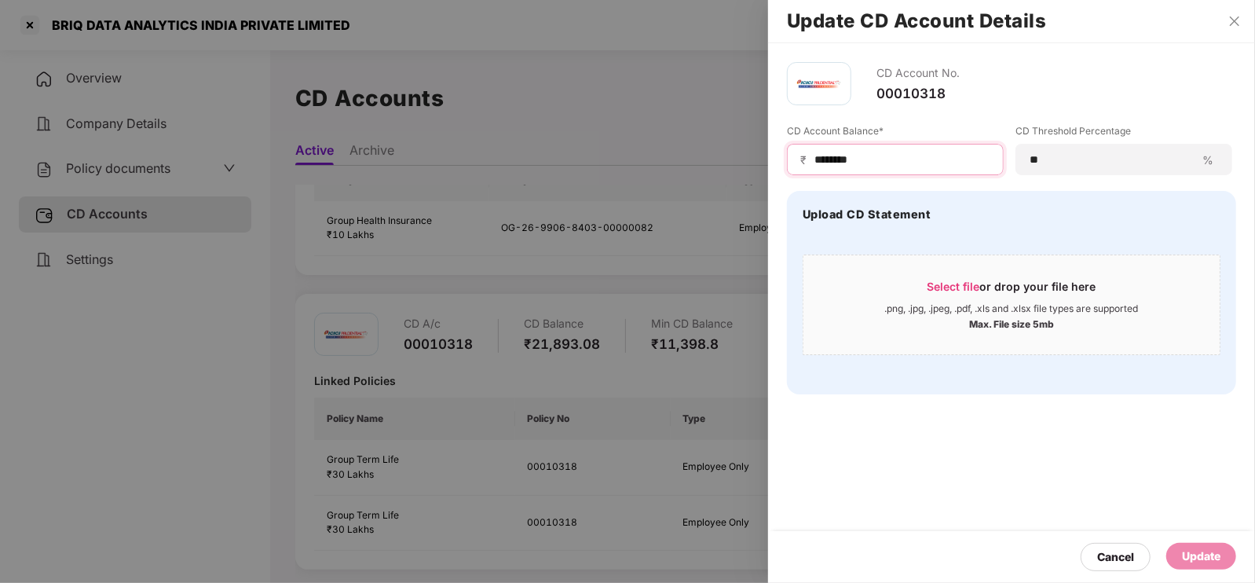
drag, startPoint x: 872, startPoint y: 156, endPoint x: 754, endPoint y: 159, distance: 117.9
click at [754, 159] on div "Update CD Account Details CD Account No. 00010318 CD Account Balance* ₹ *******…" at bounding box center [627, 291] width 1255 height 583
type input "*****"
click at [1202, 563] on div "Update" at bounding box center [1201, 556] width 38 height 17
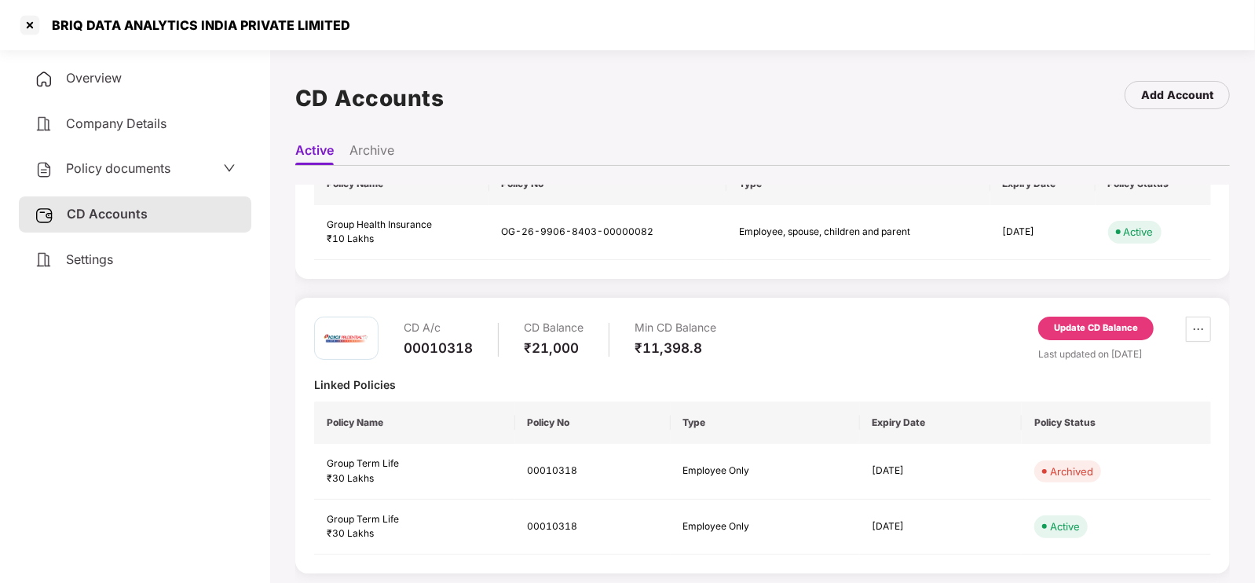
scroll to position [0, 0]
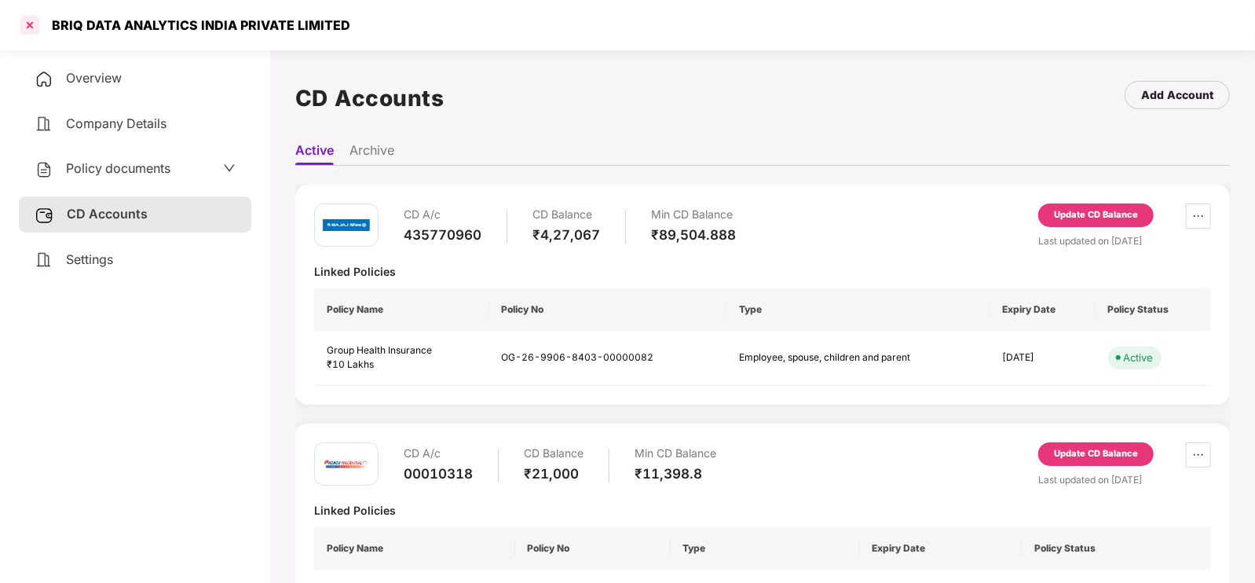
click at [39, 13] on div at bounding box center [29, 25] width 25 height 25
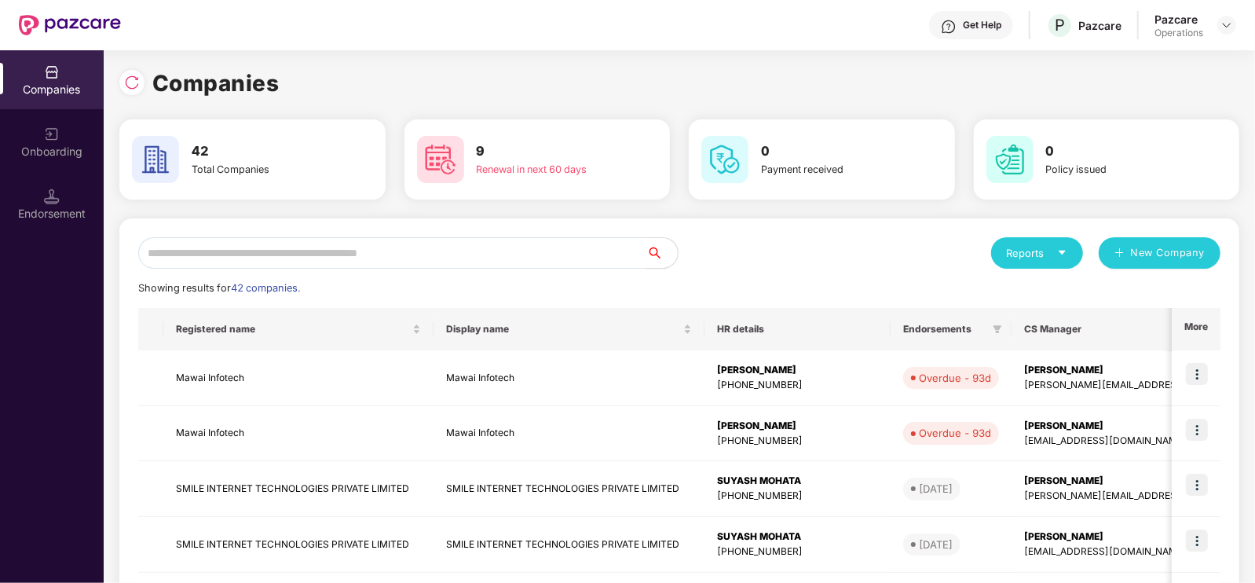
click at [267, 258] on input "text" at bounding box center [392, 252] width 508 height 31
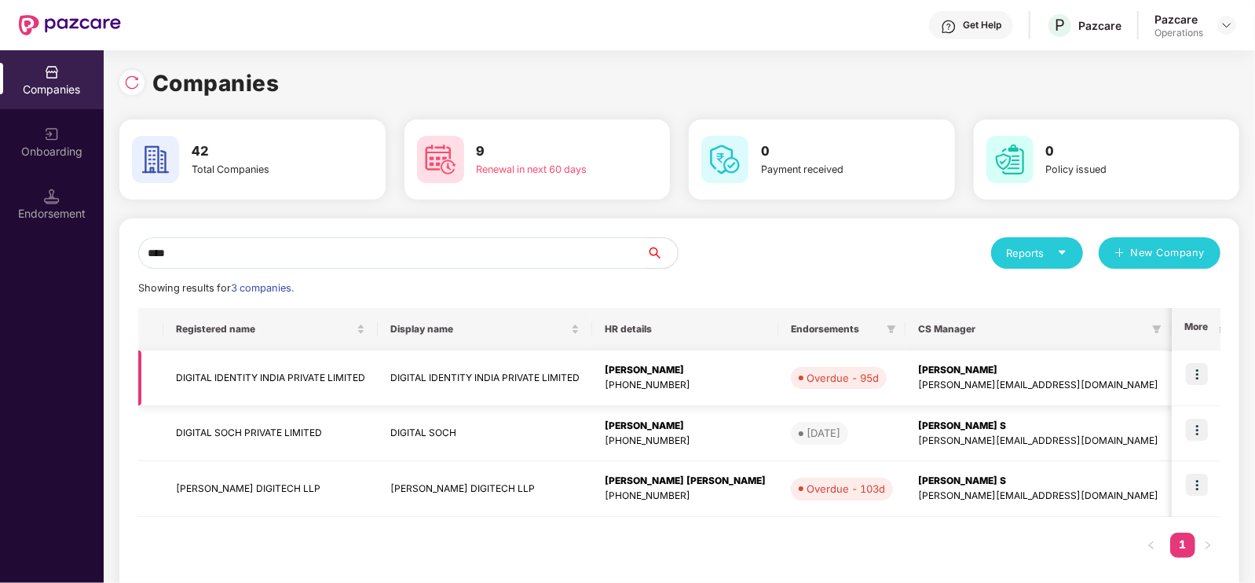
type input "****"
click at [270, 372] on td "DIGITAL IDENTITY INDIA PRIVATE LIMITED" at bounding box center [270, 378] width 214 height 56
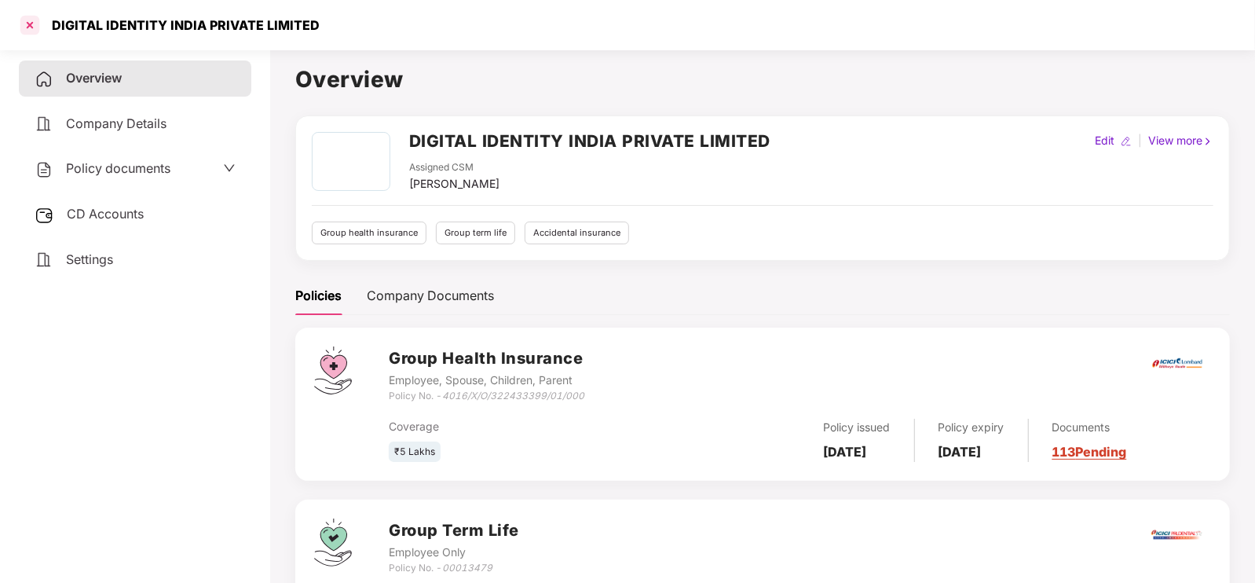
click at [26, 26] on div at bounding box center [29, 25] width 25 height 25
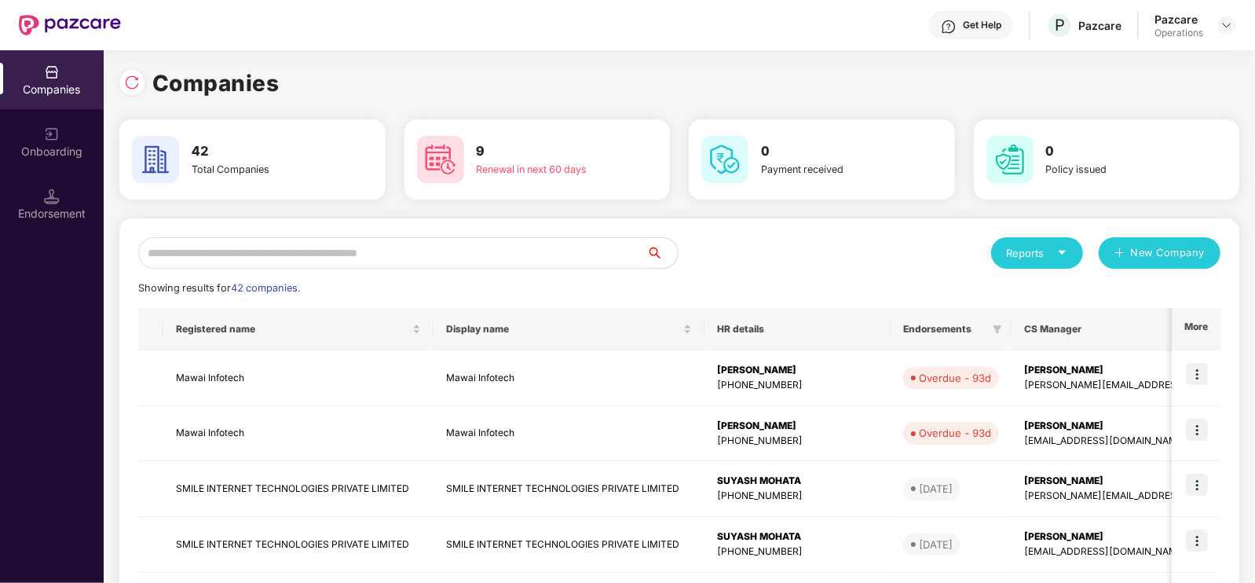
click at [214, 247] on input "text" at bounding box center [392, 252] width 508 height 31
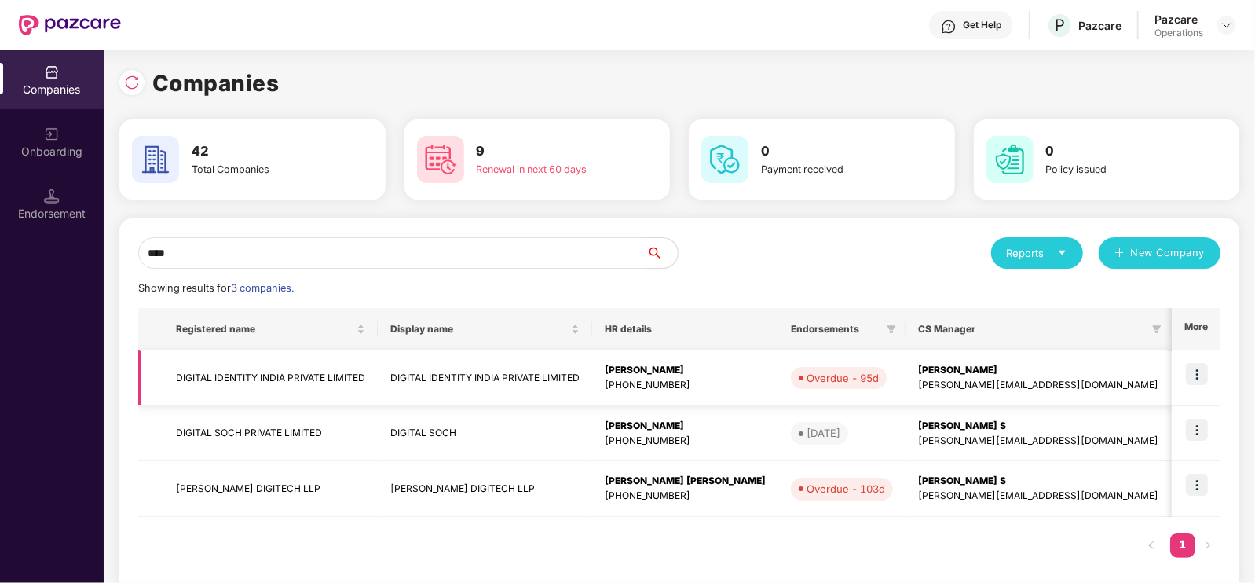
type input "****"
click at [1197, 372] on img at bounding box center [1197, 374] width 22 height 22
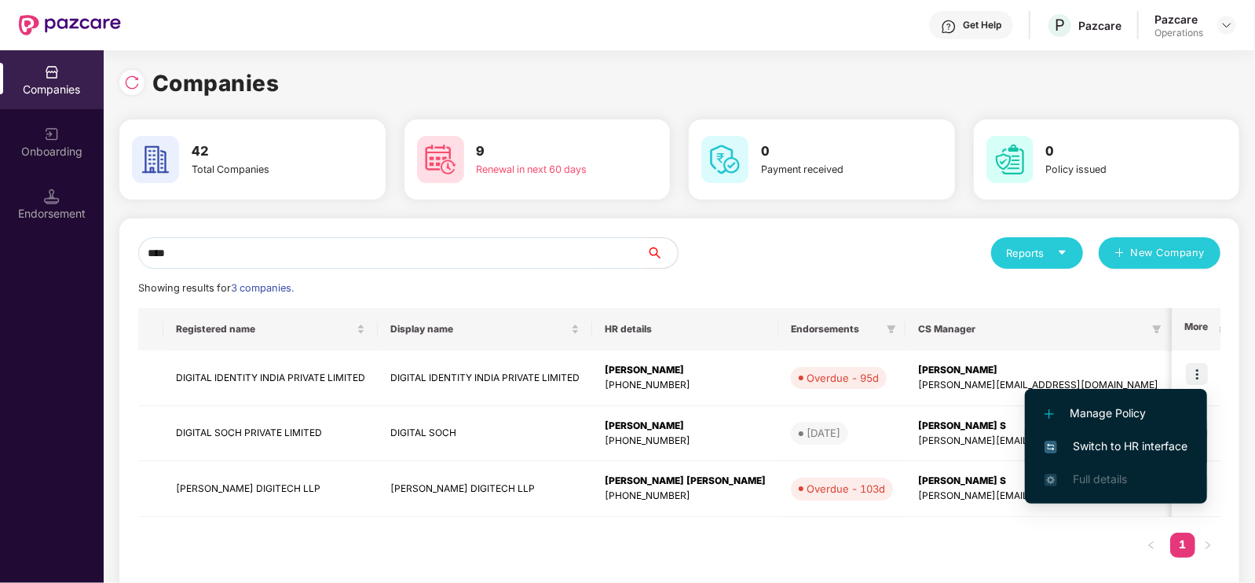
click at [1134, 449] on span "Switch to HR interface" at bounding box center [1116, 446] width 143 height 17
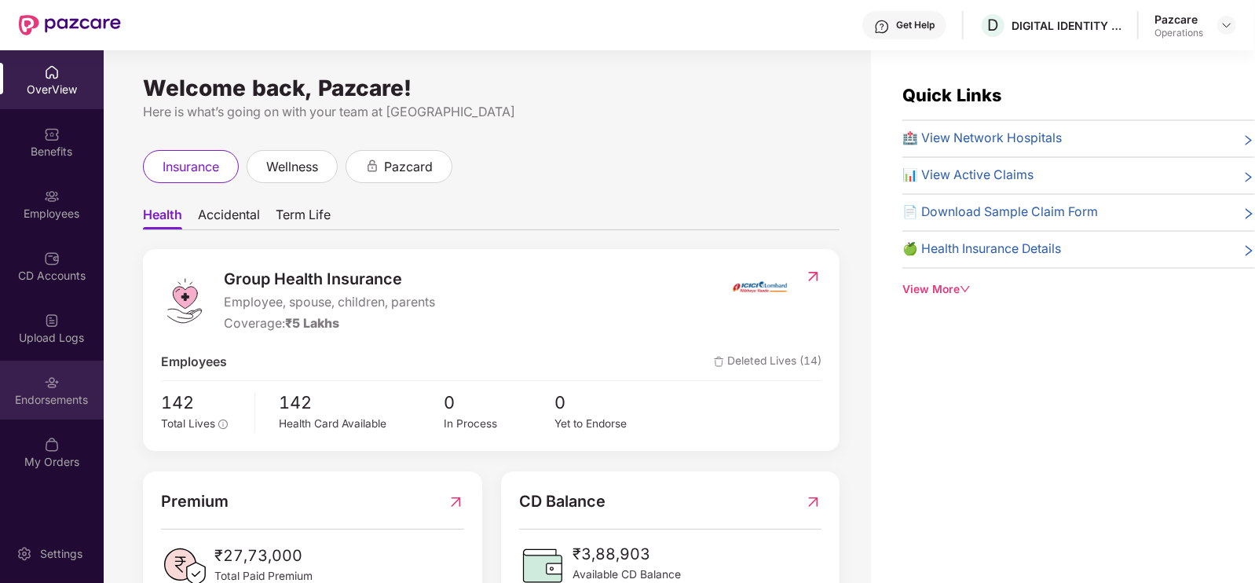
click at [48, 394] on div "Endorsements" at bounding box center [52, 400] width 104 height 16
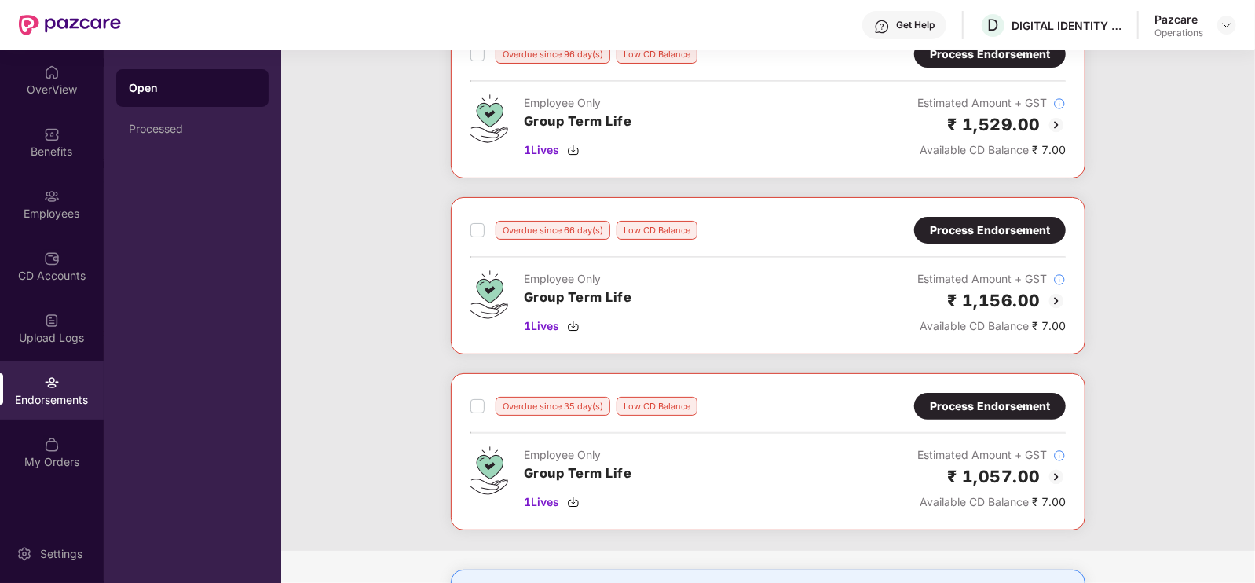
scroll to position [236, 0]
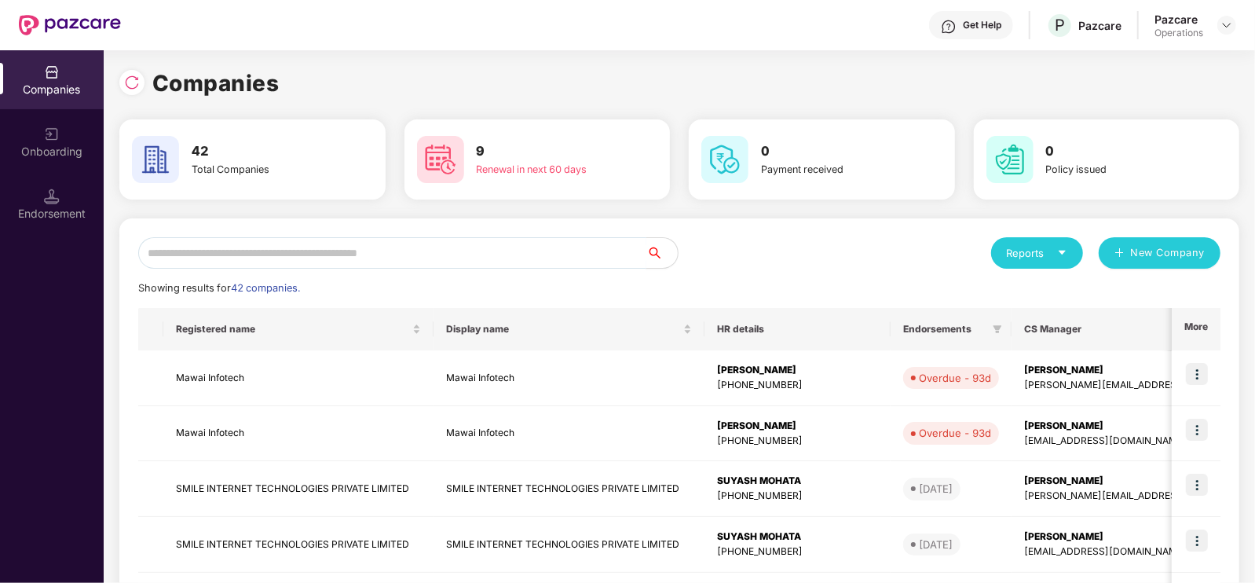
click at [249, 248] on input "text" at bounding box center [392, 252] width 508 height 31
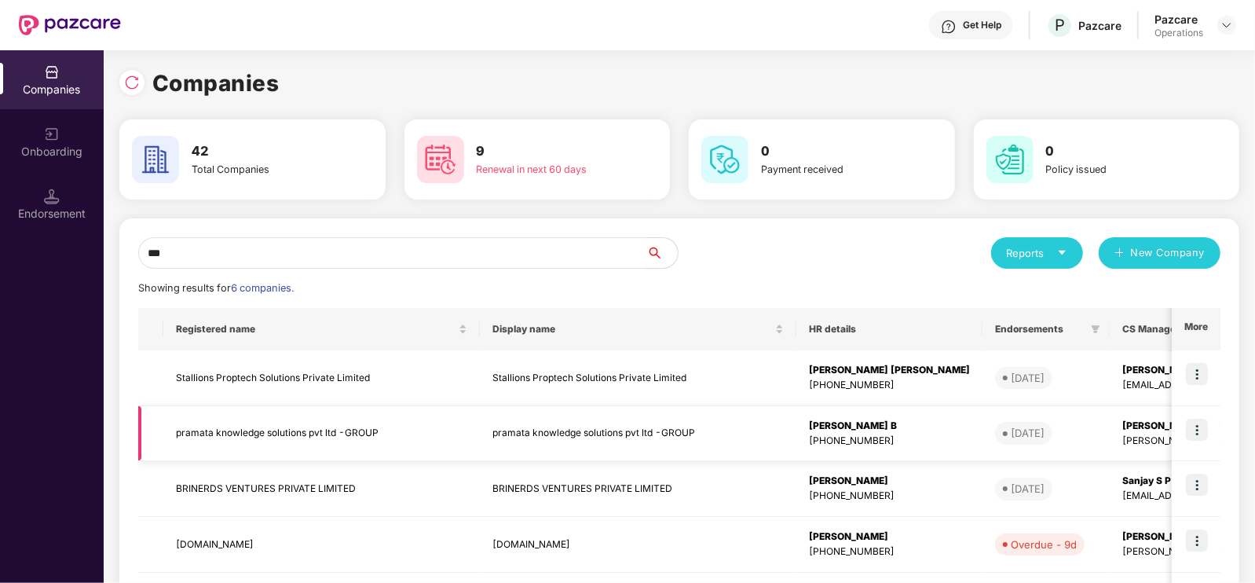
type input "***"
click at [1198, 429] on img at bounding box center [1197, 430] width 22 height 22
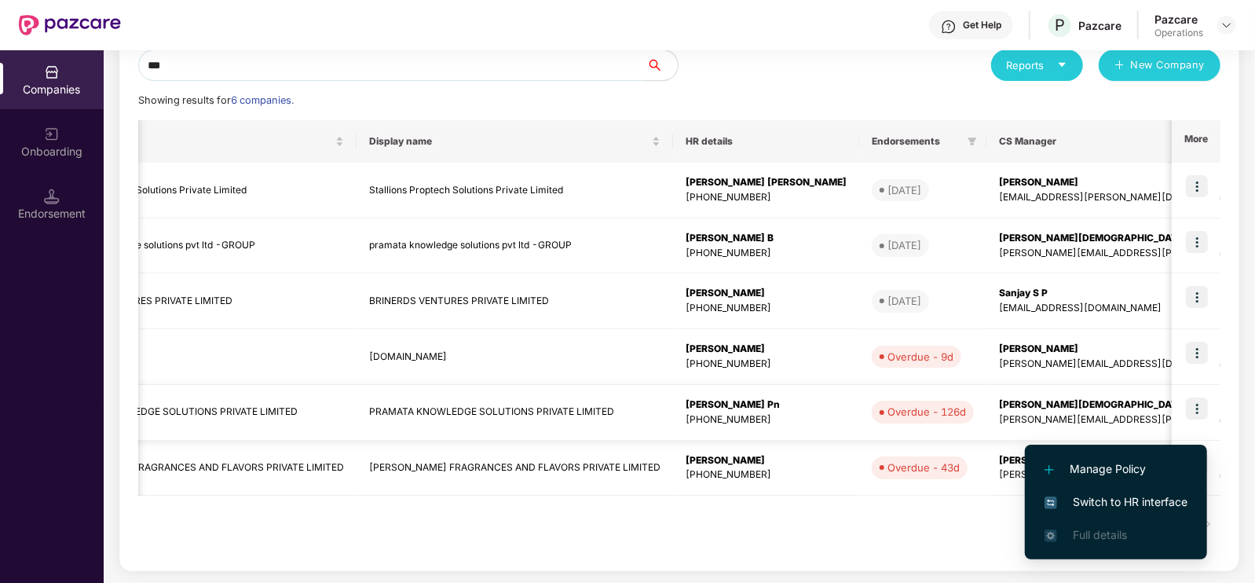
scroll to position [0, 126]
click at [1199, 402] on img at bounding box center [1197, 409] width 22 height 22
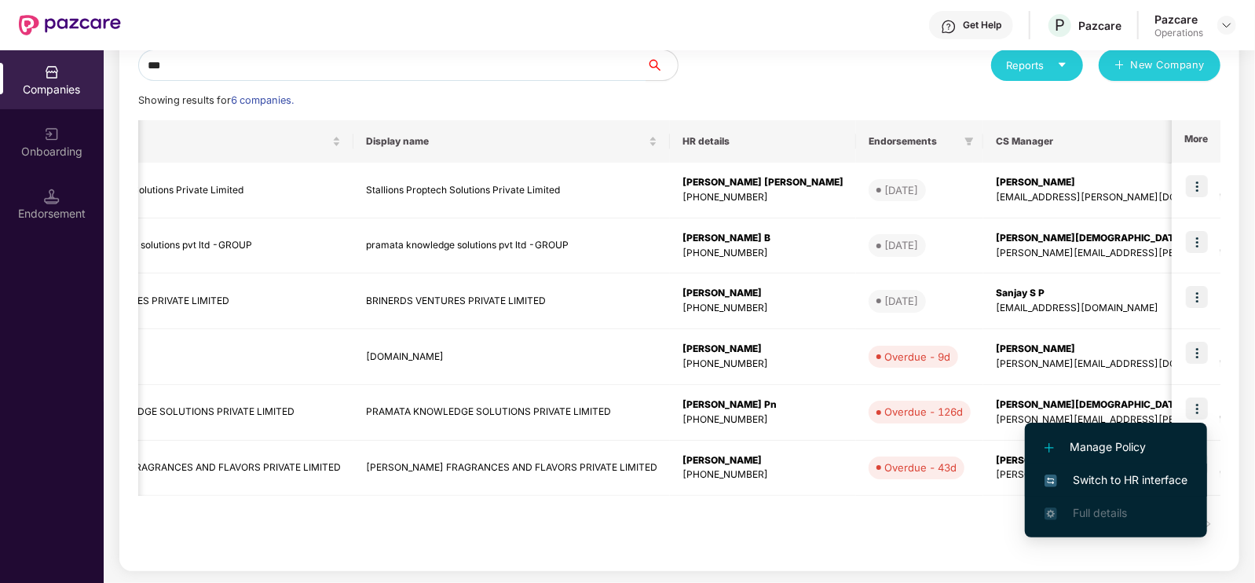
click at [1142, 478] on span "Switch to HR interface" at bounding box center [1116, 479] width 143 height 17
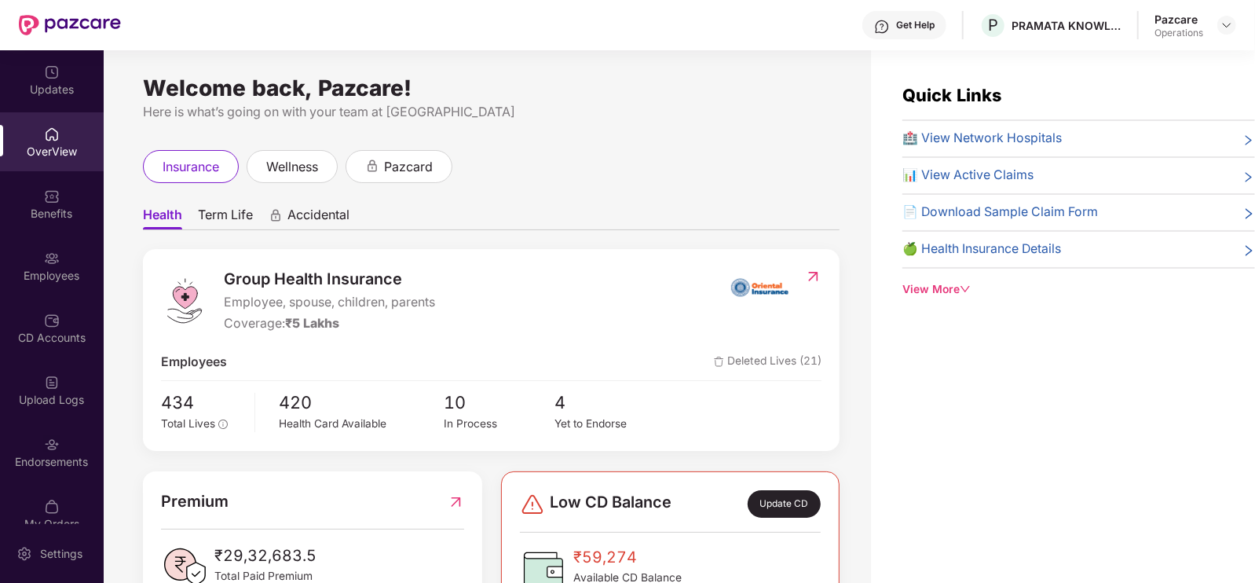
click at [73, 396] on div "Upload Logs" at bounding box center [52, 400] width 104 height 16
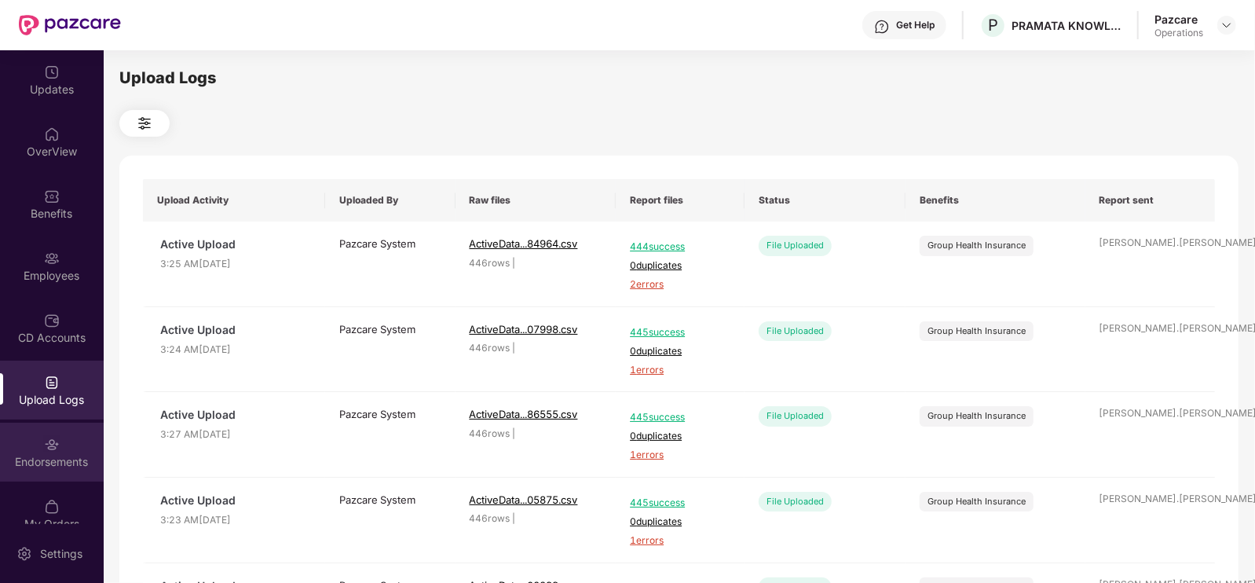
click at [47, 463] on div "Endorsements" at bounding box center [52, 462] width 104 height 16
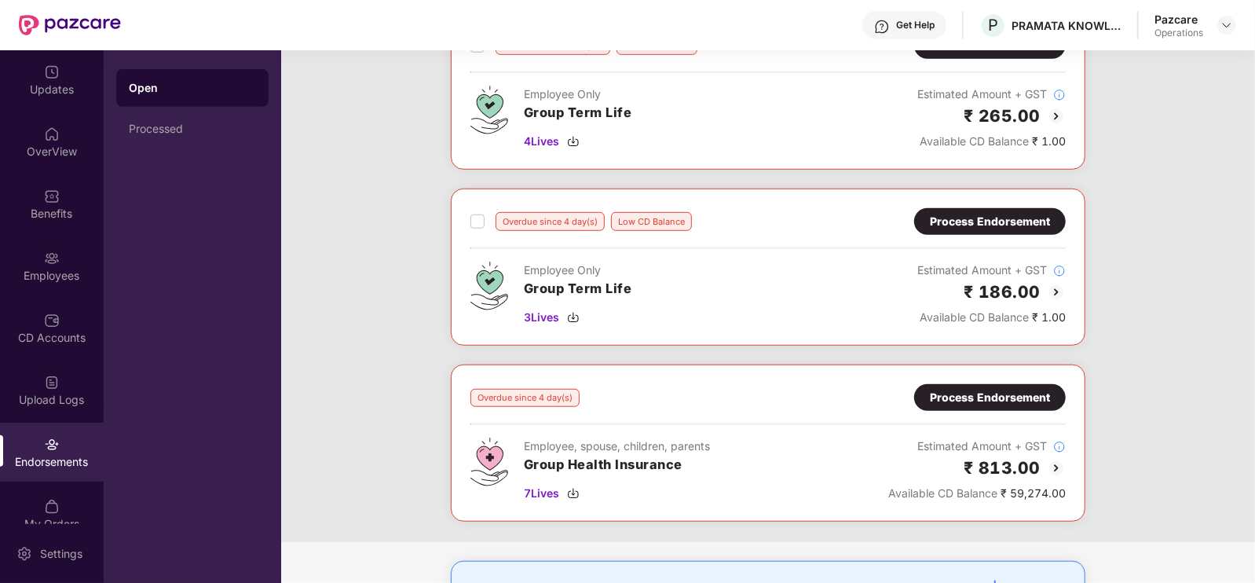
scroll to position [791, 0]
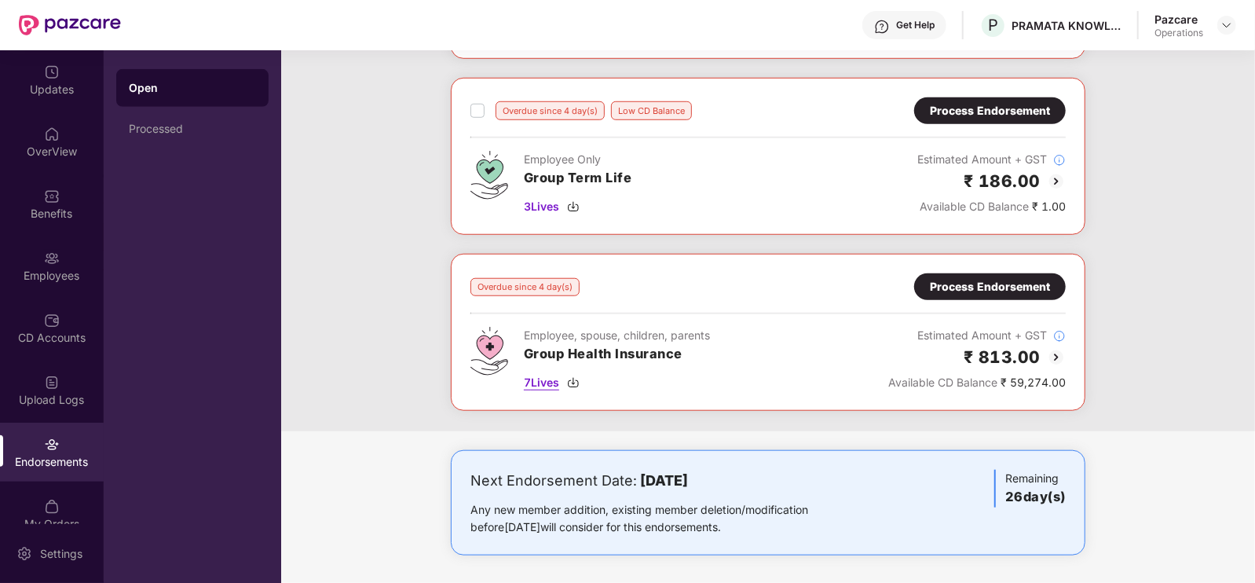
click at [541, 377] on span "7 Lives" at bounding box center [541, 382] width 35 height 17
click at [1030, 278] on div "Process Endorsement" at bounding box center [990, 286] width 120 height 17
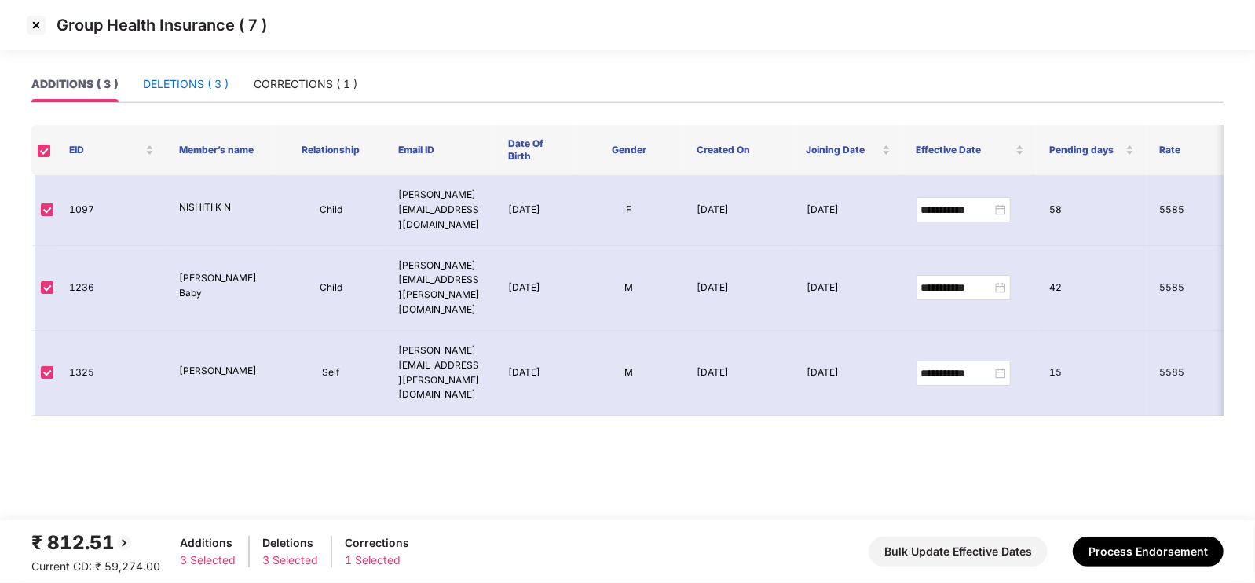
click at [202, 88] on div "DELETIONS ( 3 )" at bounding box center [186, 83] width 86 height 17
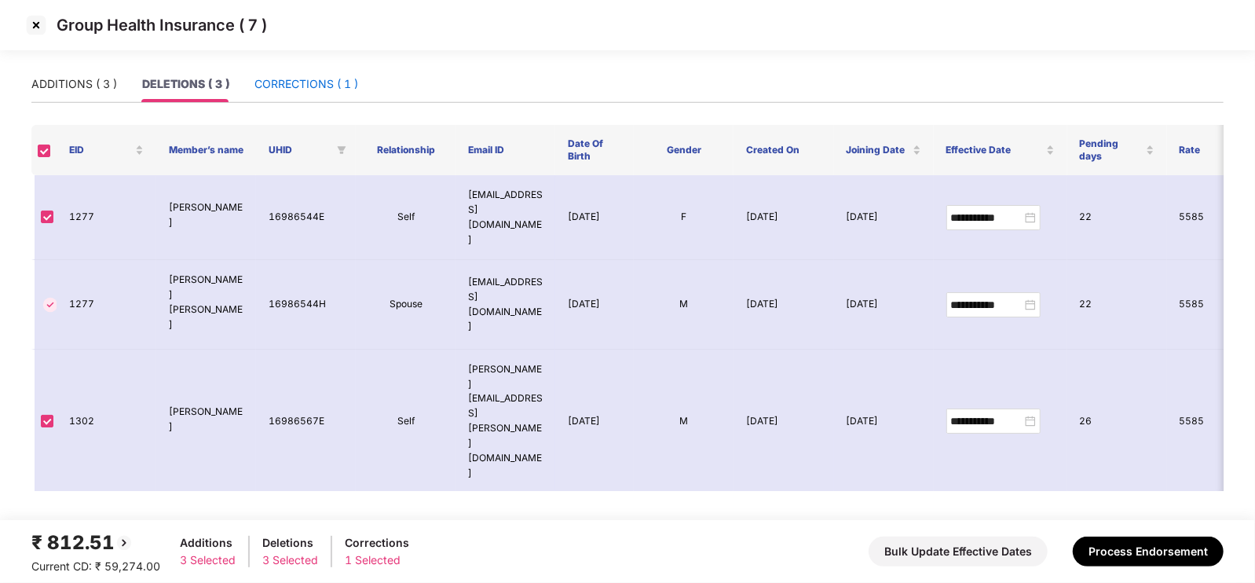
click at [295, 84] on div "CORRECTIONS ( 1 )" at bounding box center [307, 83] width 104 height 17
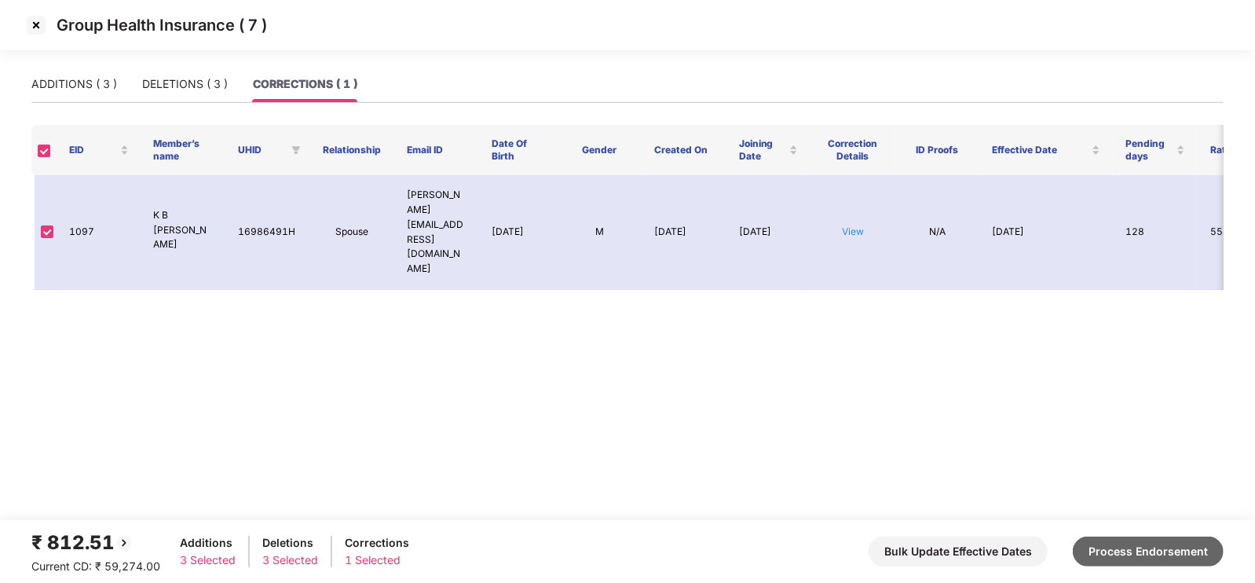
click at [1156, 554] on button "Process Endorsement" at bounding box center [1148, 552] width 151 height 30
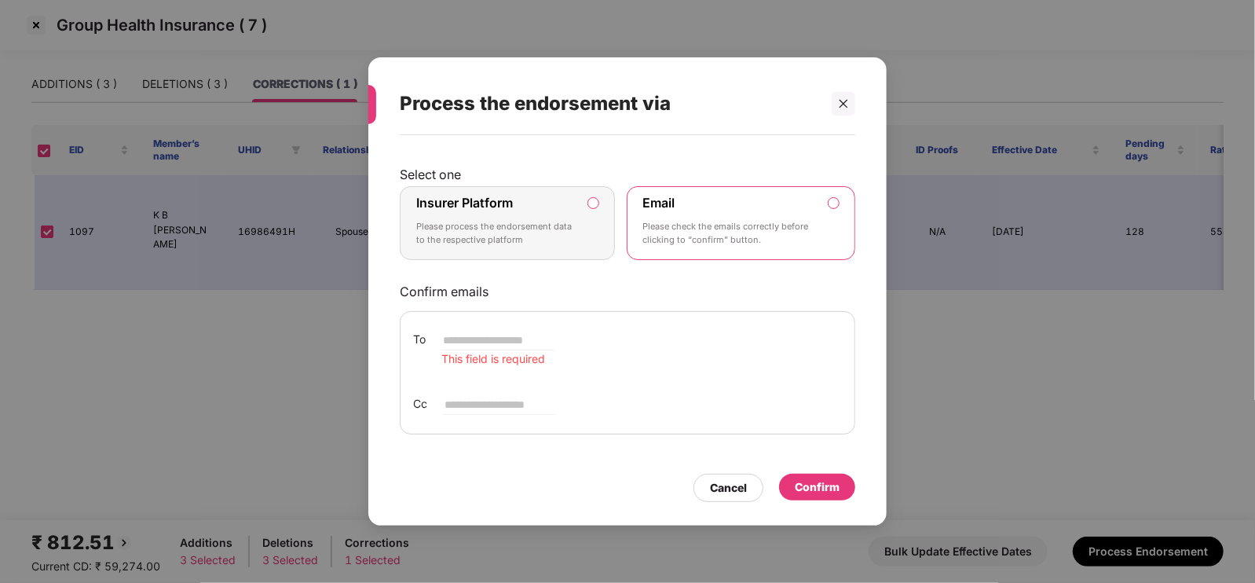
click at [705, 223] on p "Please check the emails correctly before clicking to “confirm” button." at bounding box center [730, 233] width 174 height 27
click at [726, 239] on p "Please check the emails correctly before clicking to “confirm” button." at bounding box center [730, 233] width 174 height 27
click at [570, 209] on div "Insurer Platform Please process the endorsement data to the respective platform" at bounding box center [496, 223] width 160 height 57
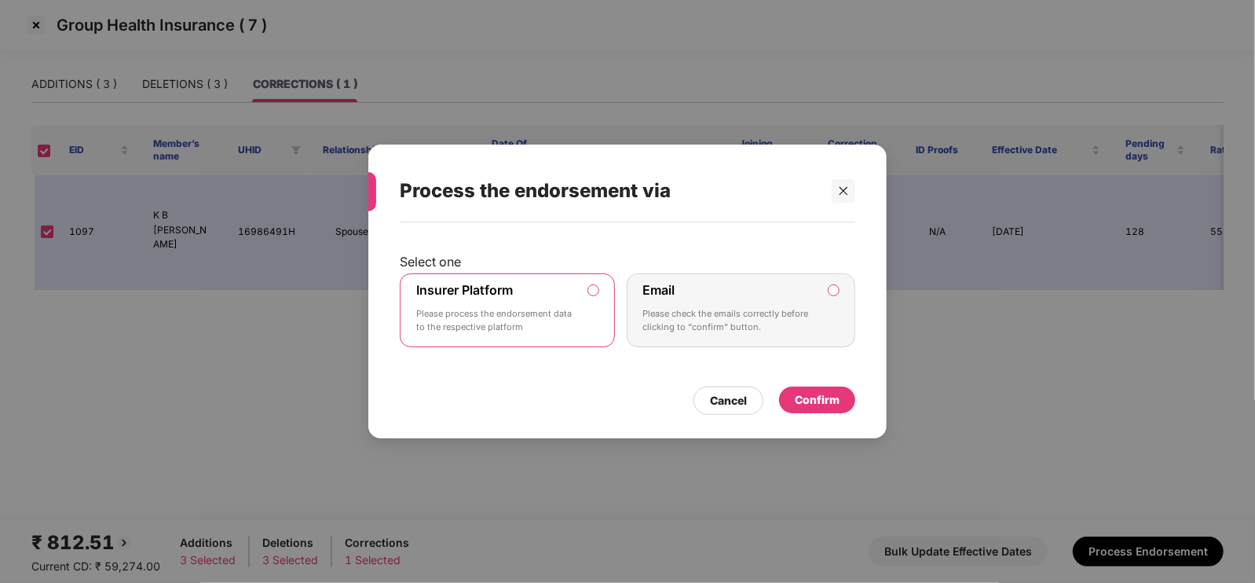
click at [719, 299] on div "Email Please check the emails correctly before clicking to “confirm” button." at bounding box center [730, 310] width 174 height 57
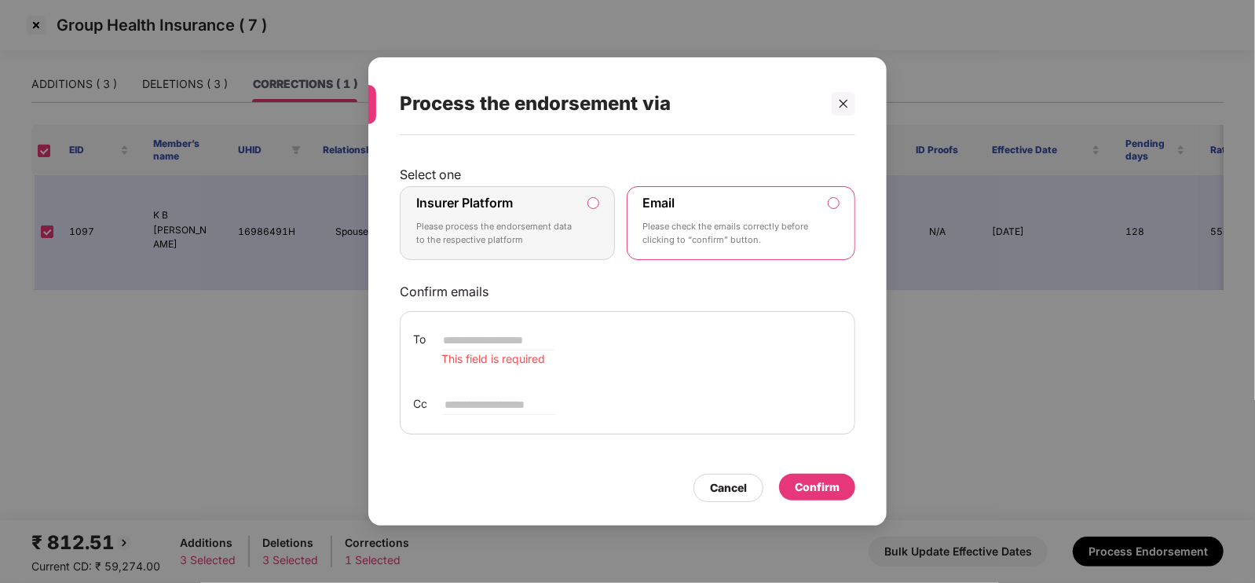
click at [519, 224] on p "Please process the endorsement data to the respective platform" at bounding box center [496, 233] width 160 height 27
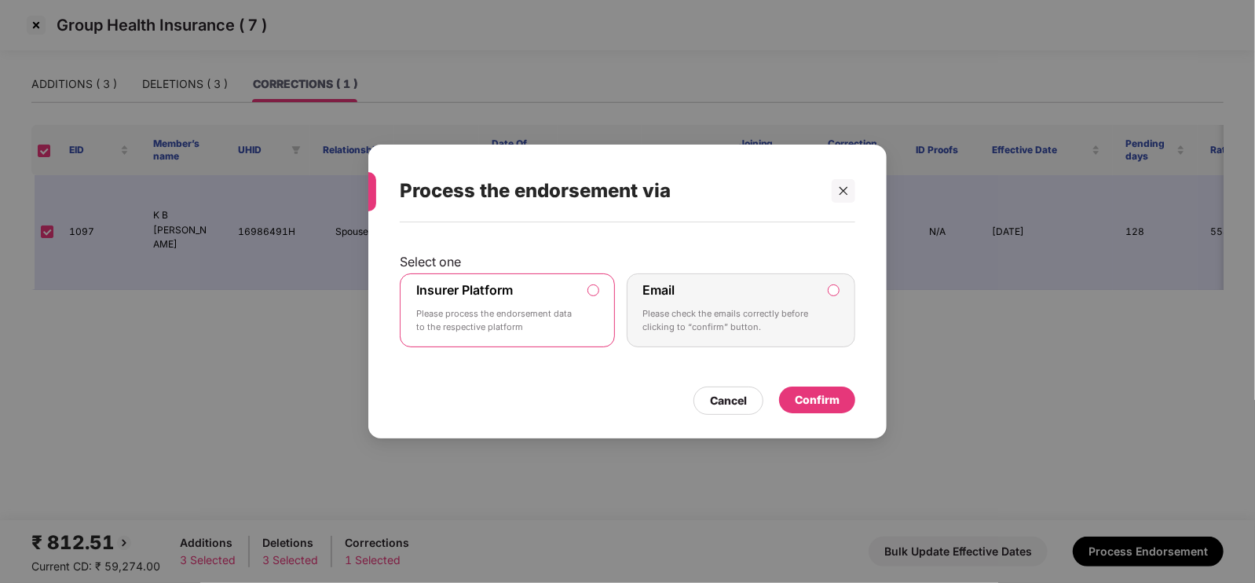
click at [824, 394] on div "Confirm" at bounding box center [817, 399] width 45 height 17
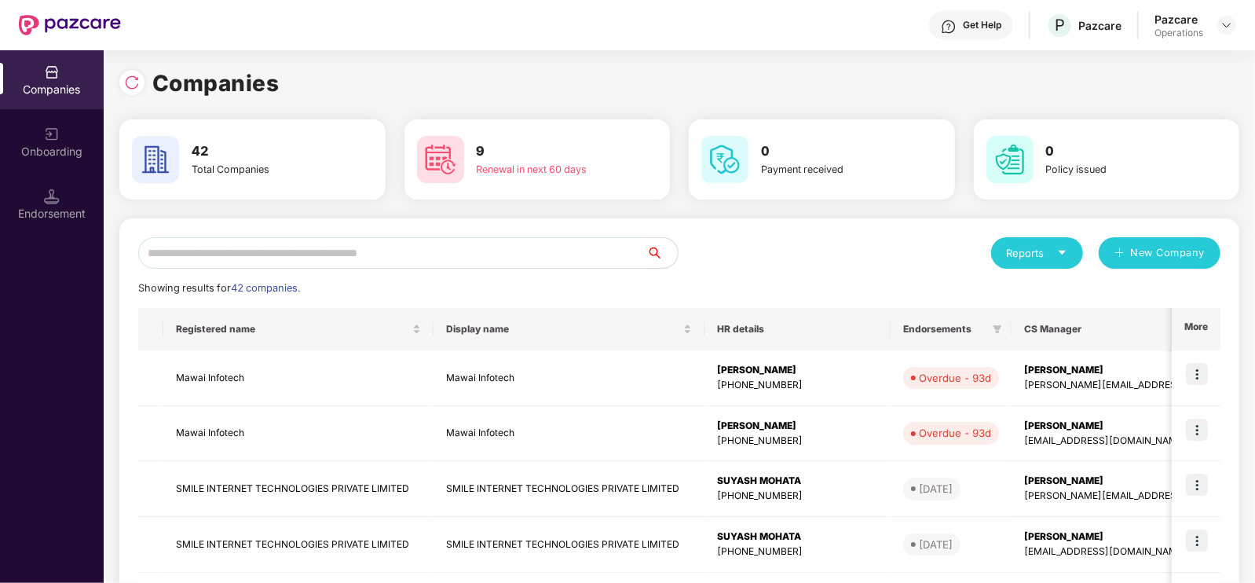
click at [390, 249] on input "text" at bounding box center [392, 252] width 508 height 31
type input "*"
paste input "**********"
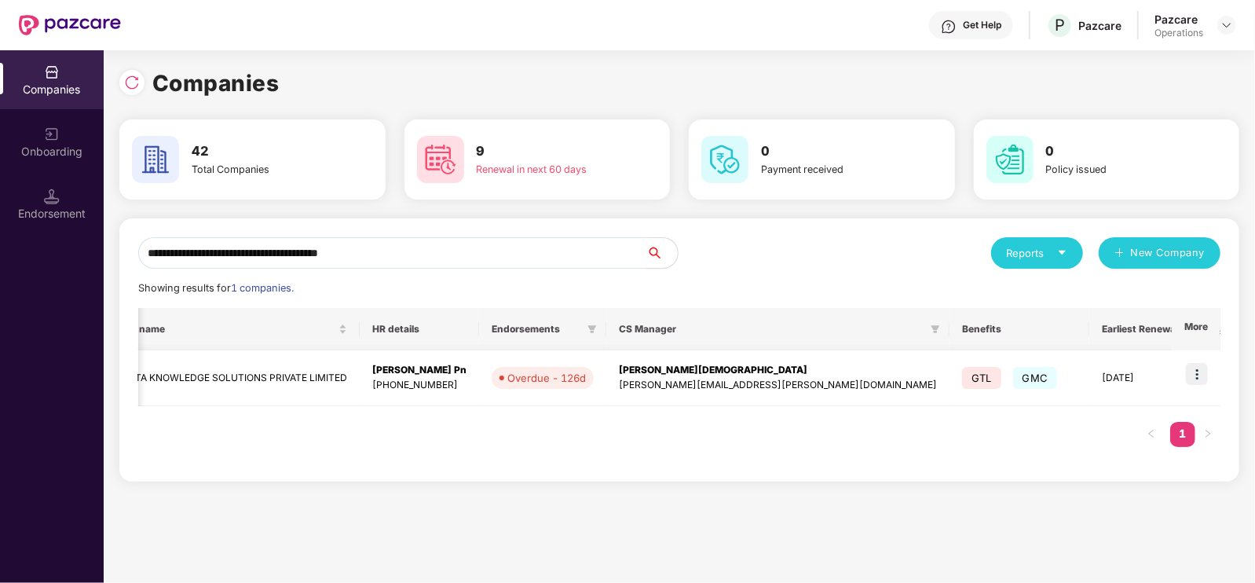
scroll to position [0, 1]
type input "**********"
click at [1195, 372] on img at bounding box center [1197, 374] width 22 height 22
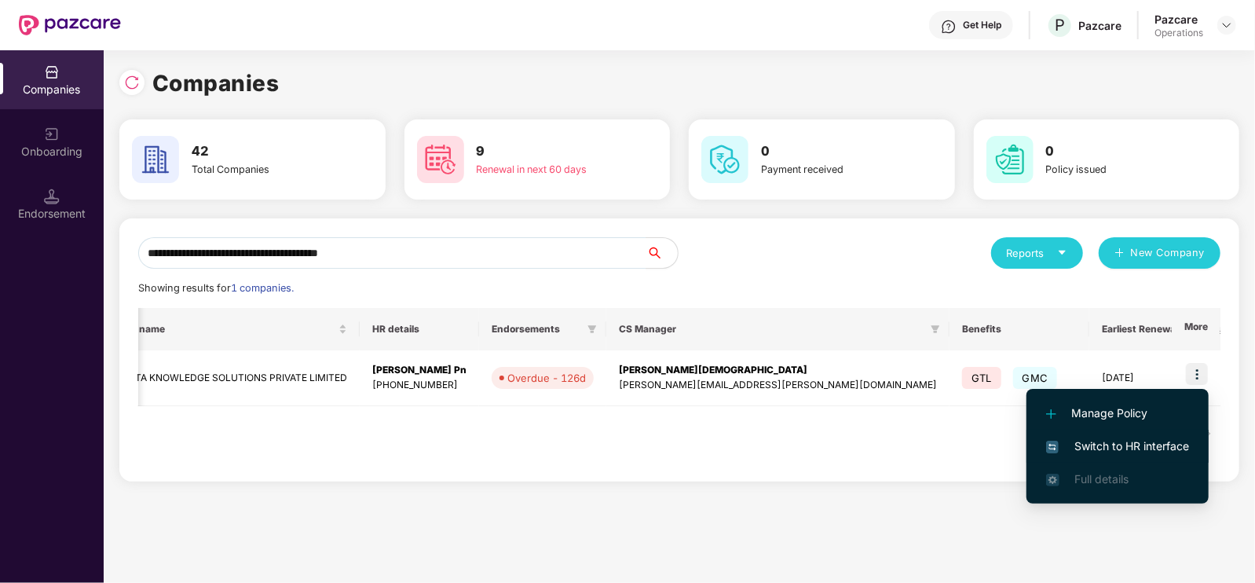
click at [1120, 445] on span "Switch to HR interface" at bounding box center [1117, 446] width 143 height 17
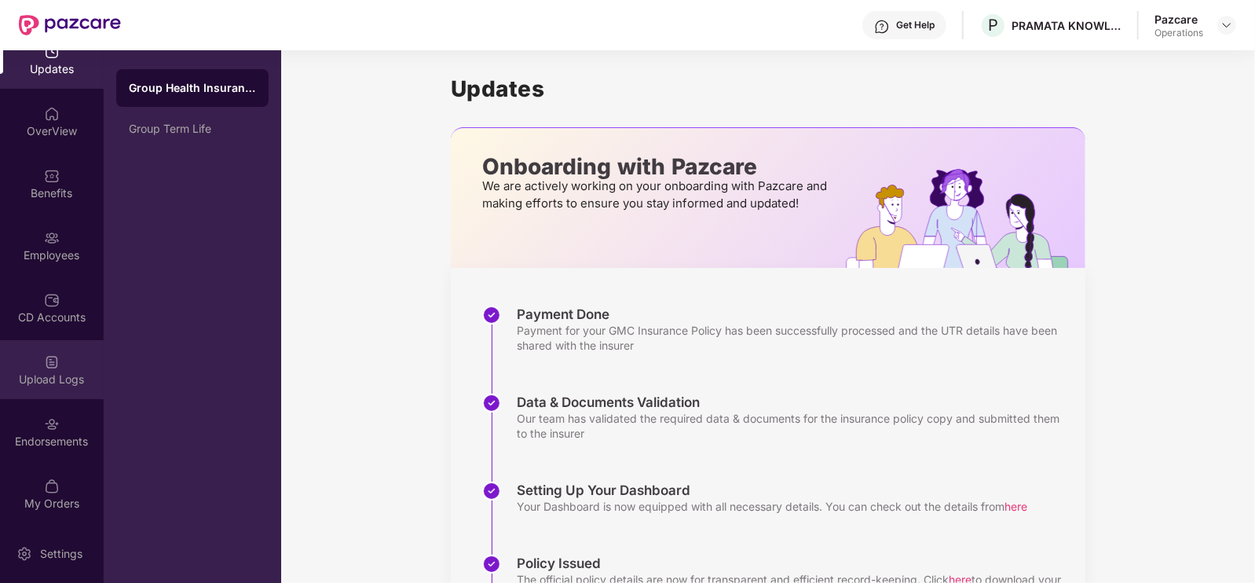
scroll to position [20, 0]
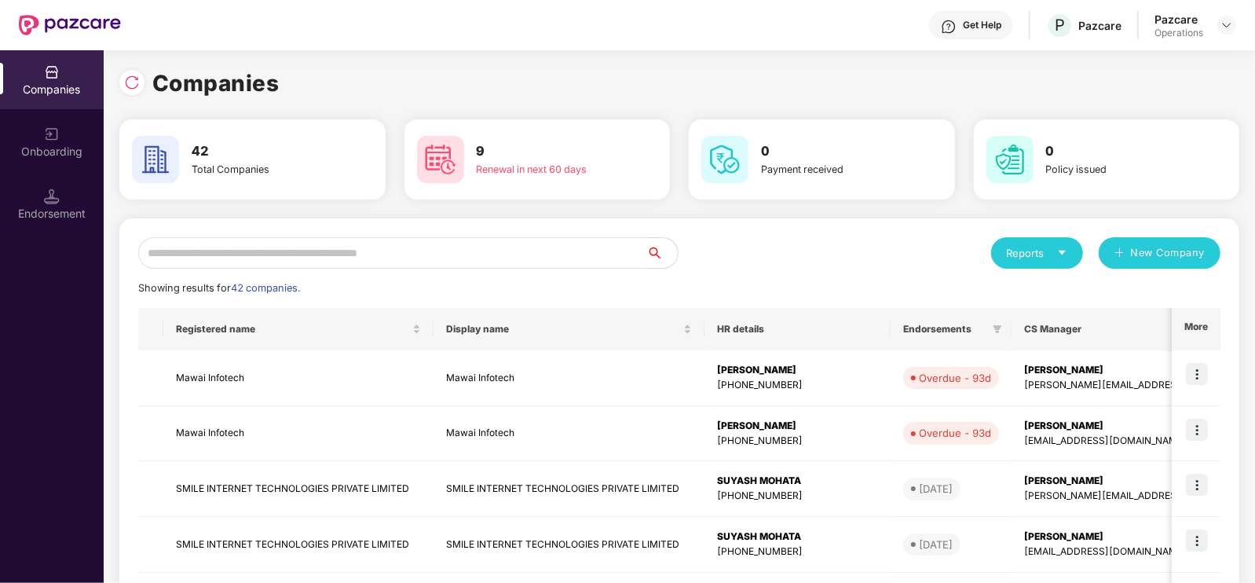
click at [332, 257] on input "text" at bounding box center [392, 252] width 508 height 31
paste input "**********"
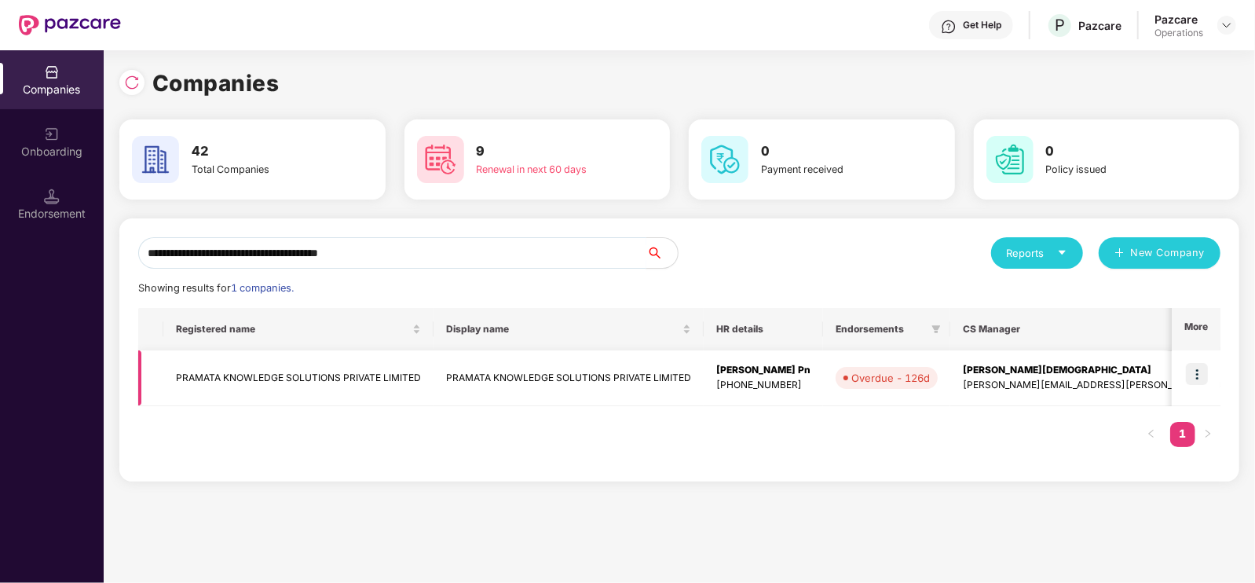
type input "**********"
click at [313, 388] on td "PRAMATA KNOWLEDGE SOLUTIONS PRIVATE LIMITED" at bounding box center [298, 378] width 270 height 56
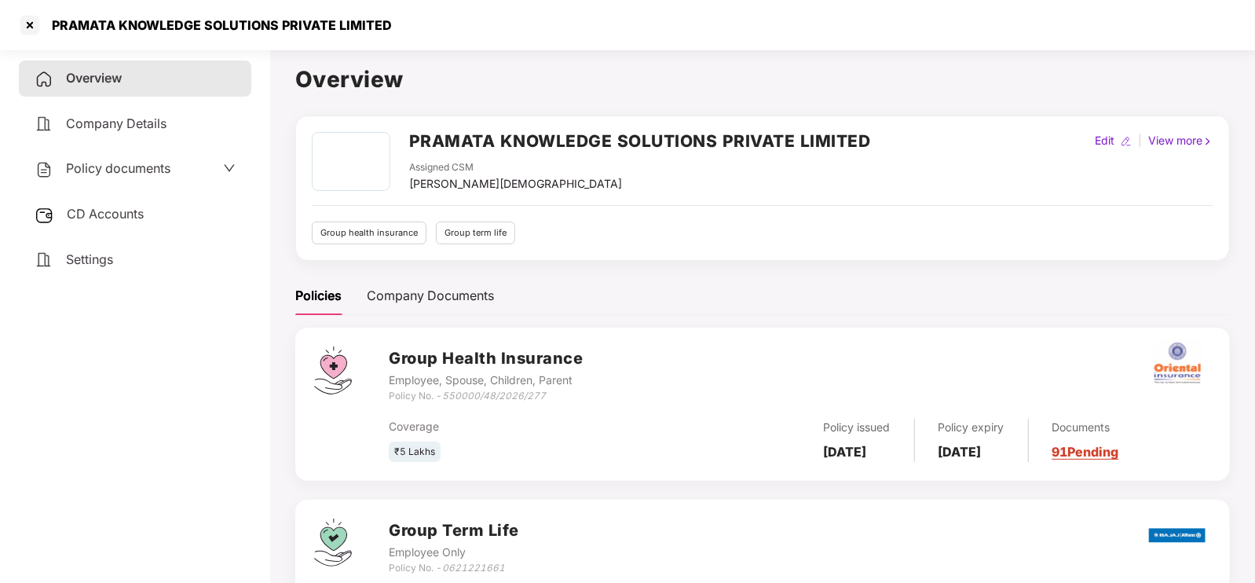
click at [125, 203] on div "CD Accounts" at bounding box center [135, 214] width 233 height 36
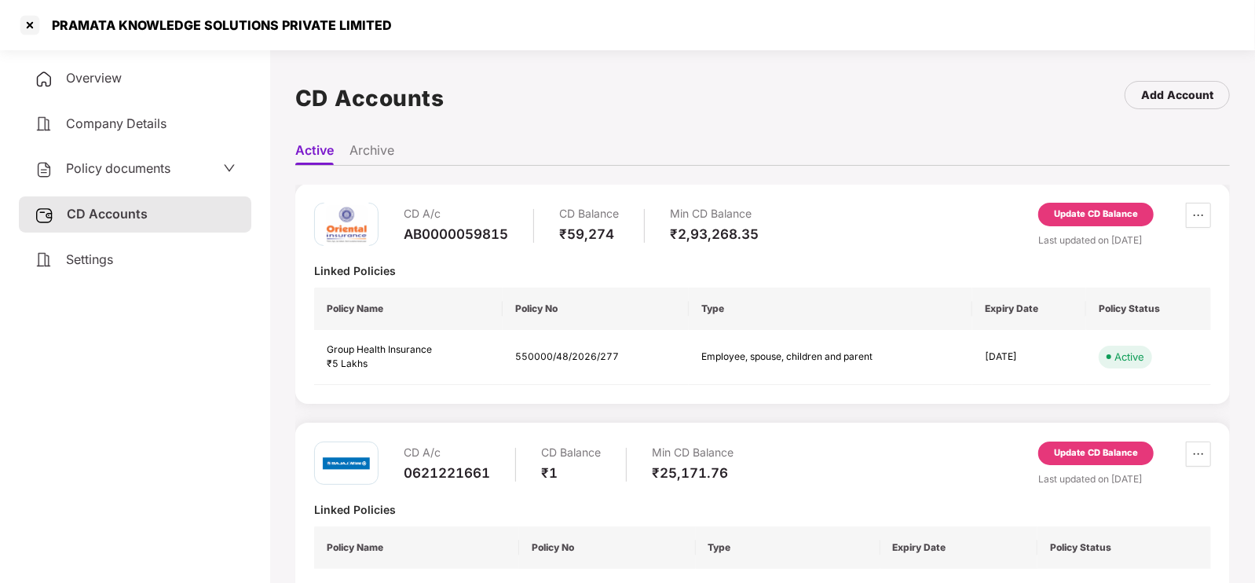
scroll to position [2, 0]
click at [1076, 221] on div "Update CD Balance" at bounding box center [1096, 214] width 115 height 24
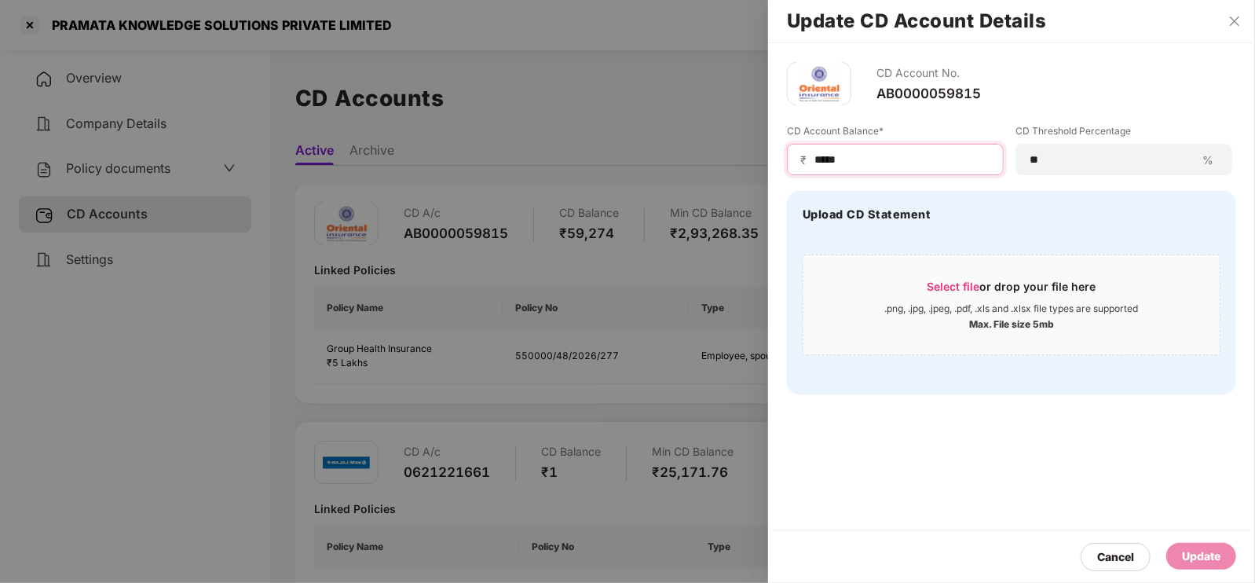
click at [859, 156] on input "*****" at bounding box center [902, 160] width 178 height 16
type input "*"
type input "*****"
click at [1200, 557] on div "Update" at bounding box center [1201, 556] width 38 height 17
